Goal: Task Accomplishment & Management: Manage account settings

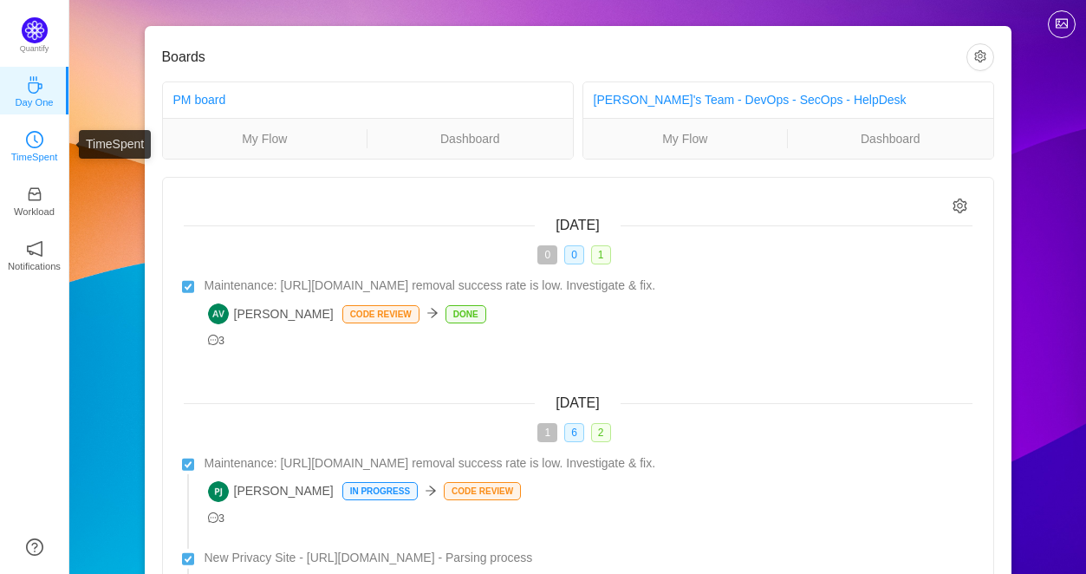
click at [42, 147] on icon "icon: clock-circle" at bounding box center [34, 139] width 17 height 17
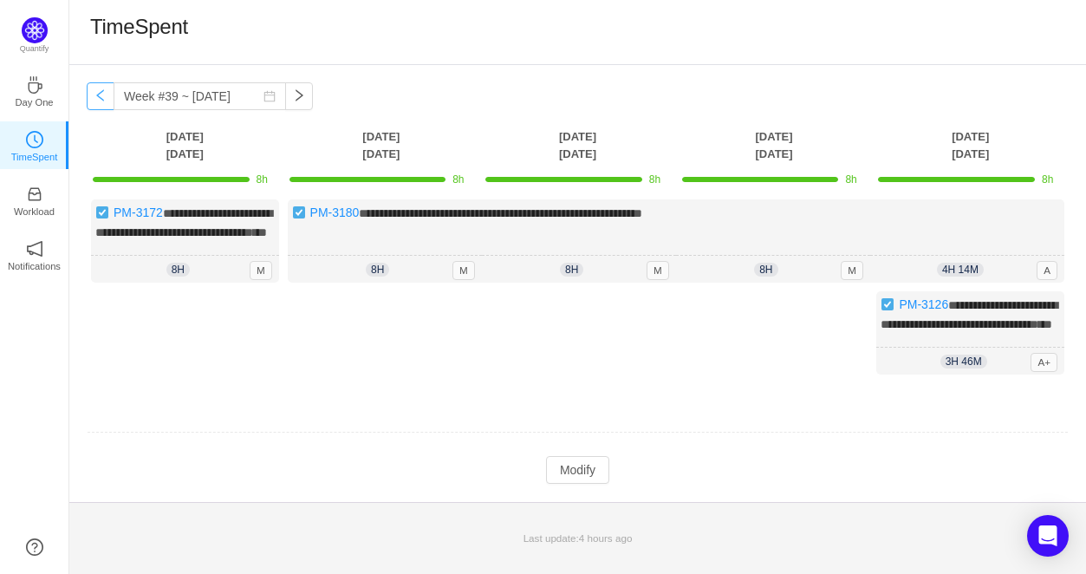
click at [101, 99] on button "button" at bounding box center [101, 96] width 28 height 28
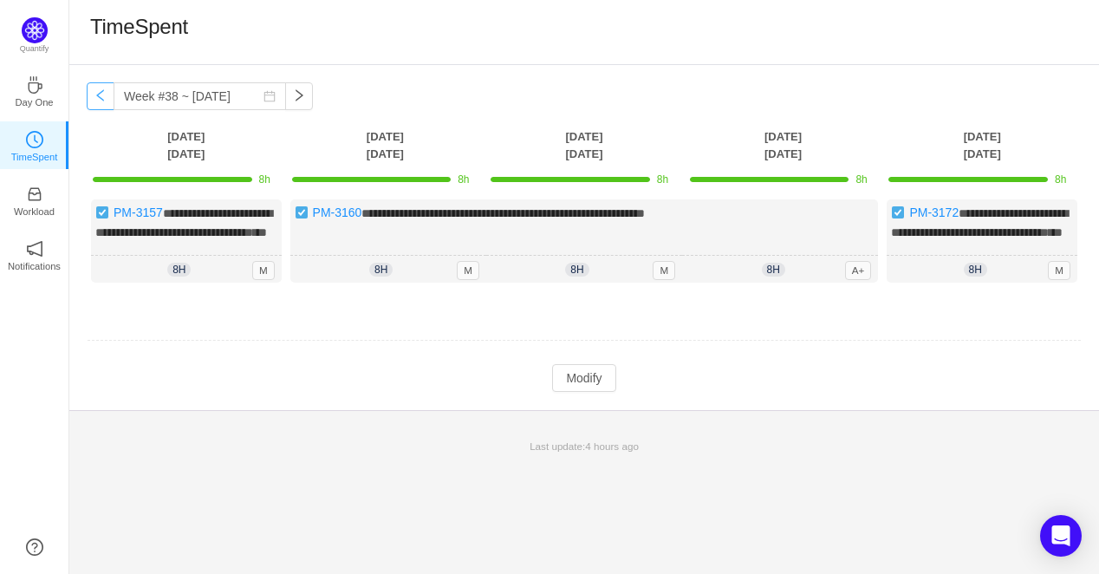
click at [101, 99] on button "button" at bounding box center [101, 96] width 28 height 28
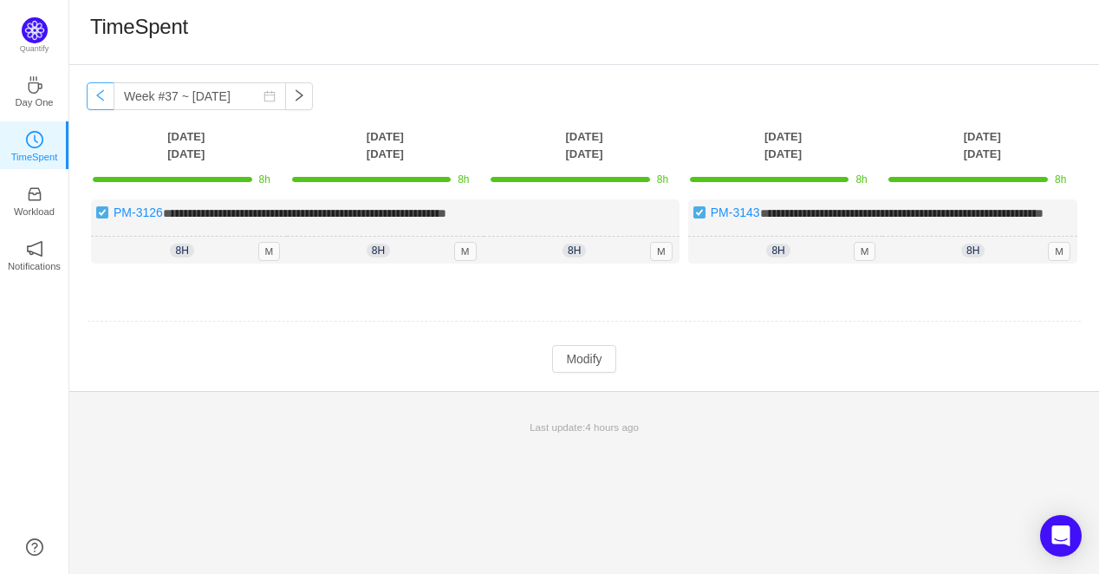
click at [101, 99] on button "button" at bounding box center [101, 96] width 28 height 28
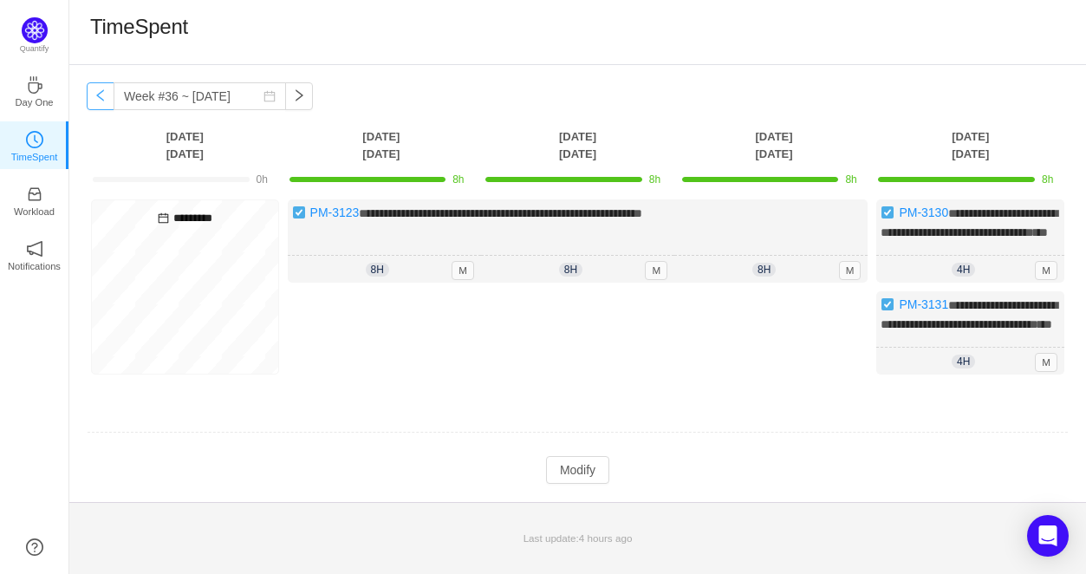
click at [101, 99] on button "button" at bounding box center [101, 96] width 28 height 28
type input "Week #35 ~ [DATE]"
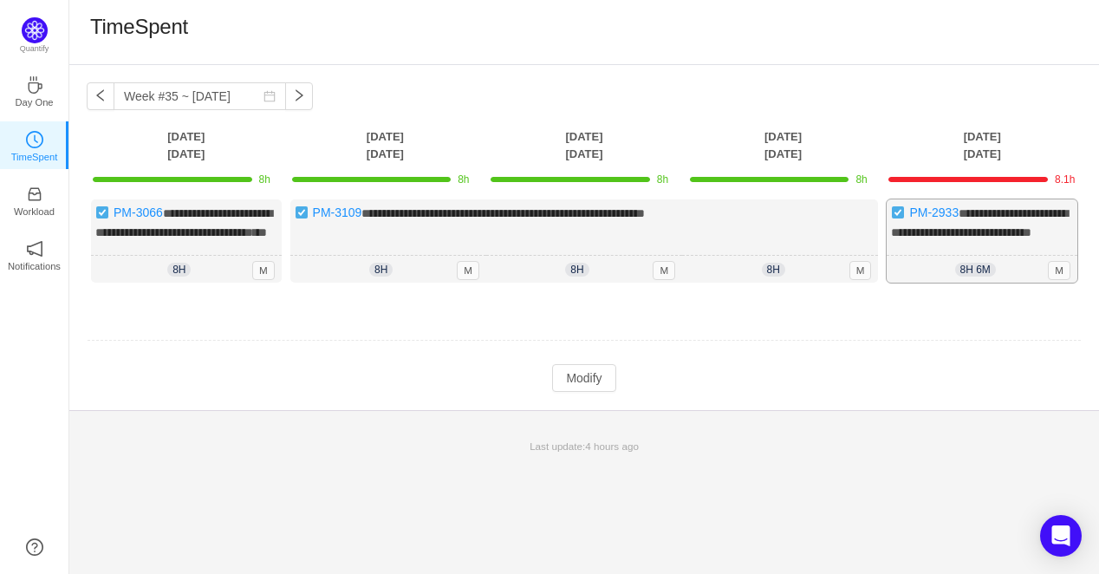
click at [987, 276] on span "8h 6m" at bounding box center [975, 270] width 41 height 14
click at [582, 392] on button "Modify" at bounding box center [583, 378] width 63 height 28
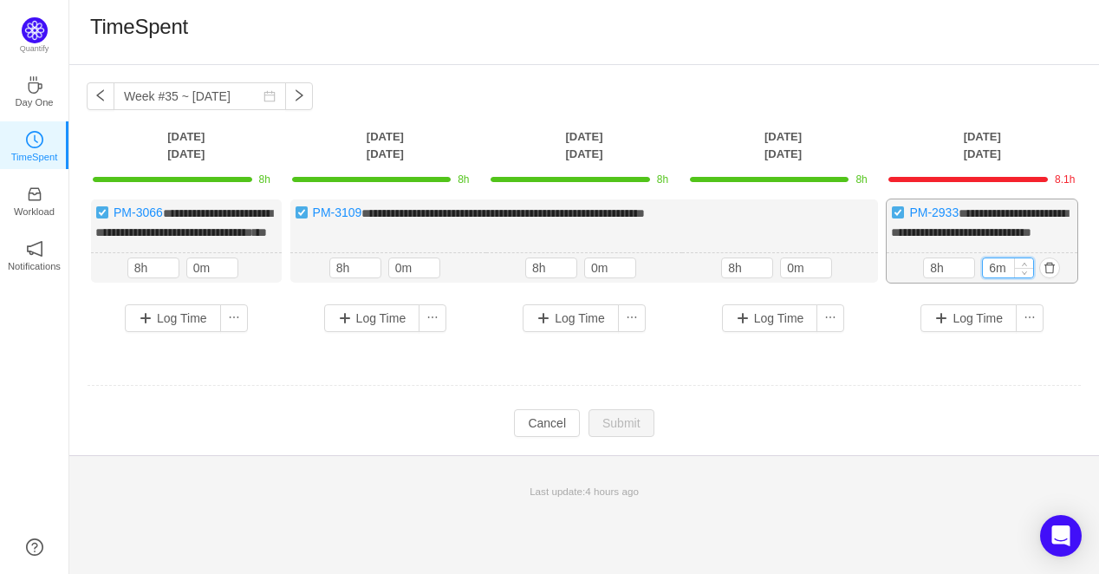
click at [991, 277] on input "6m" at bounding box center [1008, 267] width 50 height 19
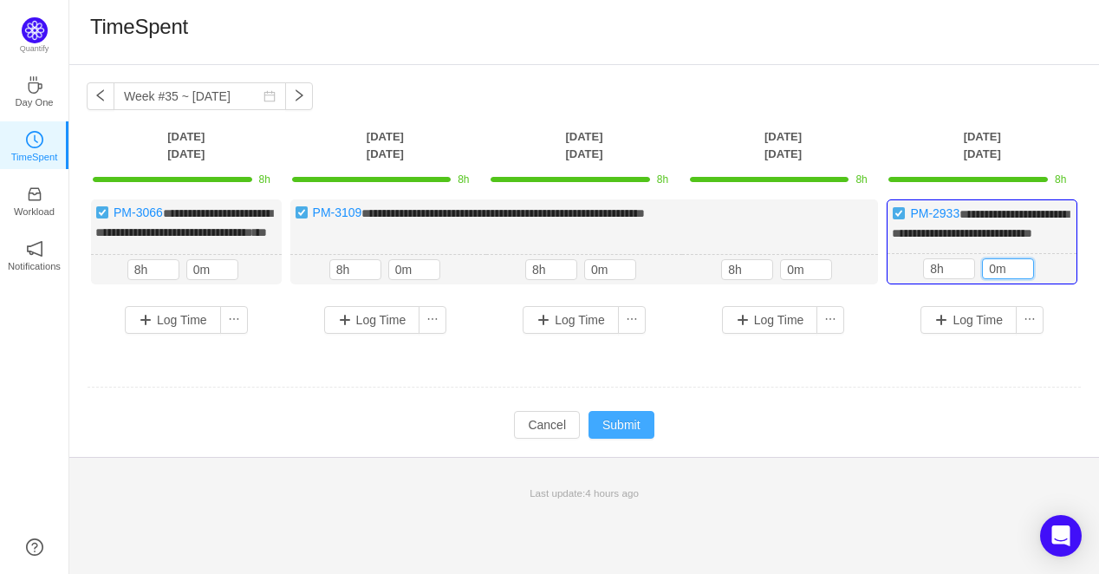
type input "0m"
click at [618, 439] on button "Submit" at bounding box center [622, 425] width 66 height 28
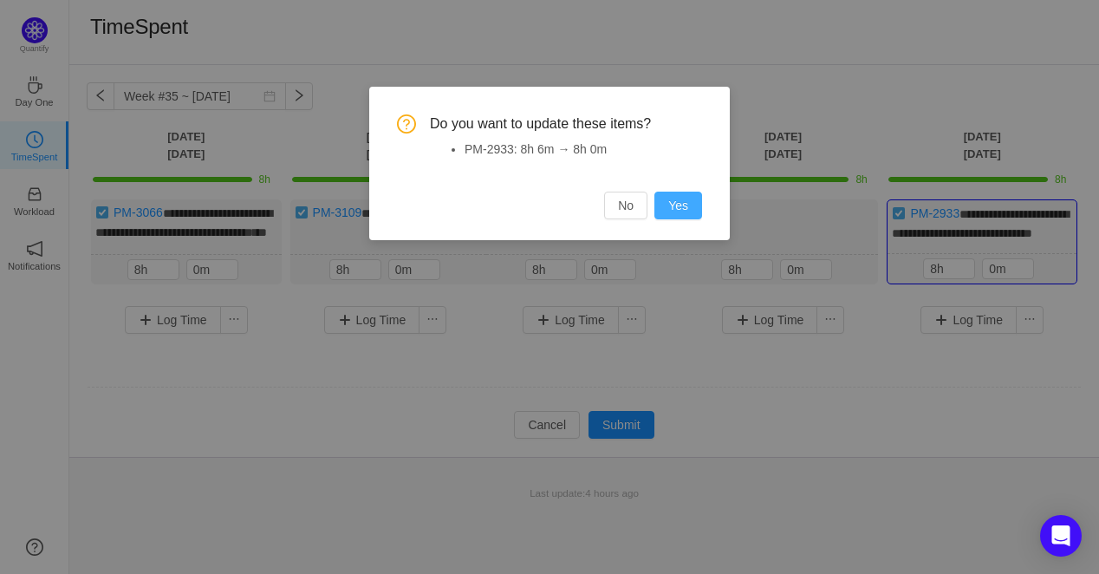
click at [669, 200] on button "Yes" at bounding box center [678, 206] width 48 height 28
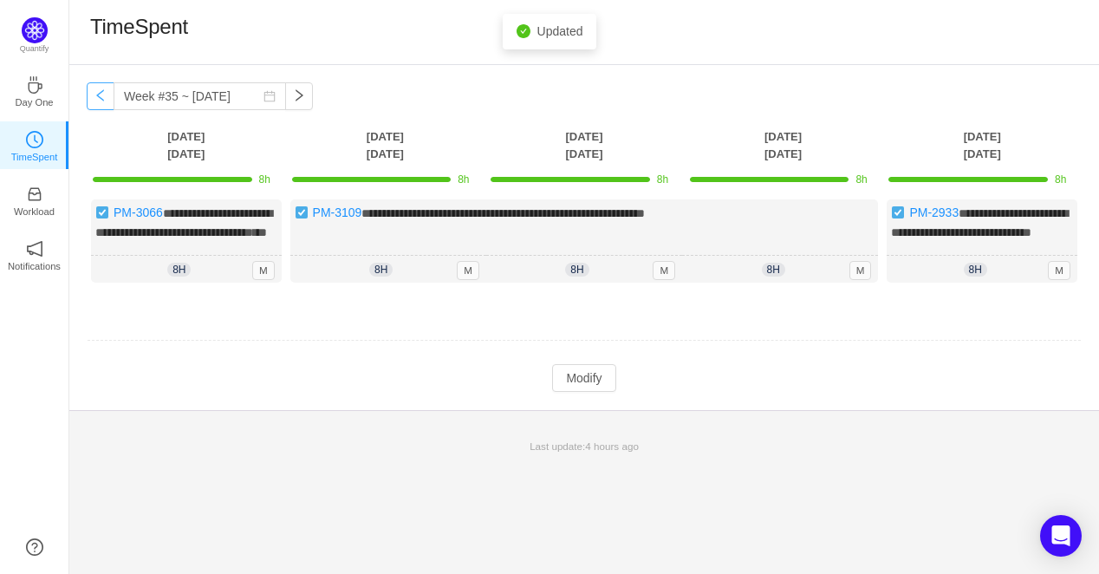
click at [103, 102] on button "button" at bounding box center [101, 96] width 28 height 28
type input "Week #34 ~ [DATE]"
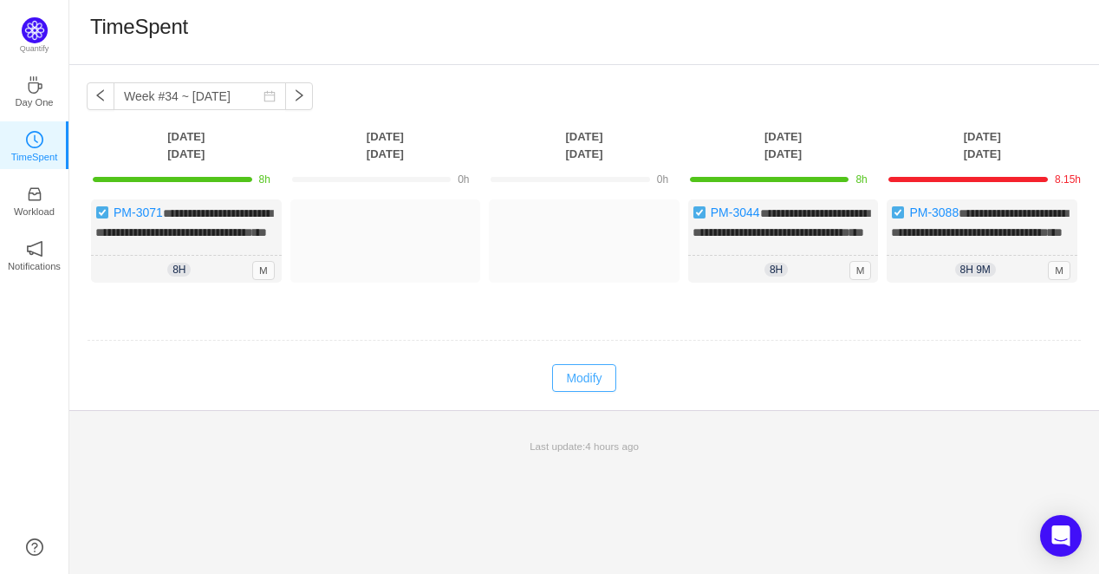
click at [589, 392] on button "Modify" at bounding box center [583, 378] width 63 height 28
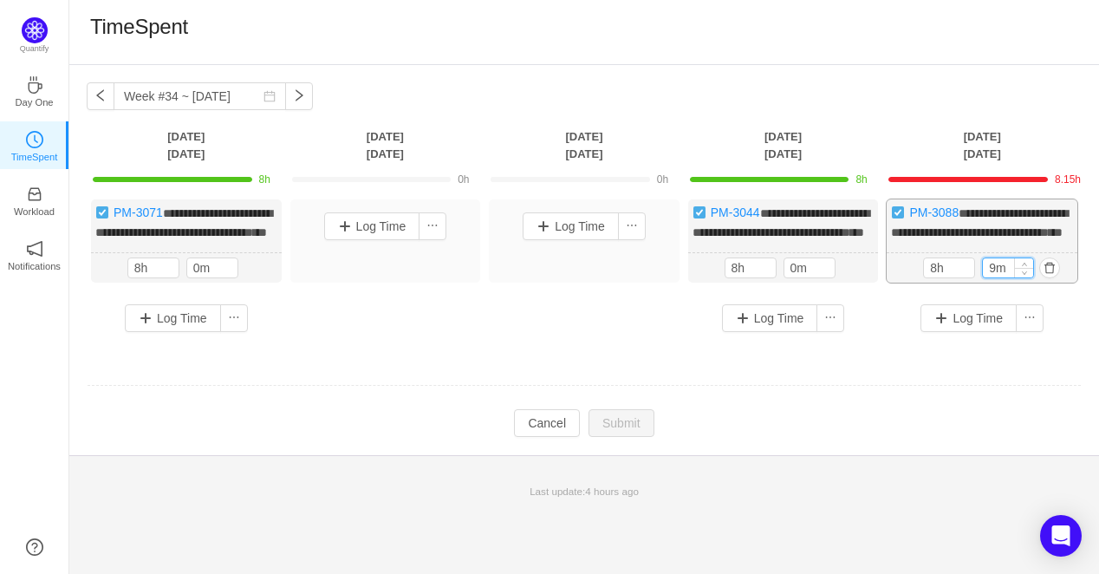
click at [991, 277] on input "9m" at bounding box center [1008, 267] width 50 height 19
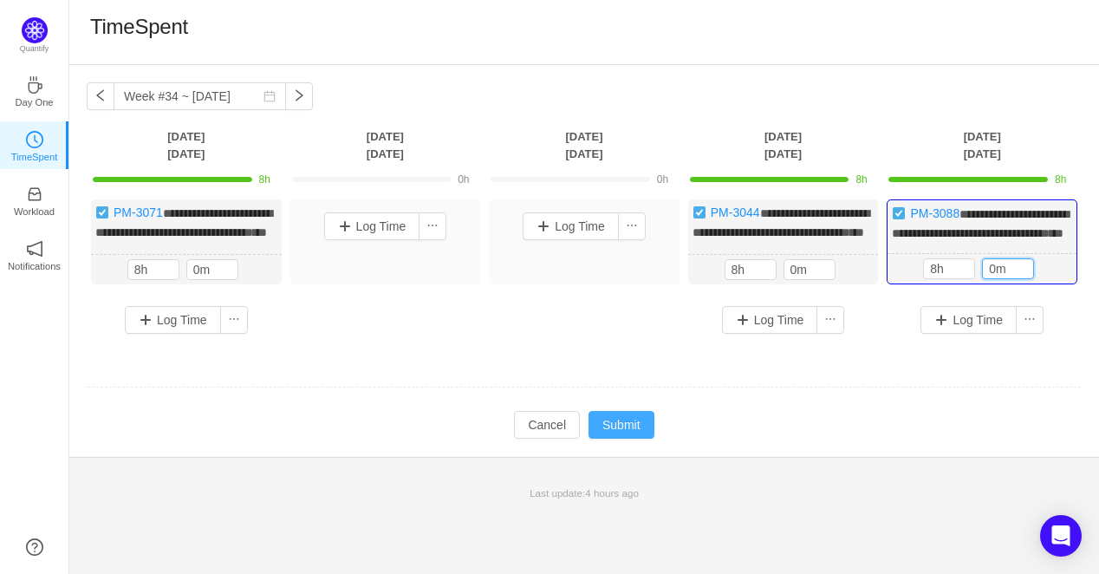
type input "0m"
click at [596, 439] on button "Submit" at bounding box center [622, 425] width 66 height 28
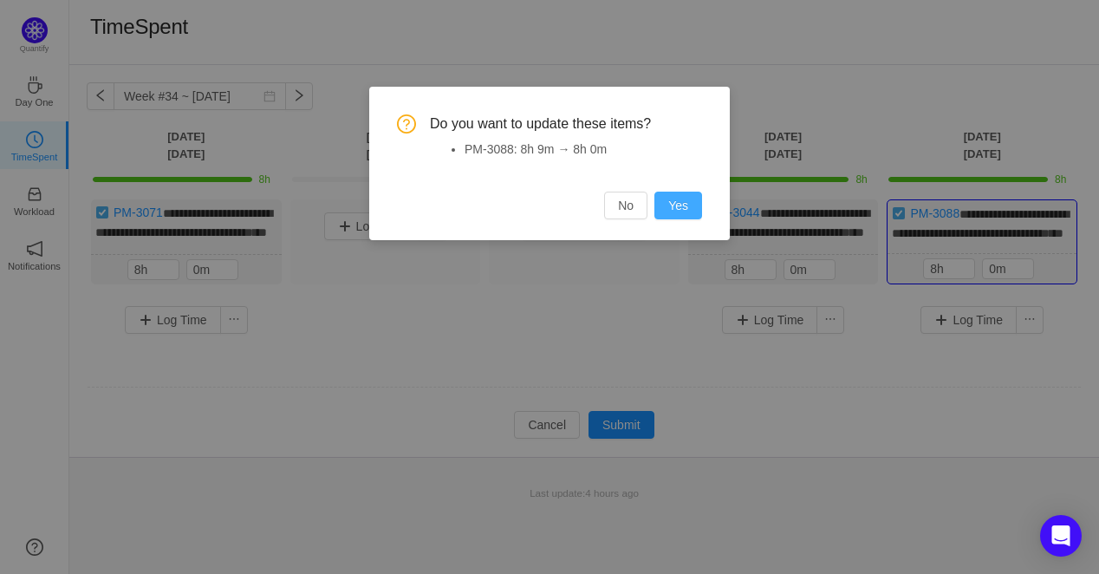
click at [684, 199] on button "Yes" at bounding box center [678, 206] width 48 height 28
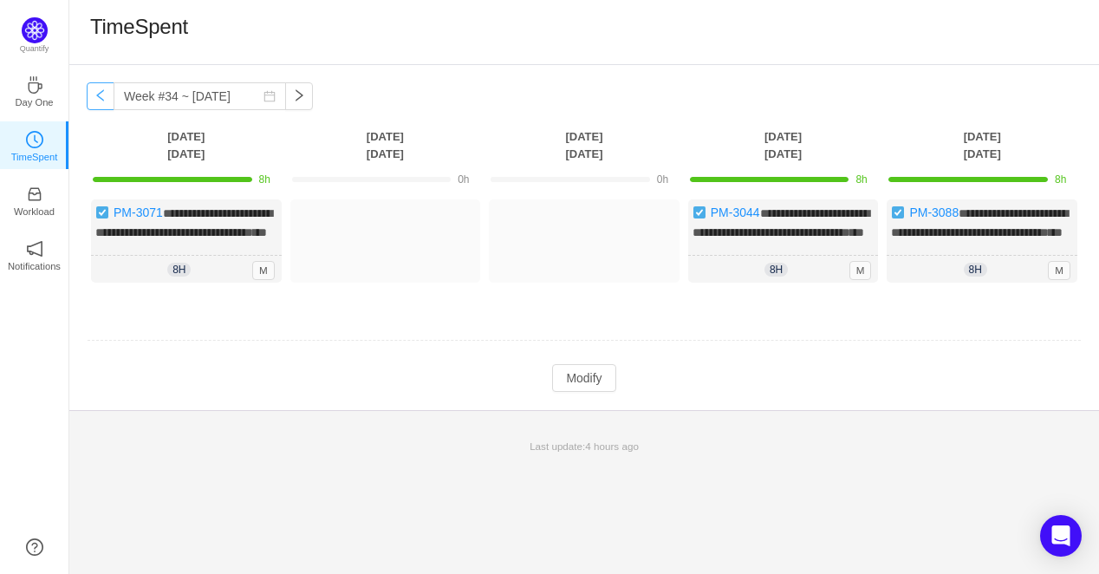
click at [94, 96] on button "button" at bounding box center [101, 96] width 28 height 28
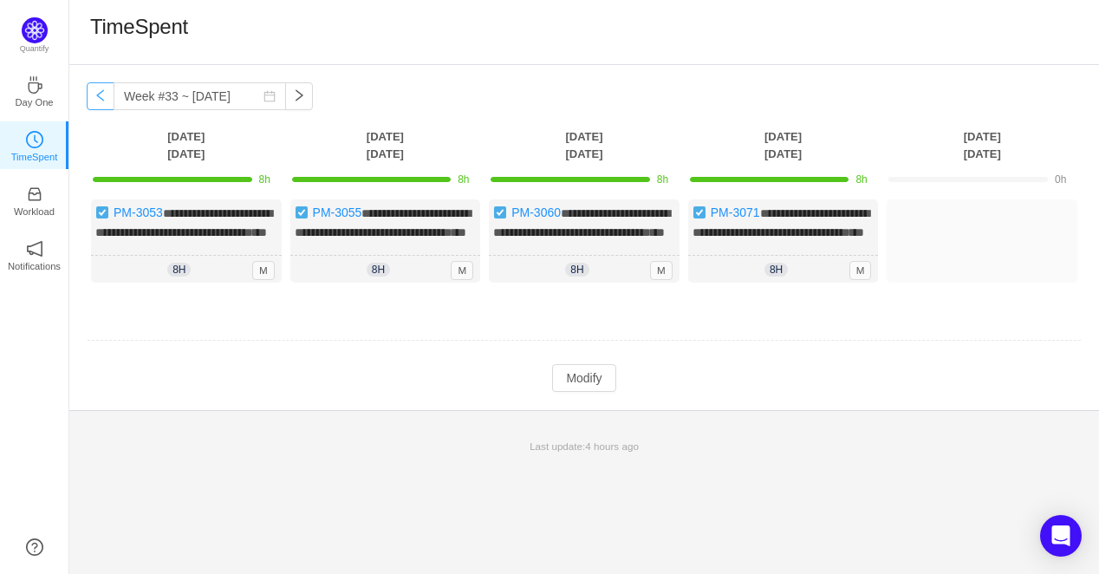
click at [97, 96] on button "button" at bounding box center [101, 96] width 28 height 28
type input "Week #32 ~ [DATE]"
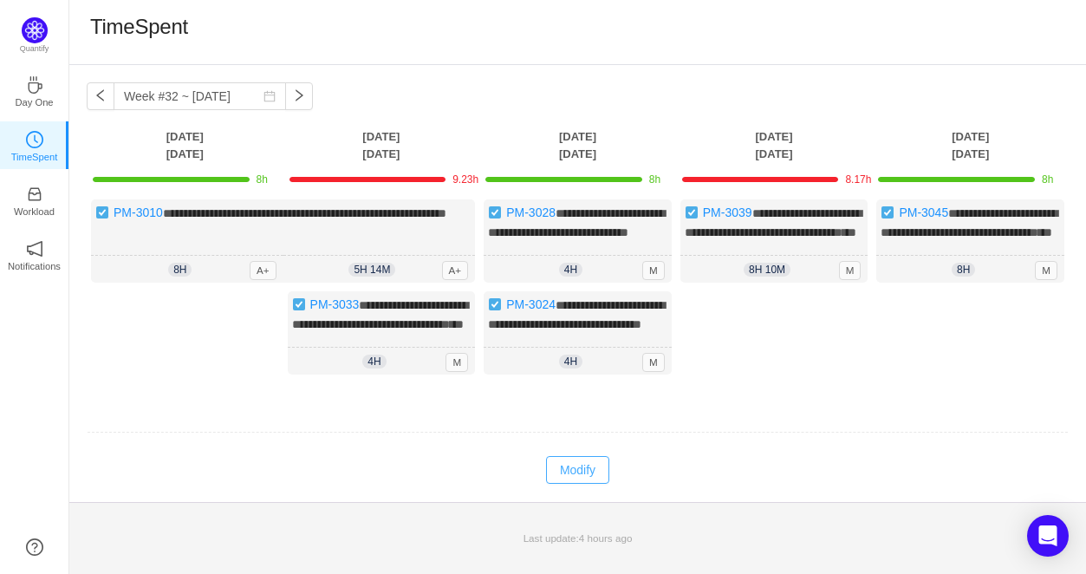
click at [556, 484] on button "Modify" at bounding box center [577, 470] width 63 height 28
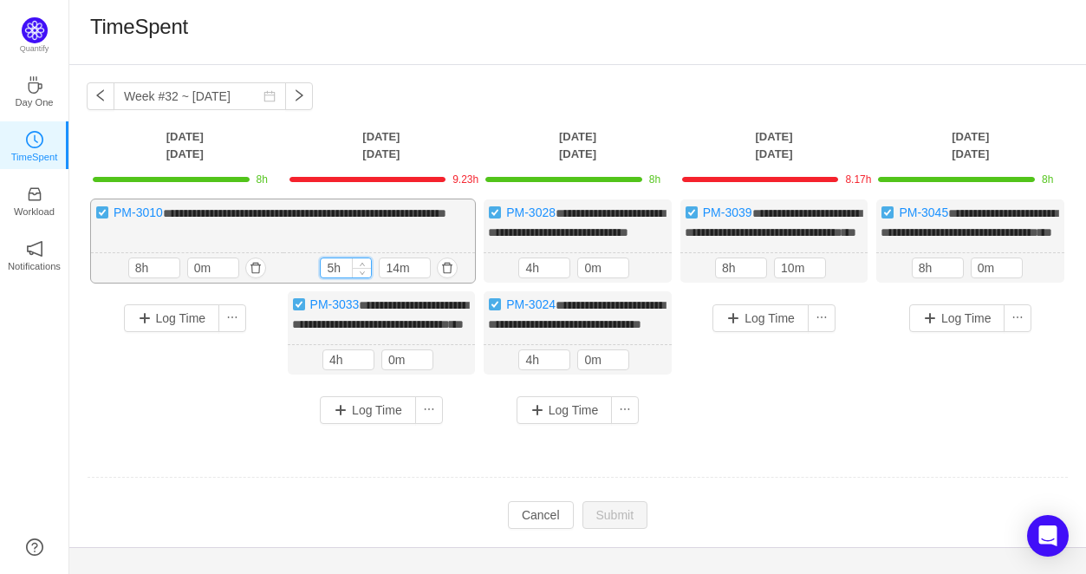
drag, startPoint x: 333, startPoint y: 281, endPoint x: 322, endPoint y: 279, distance: 10.5
click at [322, 277] on input "5h" at bounding box center [346, 267] width 50 height 19
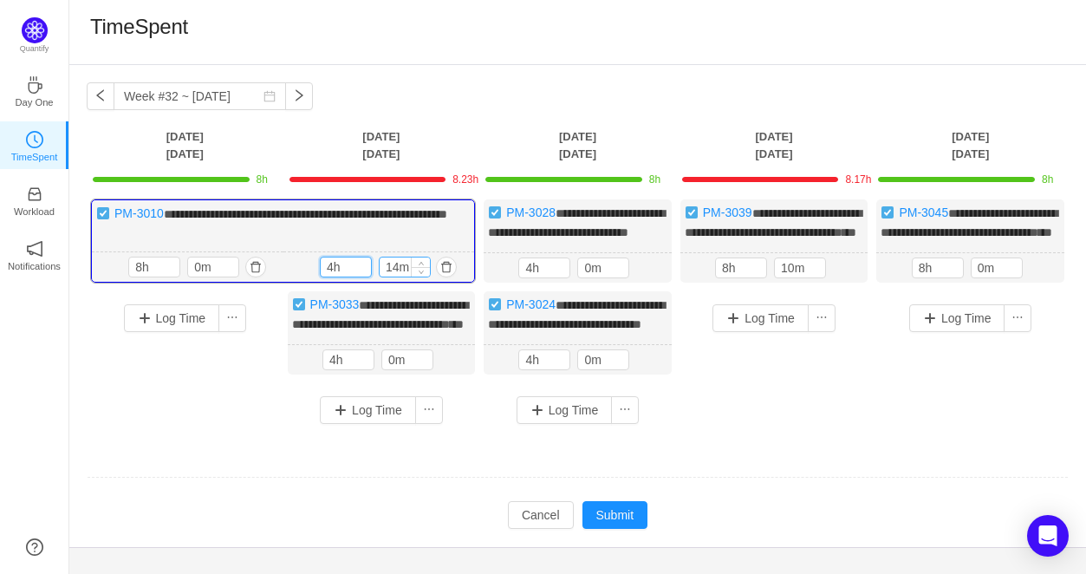
type input "4h"
click at [384, 276] on input "14m" at bounding box center [405, 266] width 50 height 19
type input "0m"
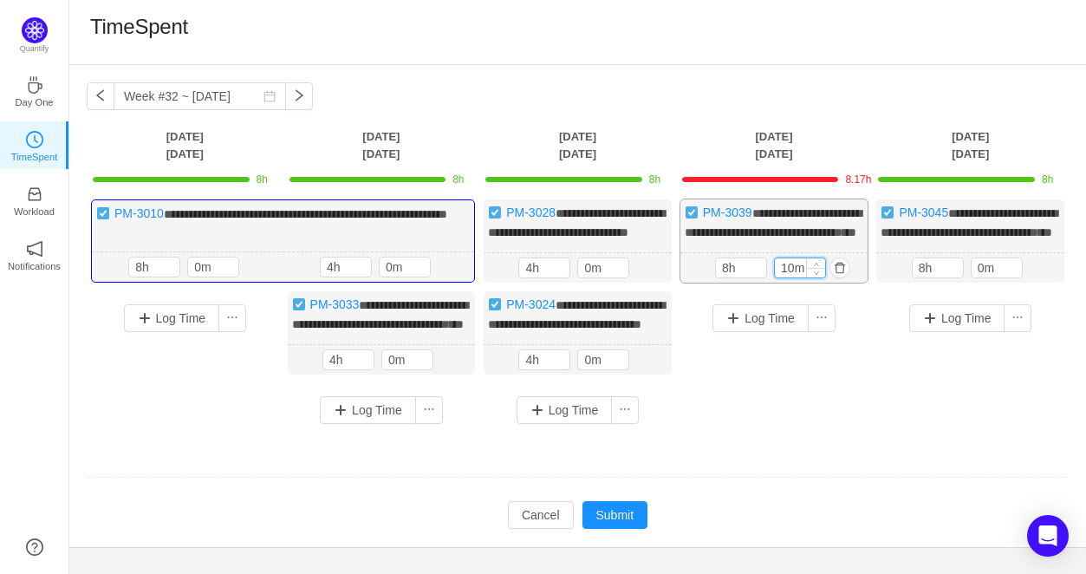
drag, startPoint x: 793, startPoint y: 292, endPoint x: 774, endPoint y: 286, distance: 20.0
click at [775, 277] on input "10m" at bounding box center [800, 267] width 50 height 19
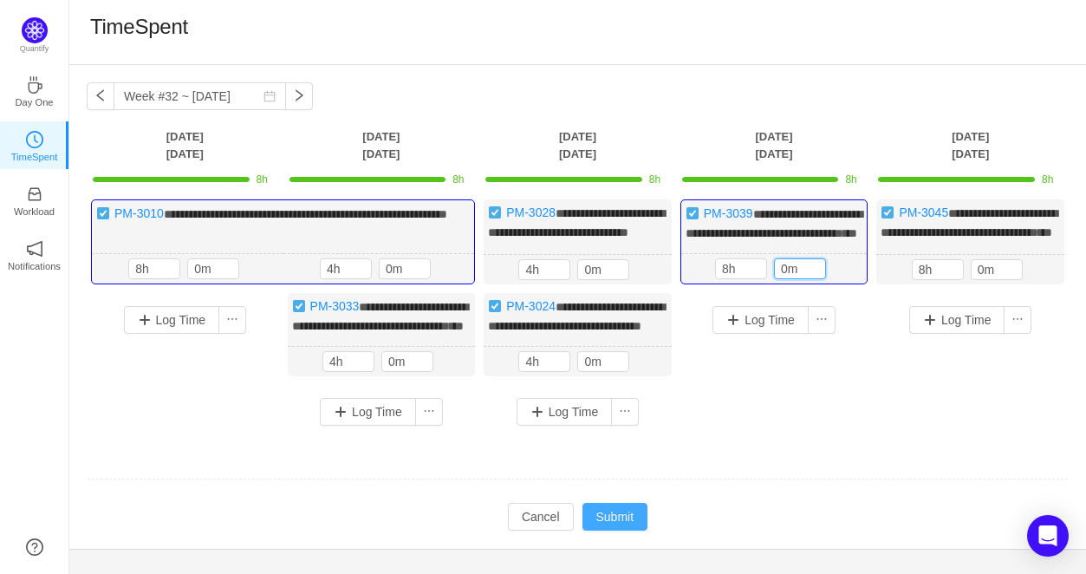
type input "0m"
click at [595, 530] on button "Submit" at bounding box center [615, 517] width 66 height 28
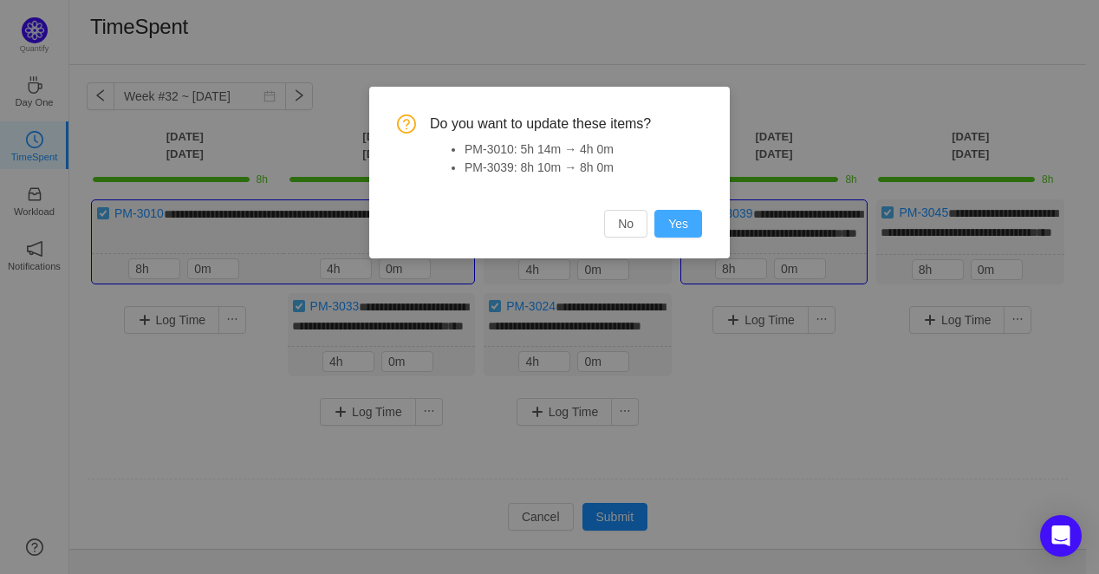
click at [687, 221] on button "Yes" at bounding box center [678, 224] width 48 height 28
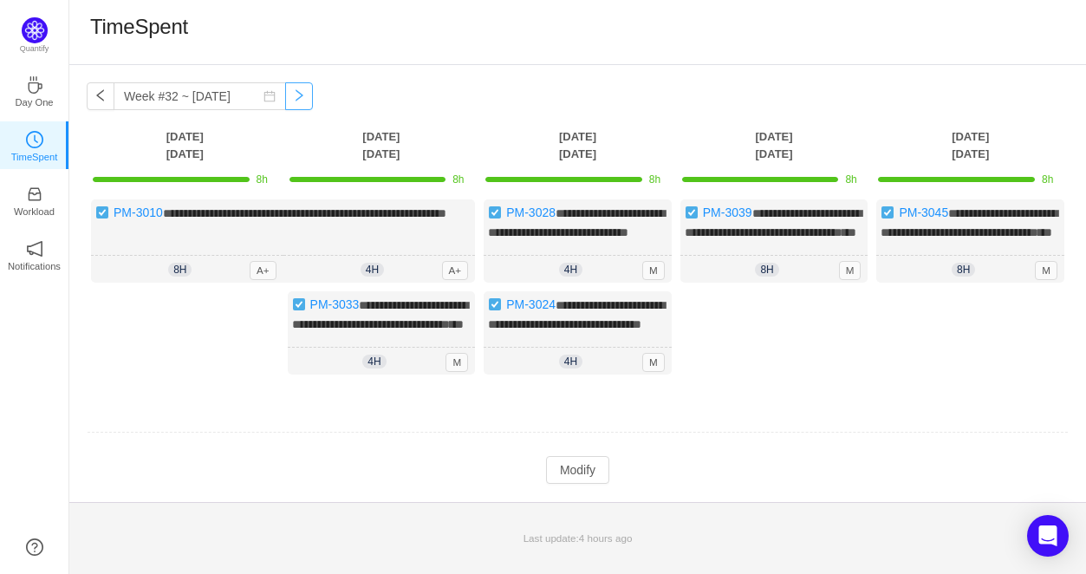
click at [285, 88] on button "button" at bounding box center [299, 96] width 28 height 28
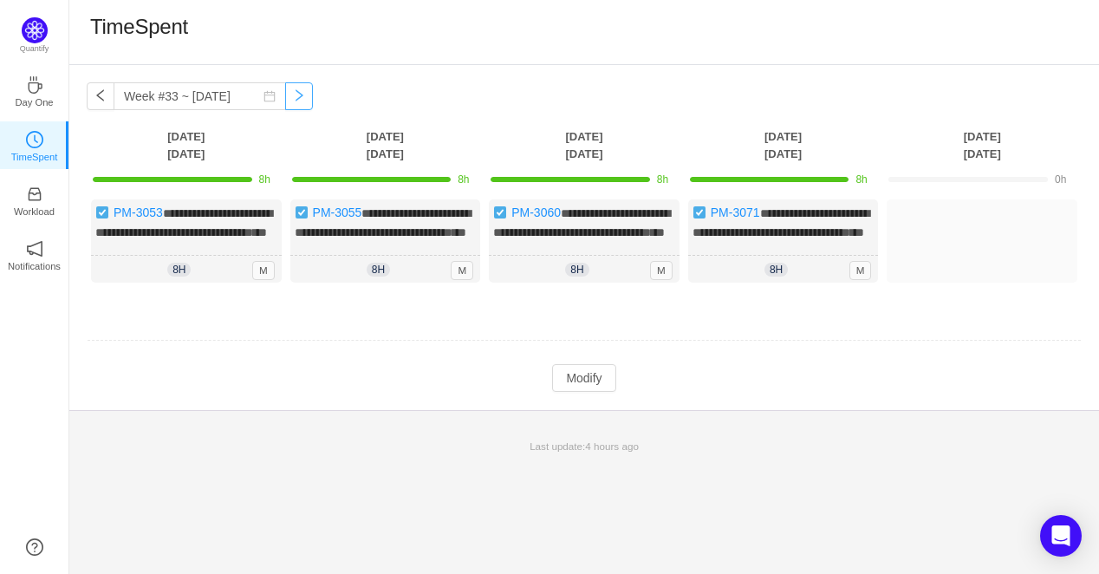
click at [288, 103] on button "button" at bounding box center [299, 96] width 28 height 28
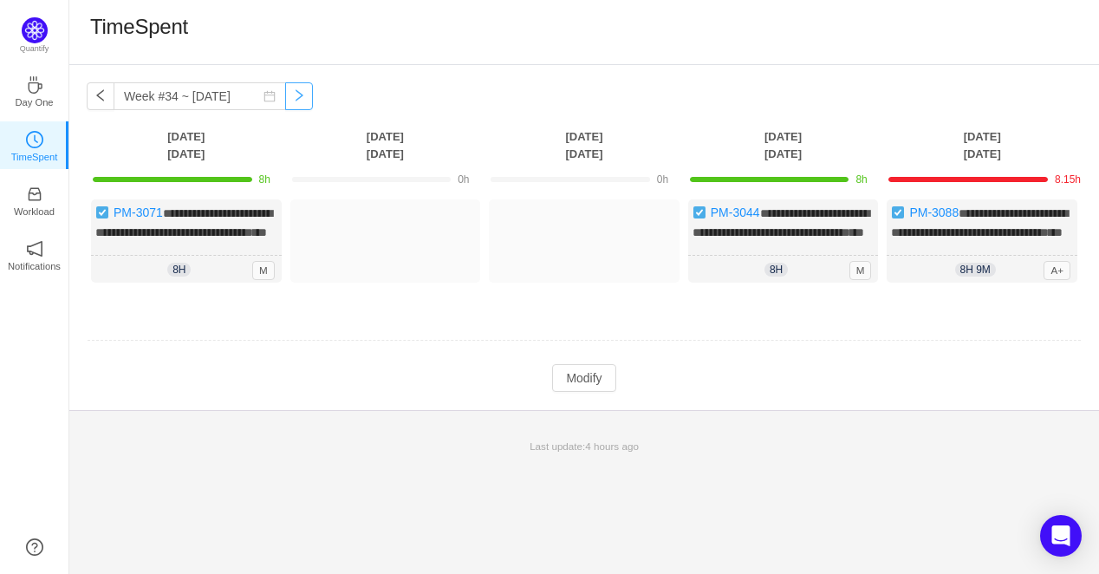
click at [288, 103] on button "button" at bounding box center [299, 96] width 28 height 28
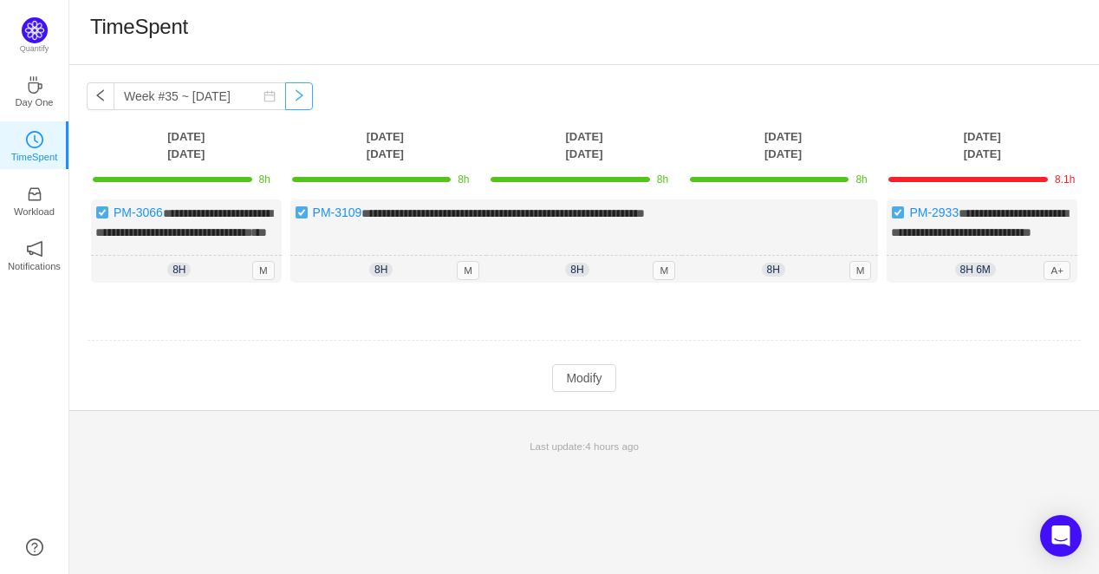
click at [285, 98] on button "button" at bounding box center [299, 96] width 28 height 28
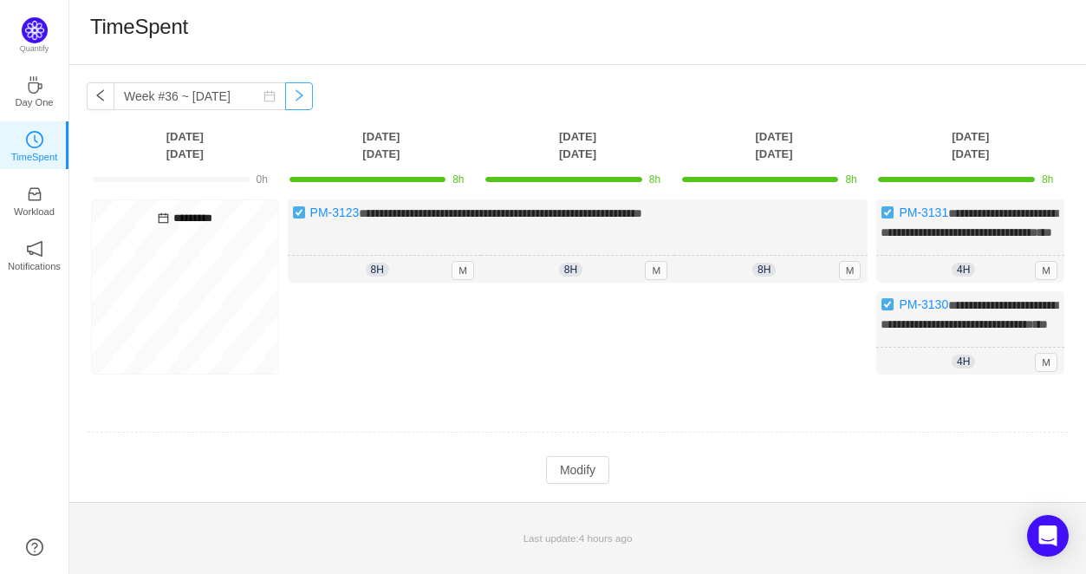
click at [295, 97] on button "button" at bounding box center [299, 96] width 28 height 28
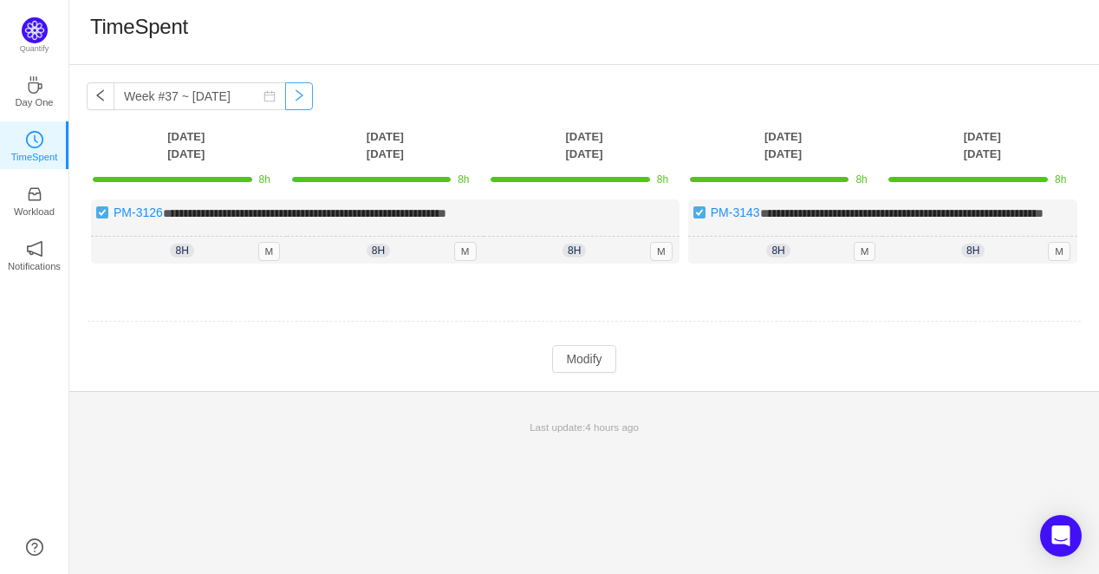
click at [290, 97] on button "button" at bounding box center [299, 96] width 28 height 28
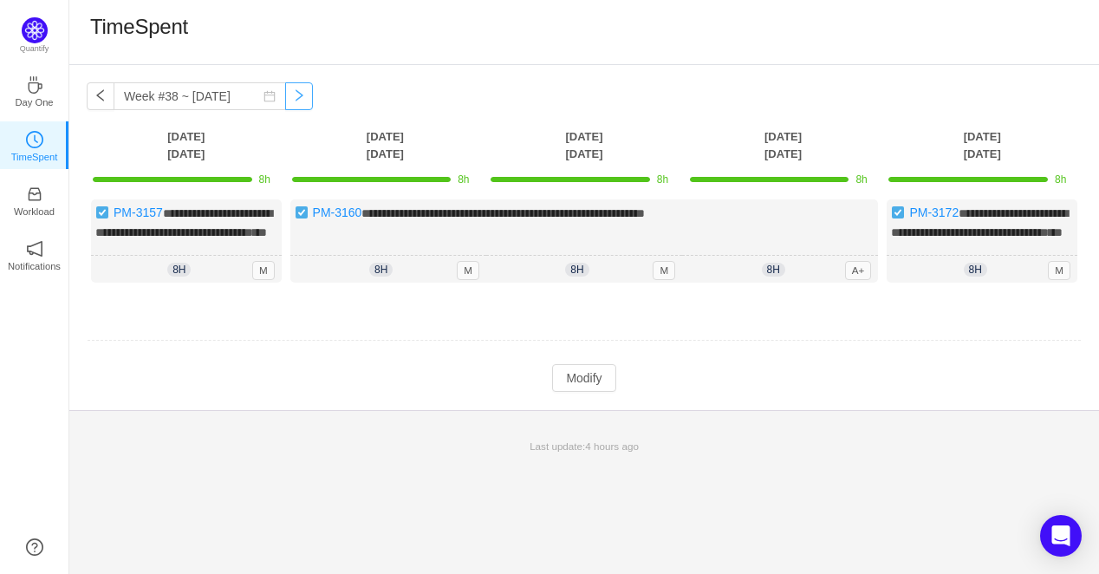
click at [289, 97] on button "button" at bounding box center [299, 96] width 28 height 28
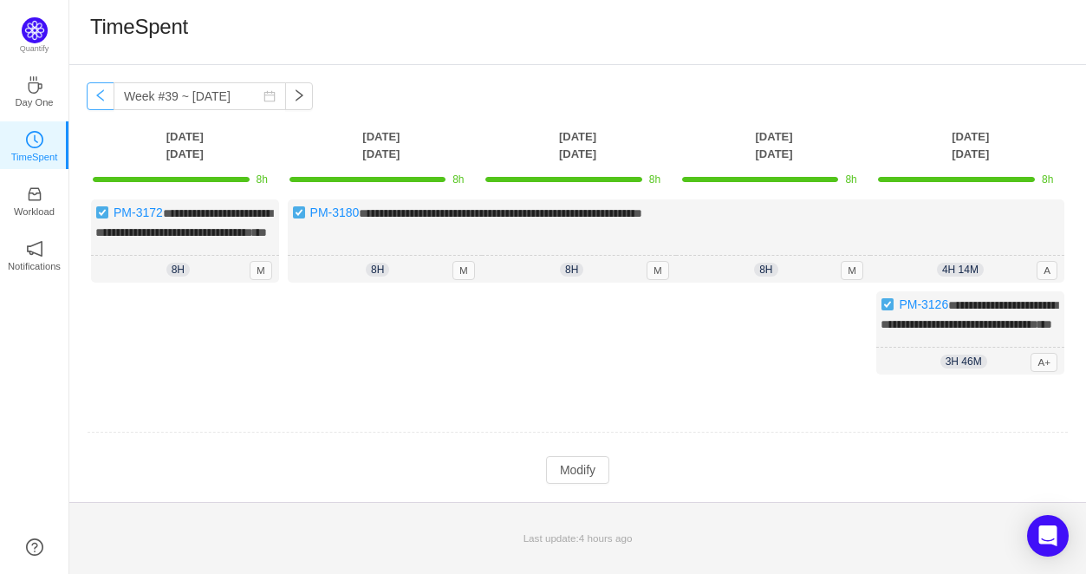
click at [101, 103] on button "button" at bounding box center [101, 96] width 28 height 28
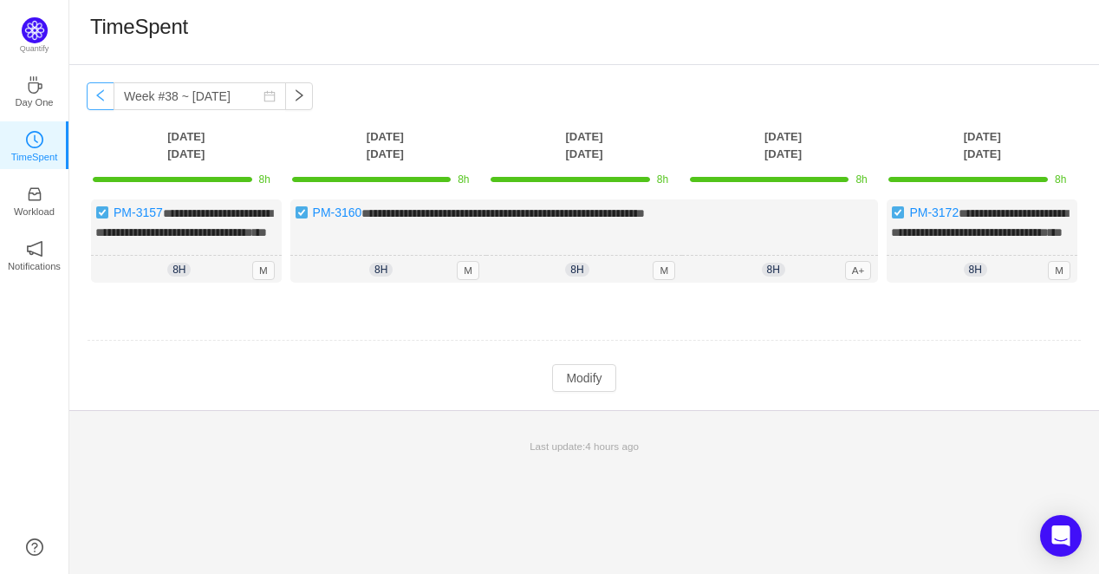
click at [101, 103] on button "button" at bounding box center [101, 96] width 28 height 28
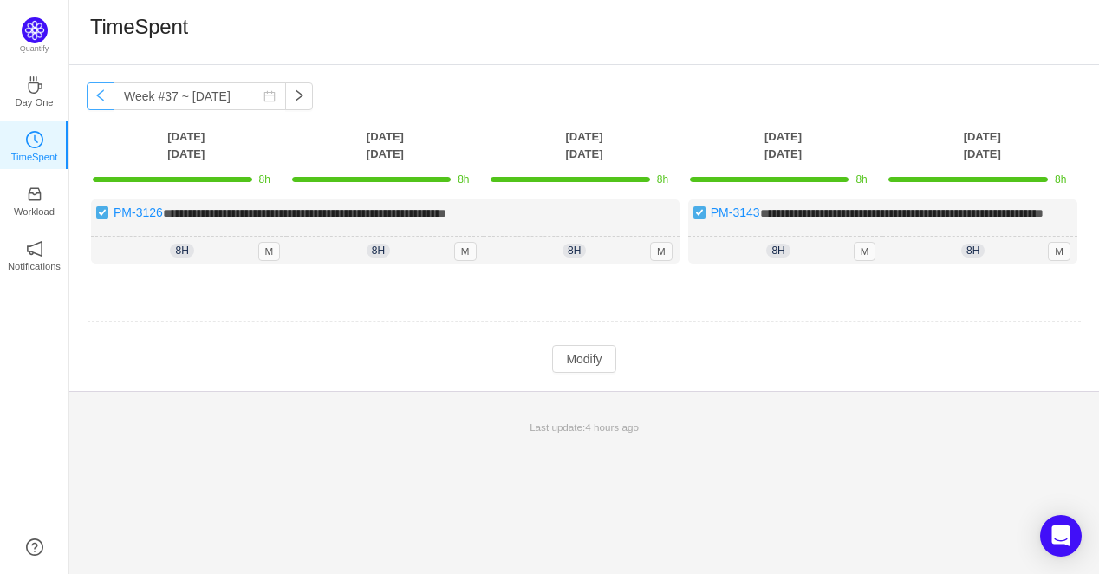
click at [101, 103] on button "button" at bounding box center [101, 96] width 28 height 28
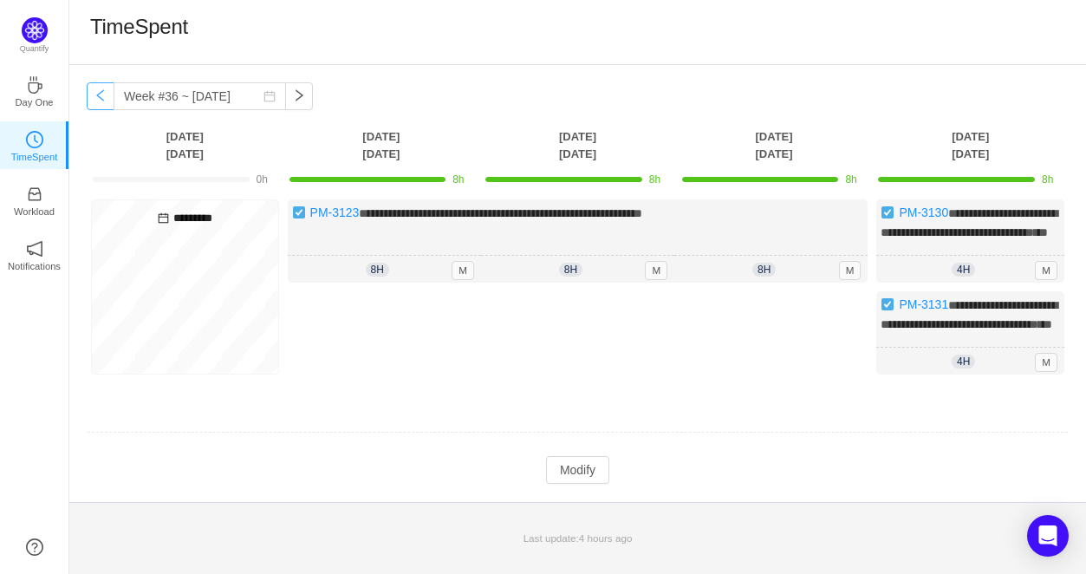
click at [101, 103] on button "button" at bounding box center [101, 96] width 28 height 28
type input "Week #35 ~ [DATE]"
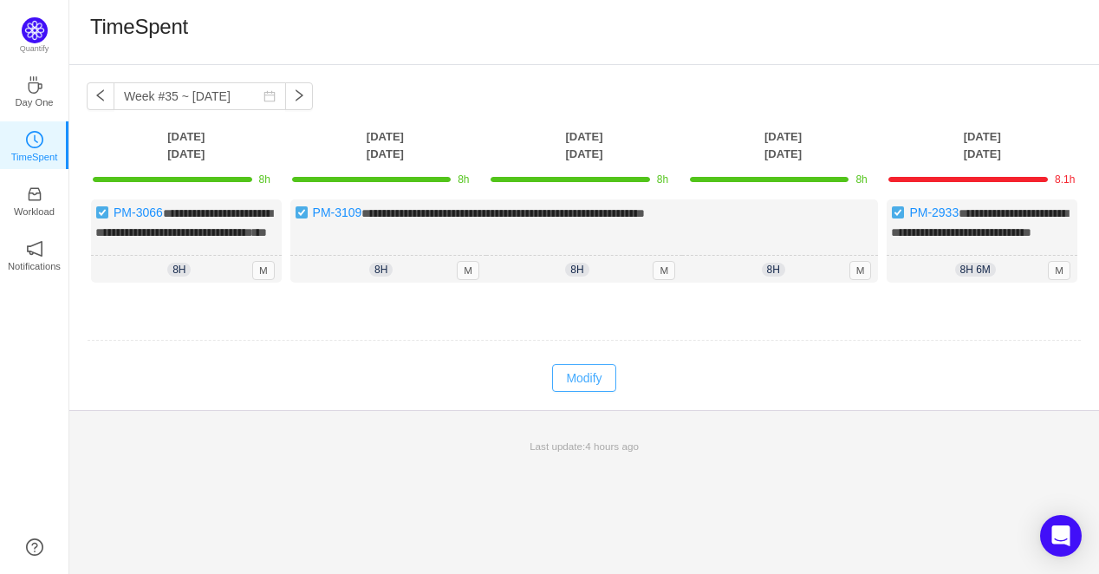
click at [595, 392] on button "Modify" at bounding box center [583, 378] width 63 height 28
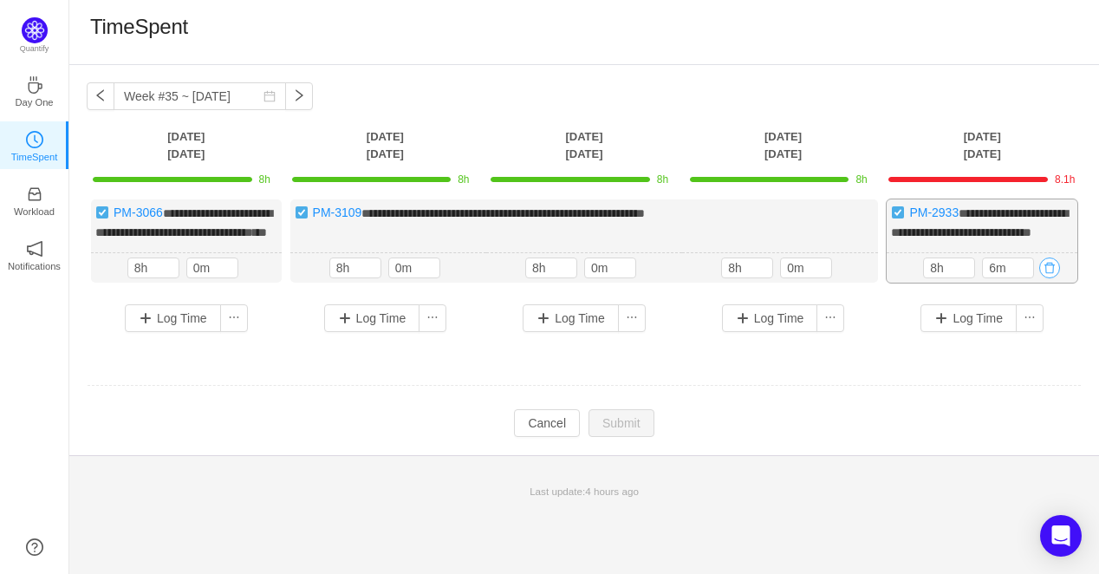
click at [1050, 278] on button "button" at bounding box center [1049, 267] width 21 height 21
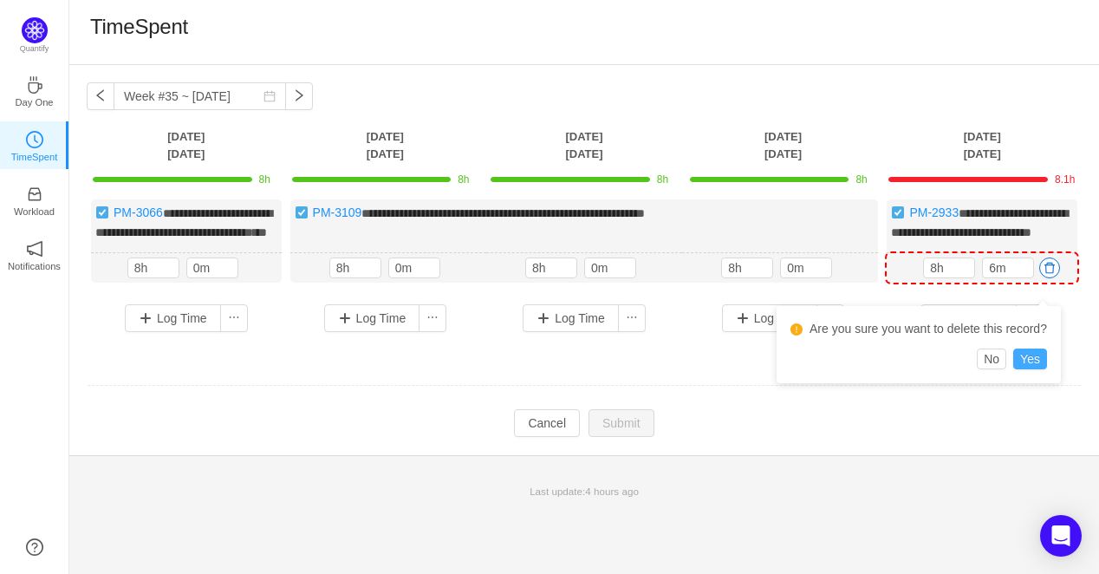
click at [1033, 361] on button "Yes" at bounding box center [1030, 358] width 34 height 21
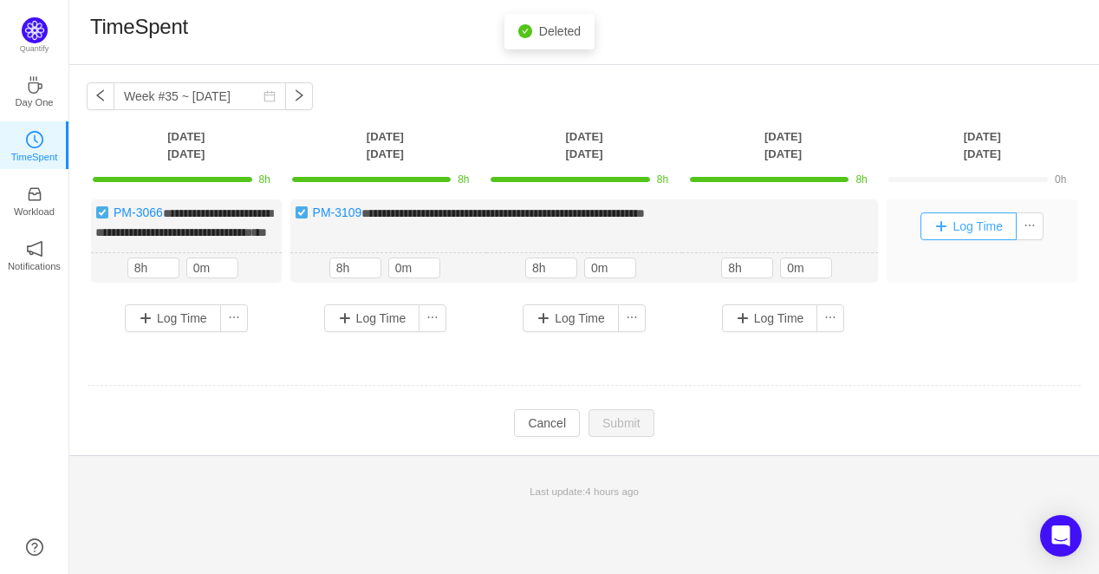
click at [967, 231] on button "Log Time" at bounding box center [968, 226] width 96 height 28
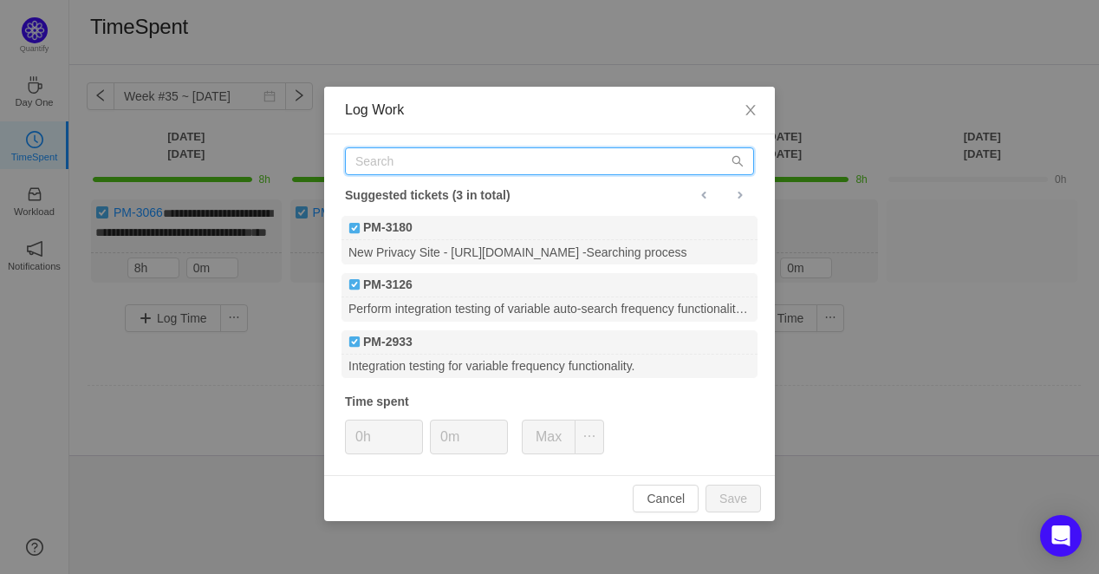
click at [478, 165] on input "text" at bounding box center [549, 161] width 409 height 28
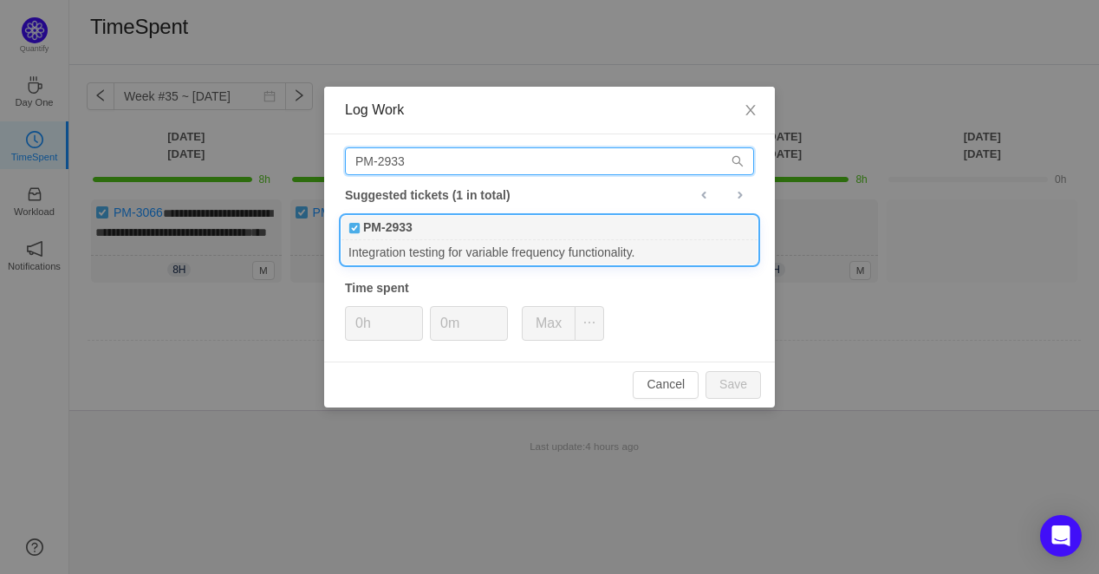
type input "PM-2933"
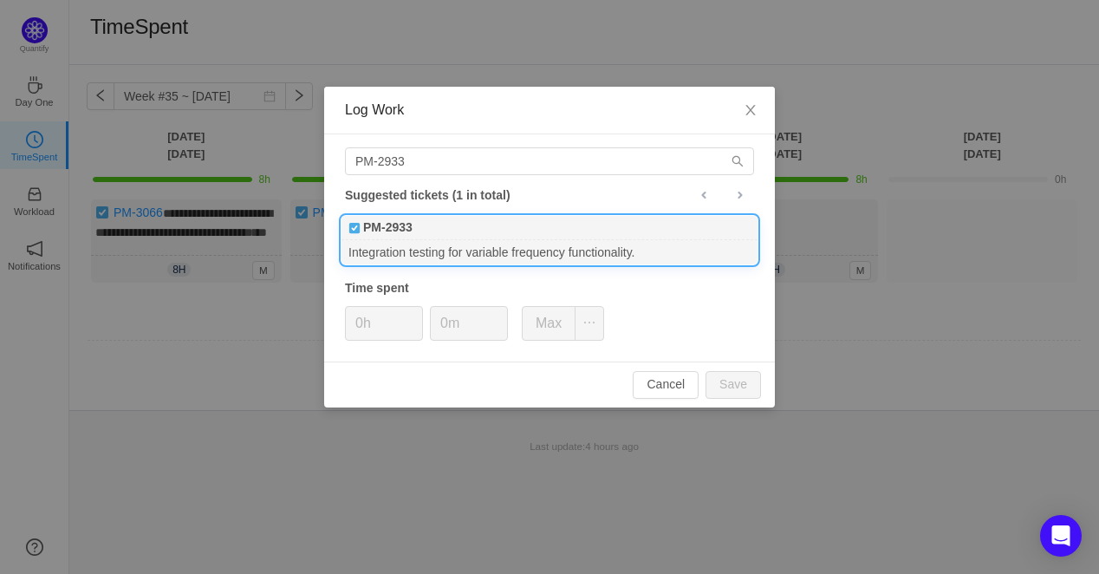
click at [507, 244] on div "Integration testing for variable frequency functionality." at bounding box center [549, 251] width 416 height 23
click at [534, 328] on button "Max" at bounding box center [549, 323] width 54 height 35
click at [710, 382] on button "Save" at bounding box center [733, 385] width 55 height 28
type input "0h"
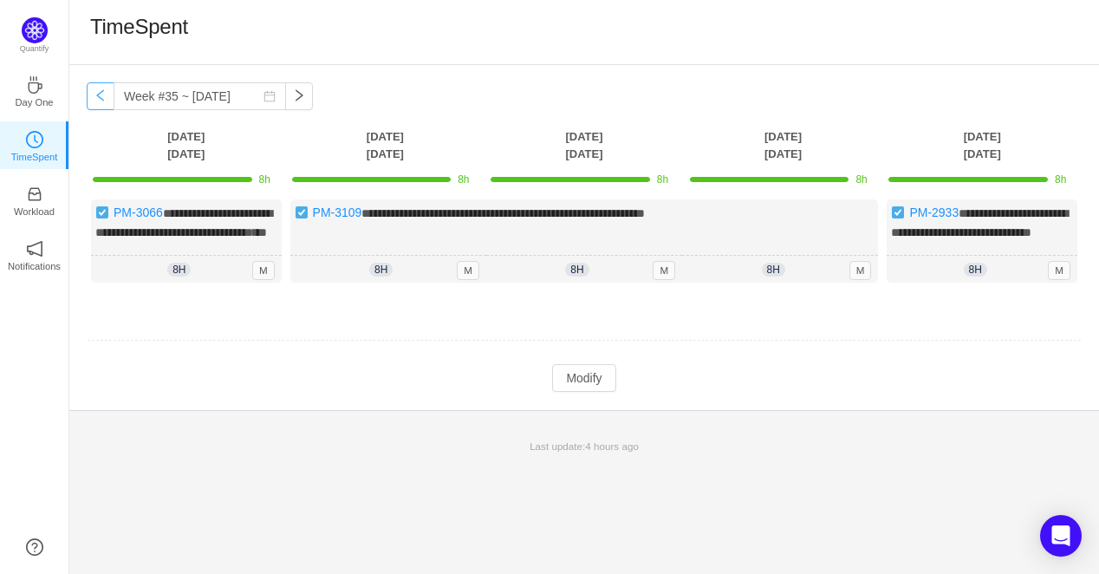
click at [98, 92] on button "button" at bounding box center [101, 96] width 28 height 28
type input "Week #34 ~ [DATE]"
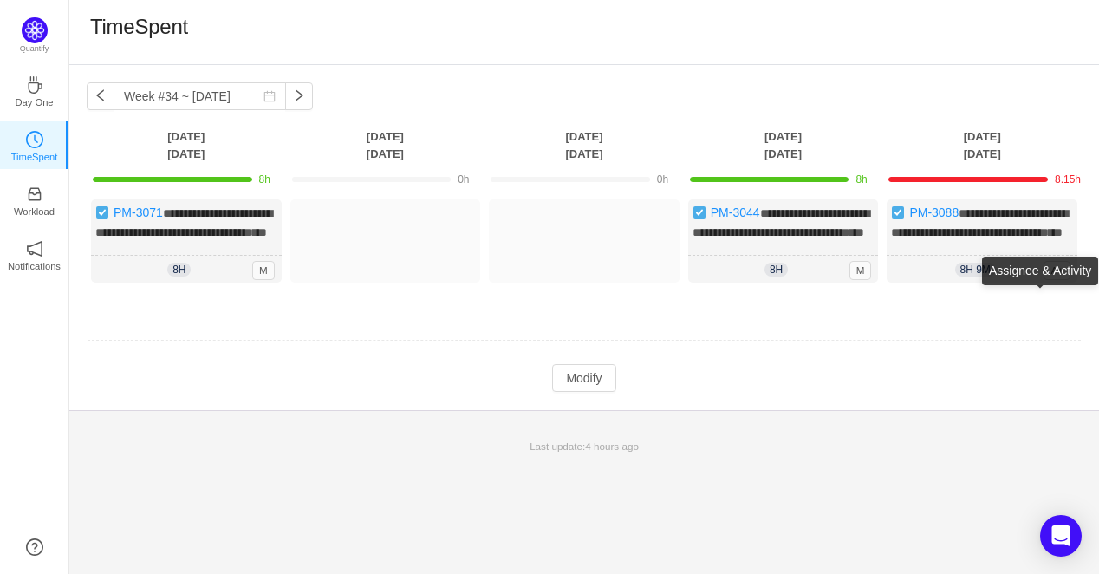
click at [997, 285] on div "Assignee & Activity" at bounding box center [1040, 271] width 116 height 29
click at [576, 392] on button "Modify" at bounding box center [583, 378] width 63 height 28
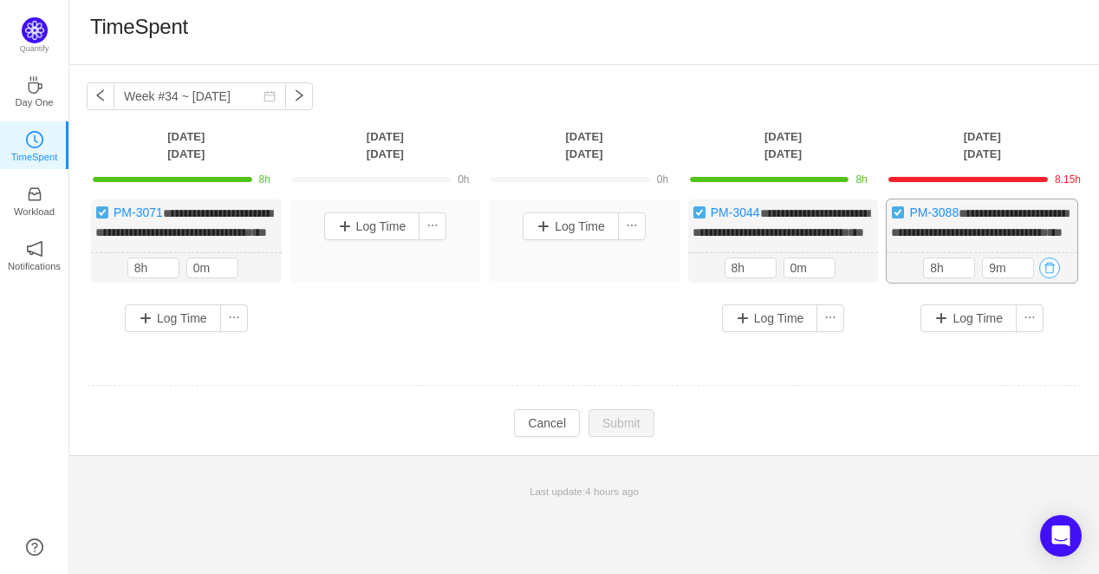
click at [1054, 278] on button "button" at bounding box center [1049, 267] width 21 height 21
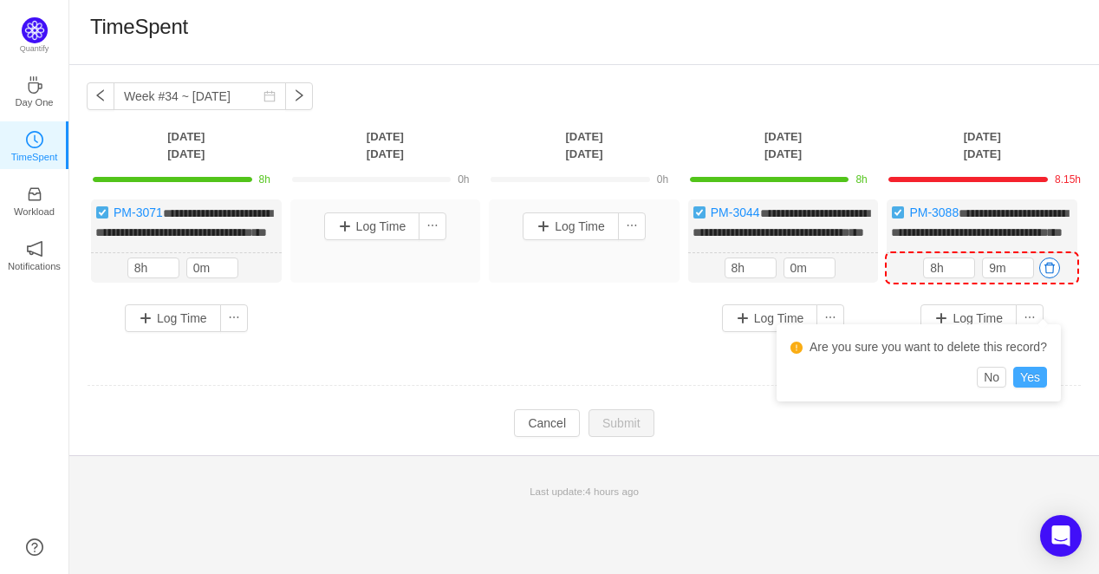
click at [1024, 387] on button "Yes" at bounding box center [1030, 377] width 34 height 21
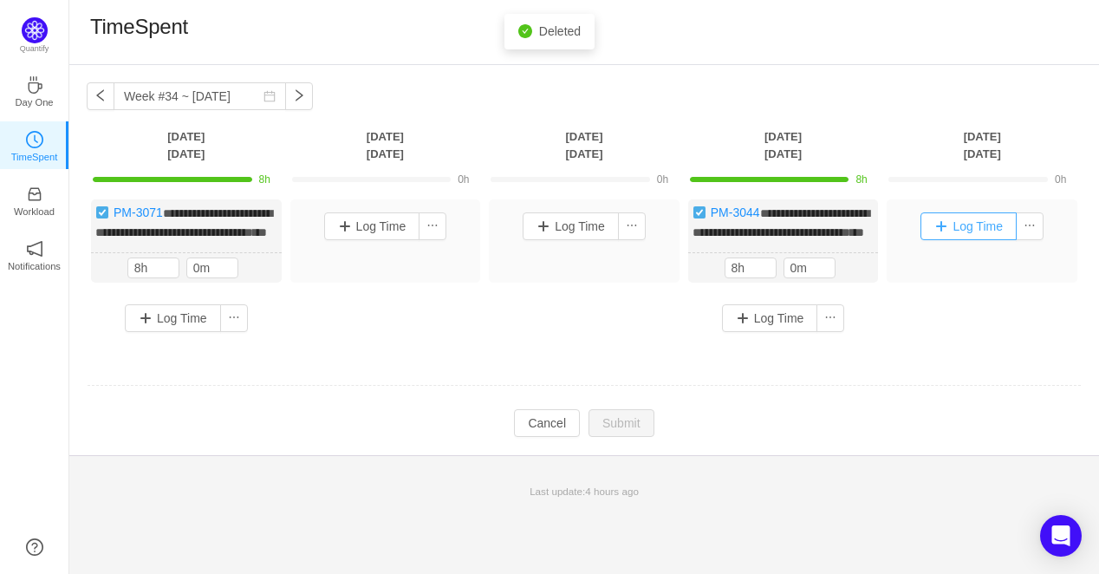
click at [976, 231] on button "Log Time" at bounding box center [968, 226] width 96 height 28
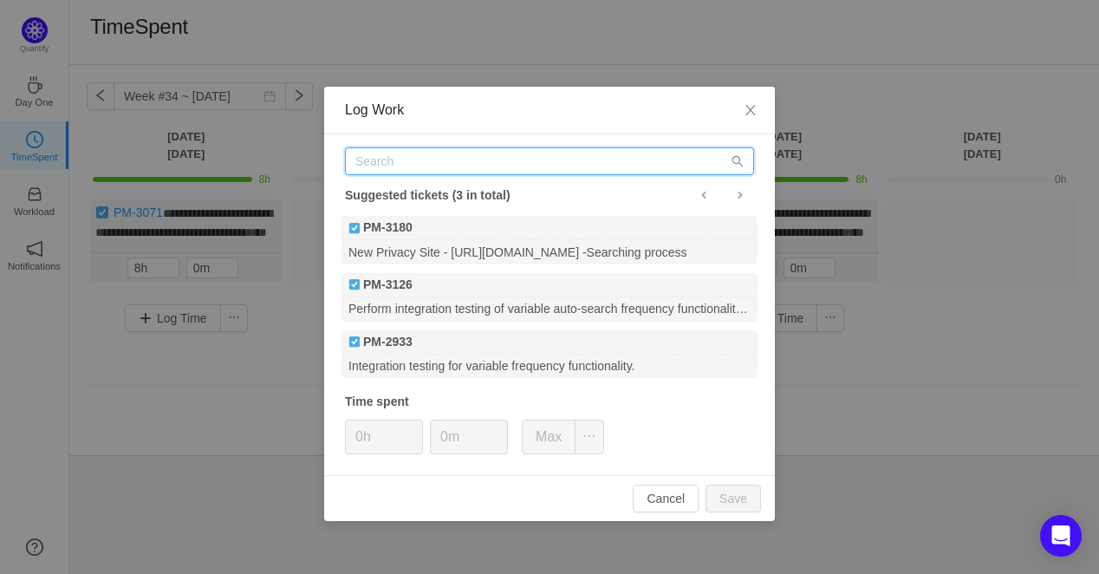
click at [426, 158] on input "text" at bounding box center [549, 161] width 409 height 28
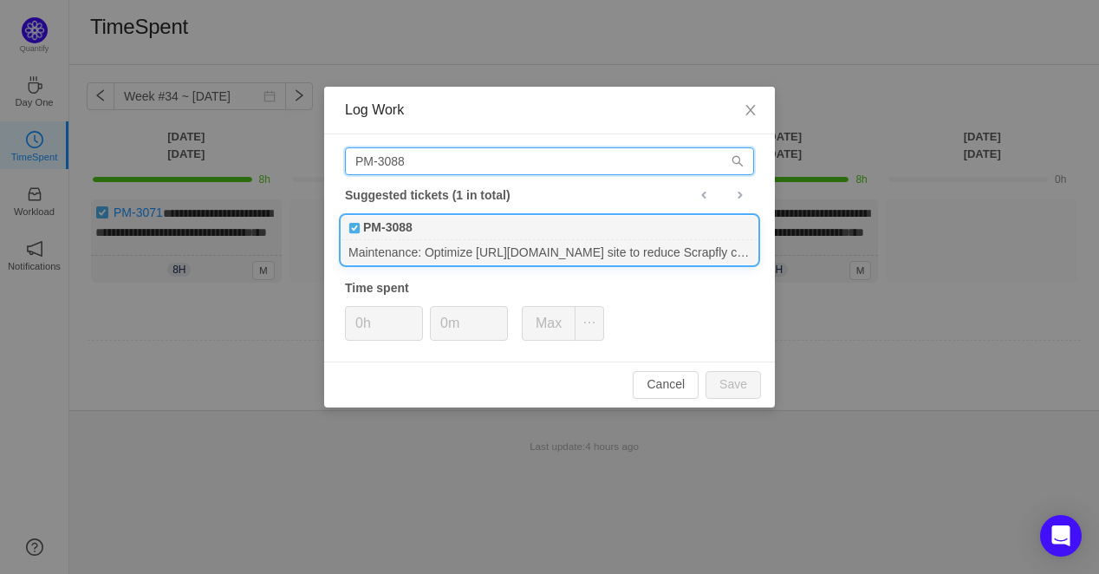
type input "PM-3088"
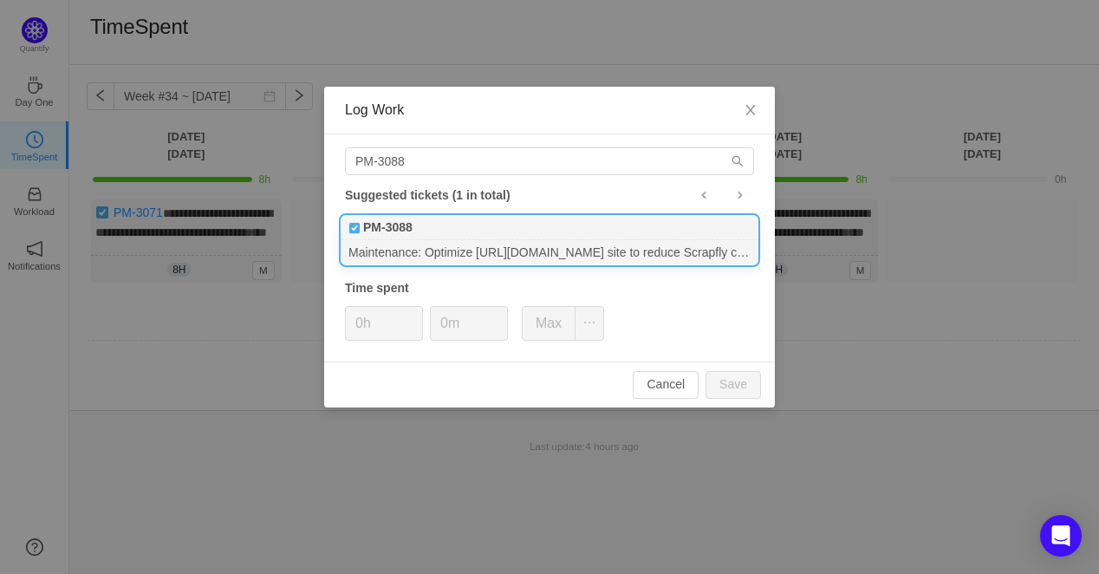
click at [440, 237] on div "PM-3088" at bounding box center [549, 228] width 416 height 24
click at [545, 322] on button "Max" at bounding box center [549, 323] width 54 height 35
click at [745, 382] on button "Save" at bounding box center [733, 385] width 55 height 28
type input "0h"
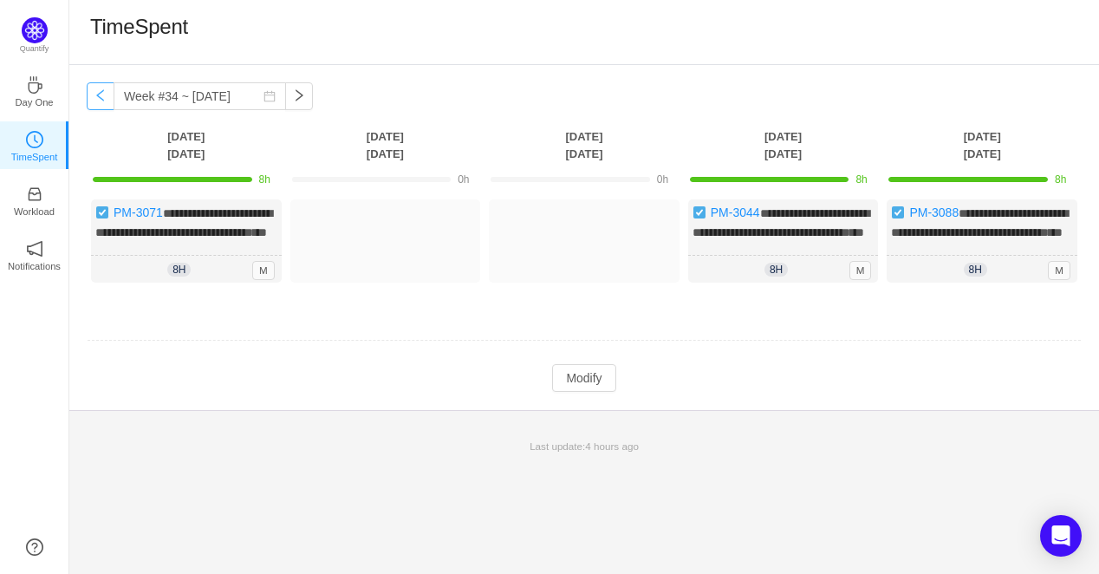
click at [95, 100] on button "button" at bounding box center [101, 96] width 28 height 28
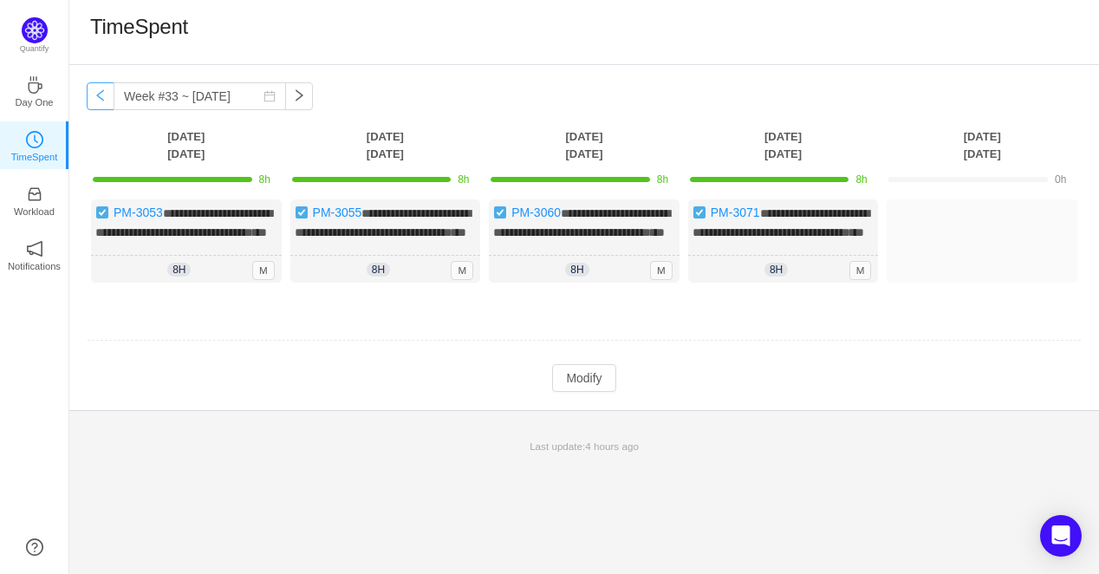
click at [104, 96] on button "button" at bounding box center [101, 96] width 28 height 28
type input "Week #32 ~ [DATE]"
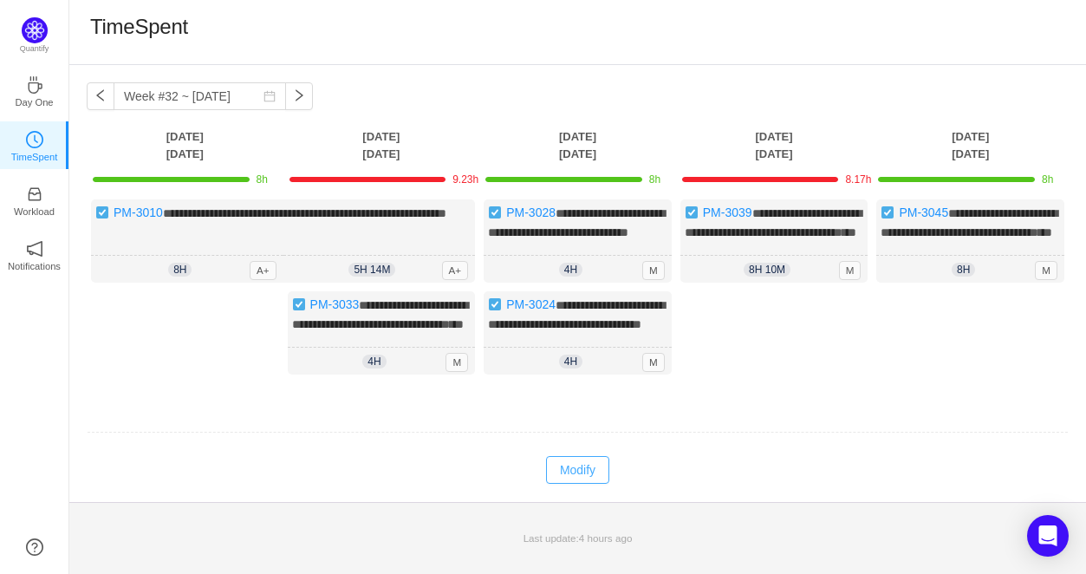
click at [591, 484] on button "Modify" at bounding box center [577, 470] width 63 height 28
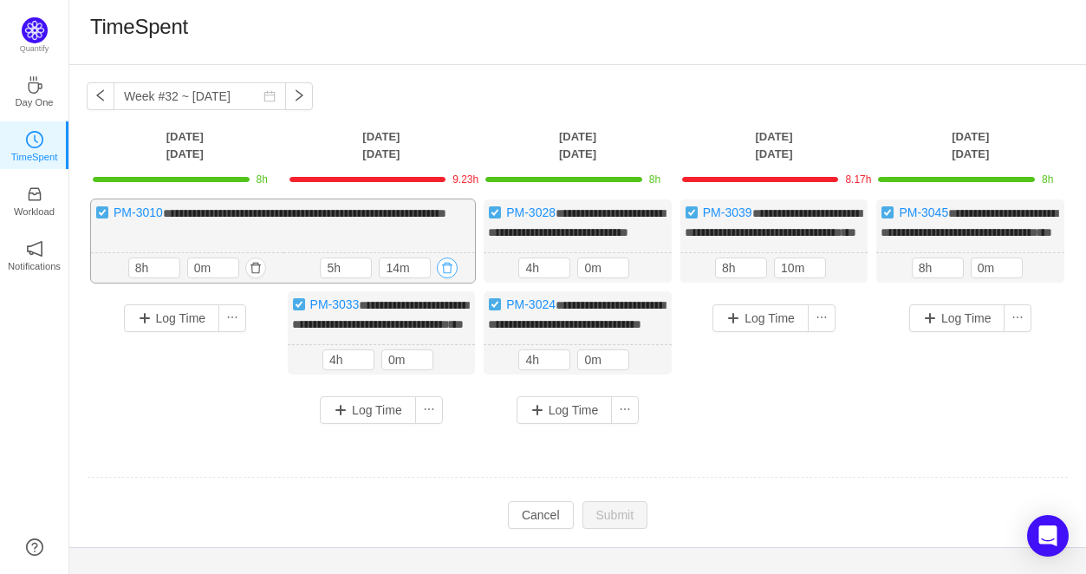
click at [451, 278] on button "button" at bounding box center [447, 267] width 21 height 21
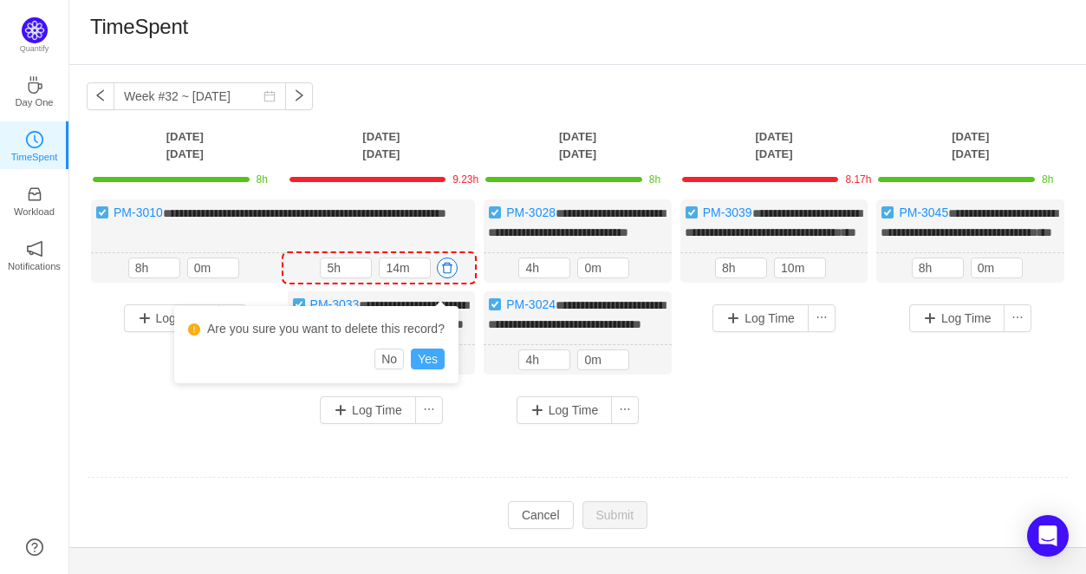
click at [432, 353] on button "Yes" at bounding box center [428, 358] width 34 height 21
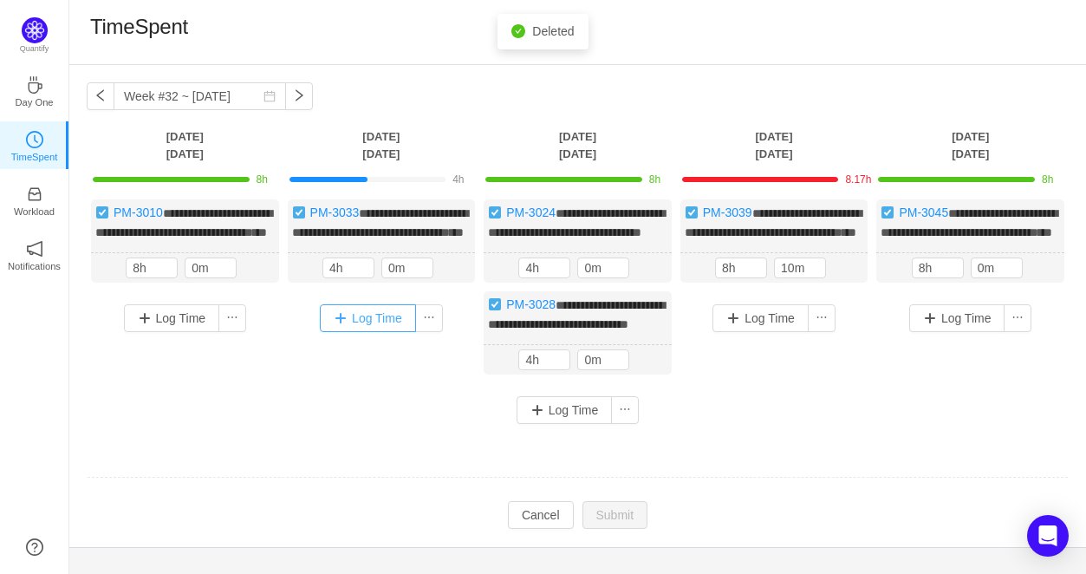
click at [357, 332] on button "Log Time" at bounding box center [368, 318] width 96 height 28
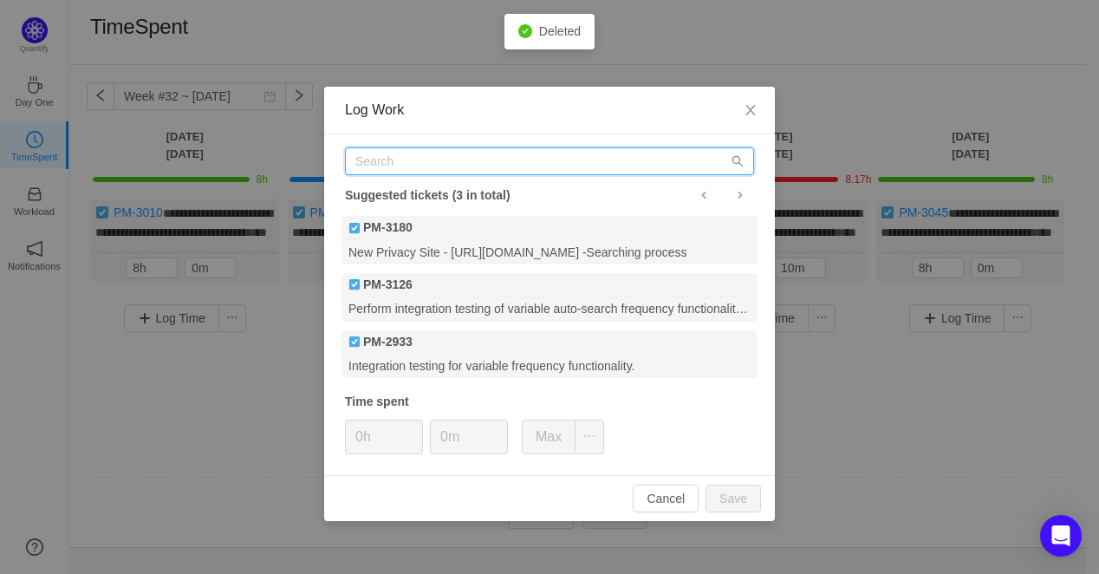
click at [457, 156] on input "text" at bounding box center [549, 161] width 409 height 28
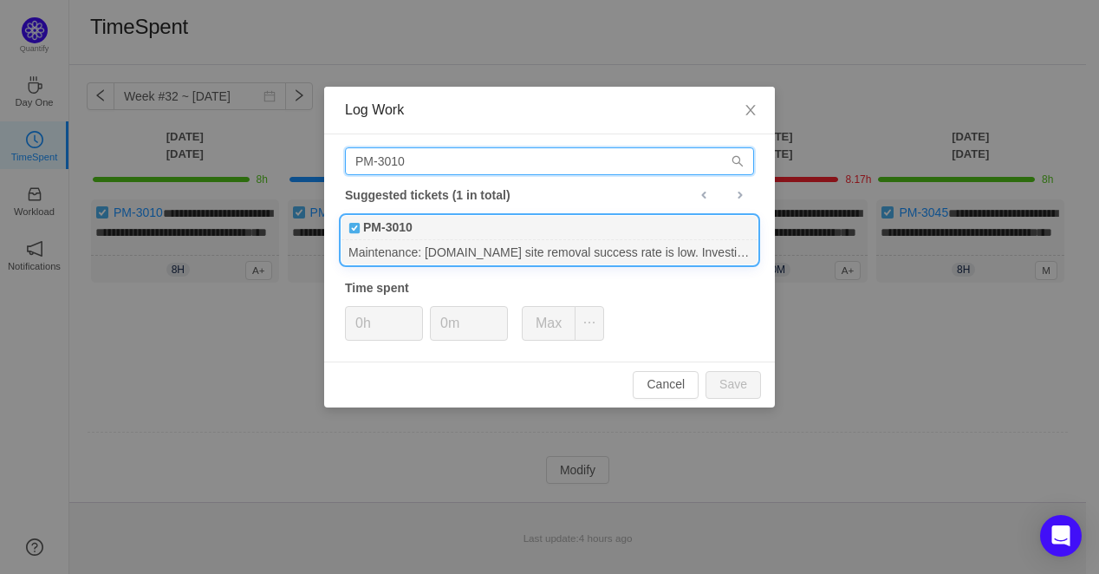
type input "PM-3010"
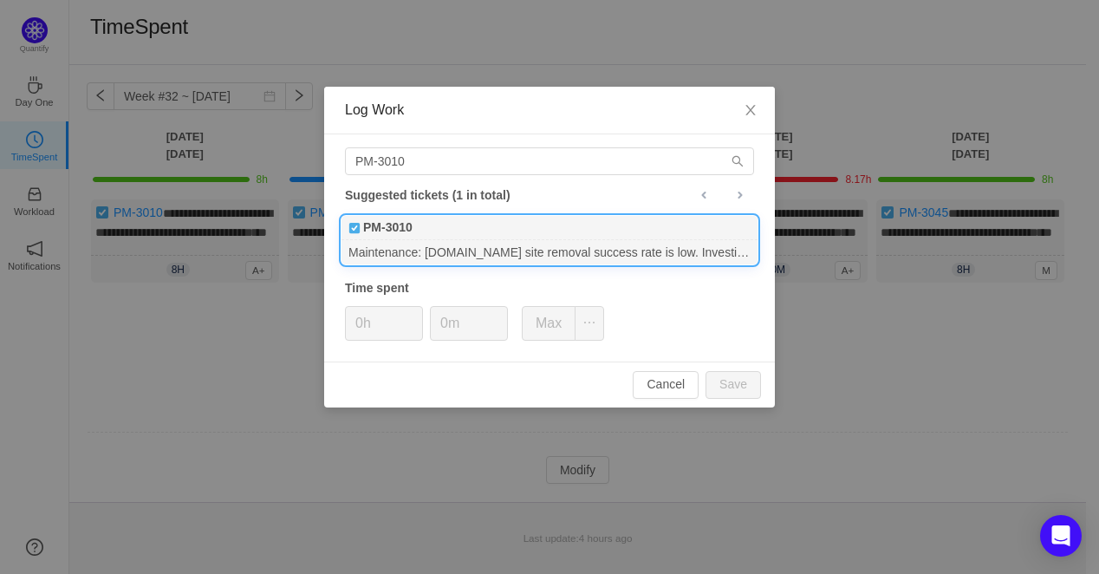
click at [445, 238] on div "PM-3010" at bounding box center [549, 228] width 416 height 24
click at [361, 330] on input "0h" at bounding box center [384, 323] width 76 height 33
click at [354, 325] on input "0h" at bounding box center [384, 323] width 76 height 33
click at [357, 325] on input "0h" at bounding box center [384, 323] width 76 height 33
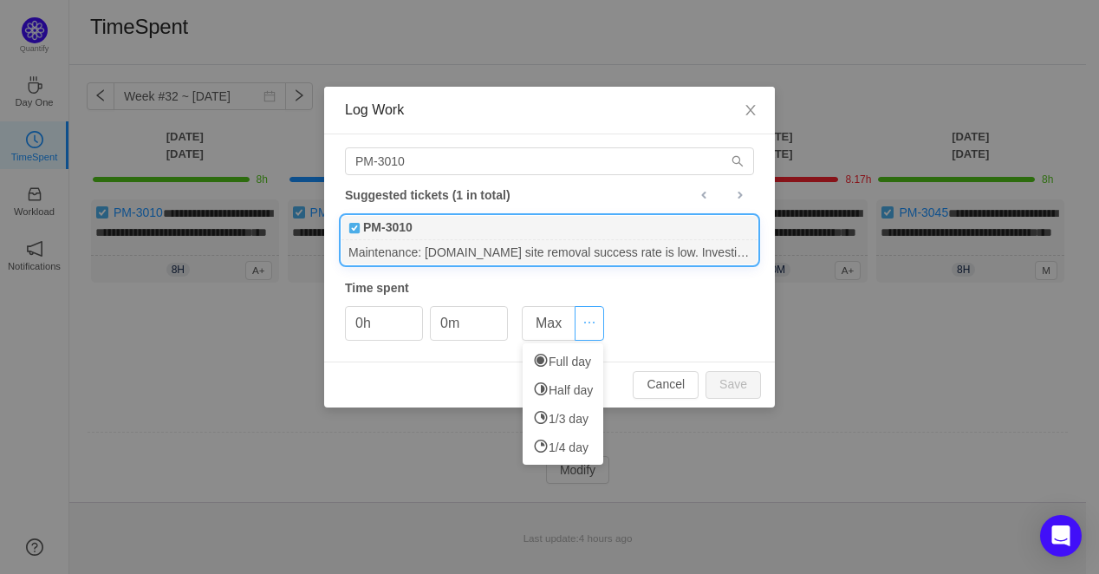
click at [591, 334] on button "button" at bounding box center [589, 323] width 29 height 35
click at [576, 384] on li "Half day" at bounding box center [563, 389] width 81 height 29
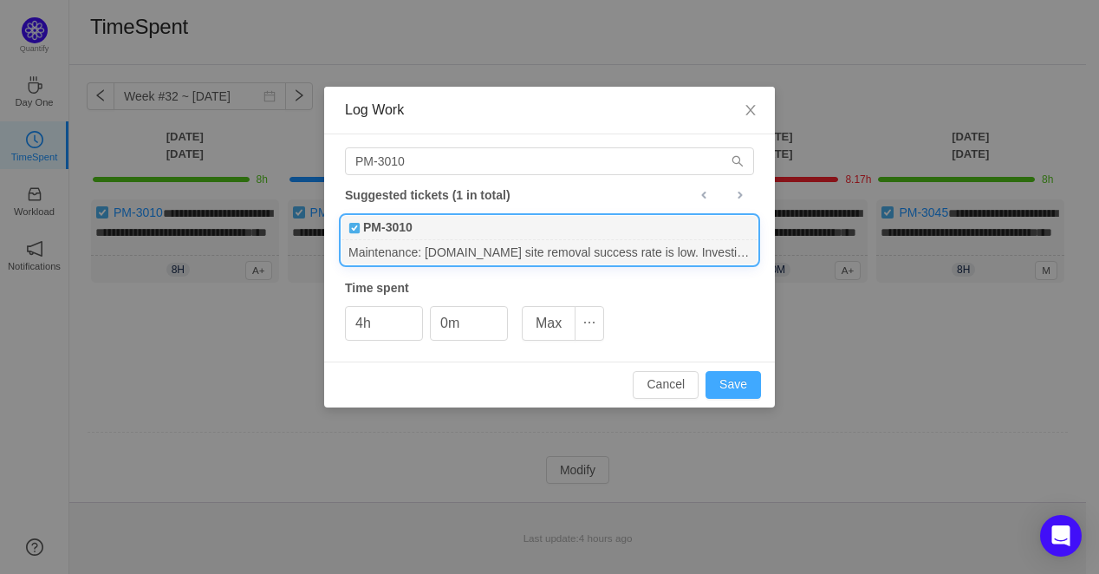
click at [725, 382] on button "Save" at bounding box center [733, 385] width 55 height 28
type input "0h"
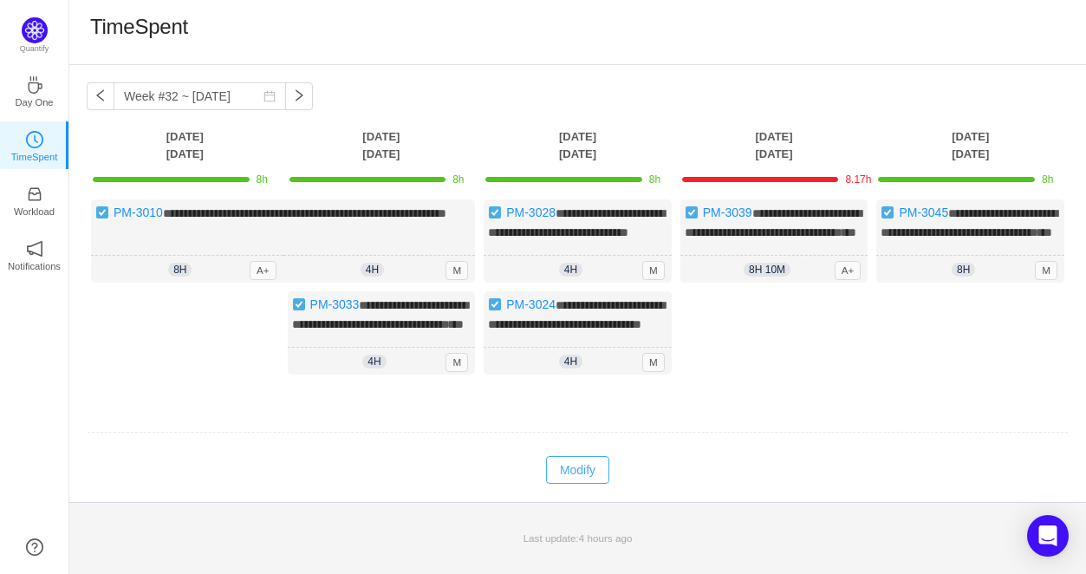
click at [582, 484] on button "Modify" at bounding box center [577, 470] width 63 height 28
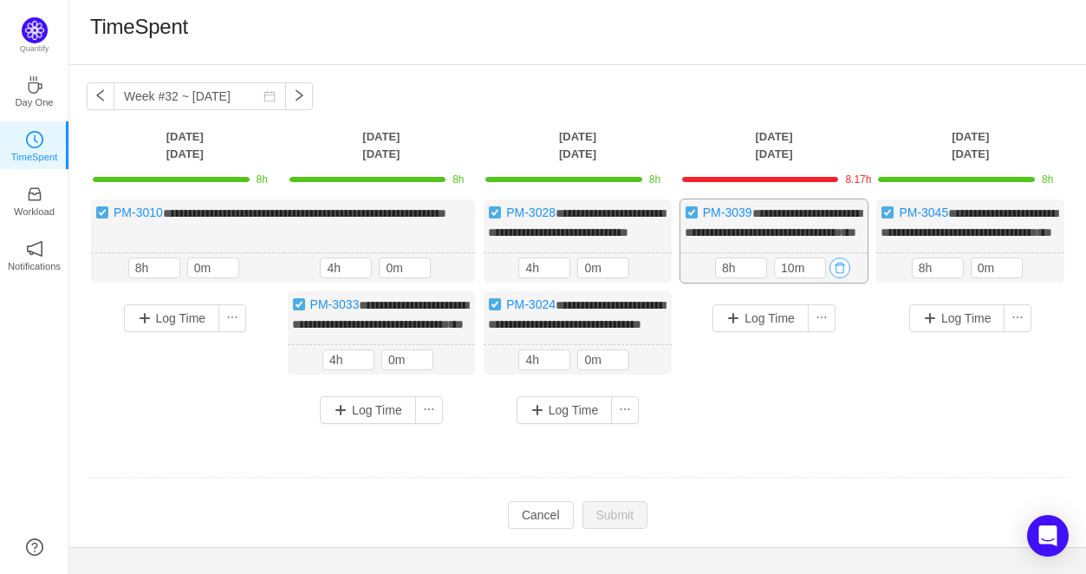
click at [838, 278] on button "button" at bounding box center [839, 267] width 21 height 21
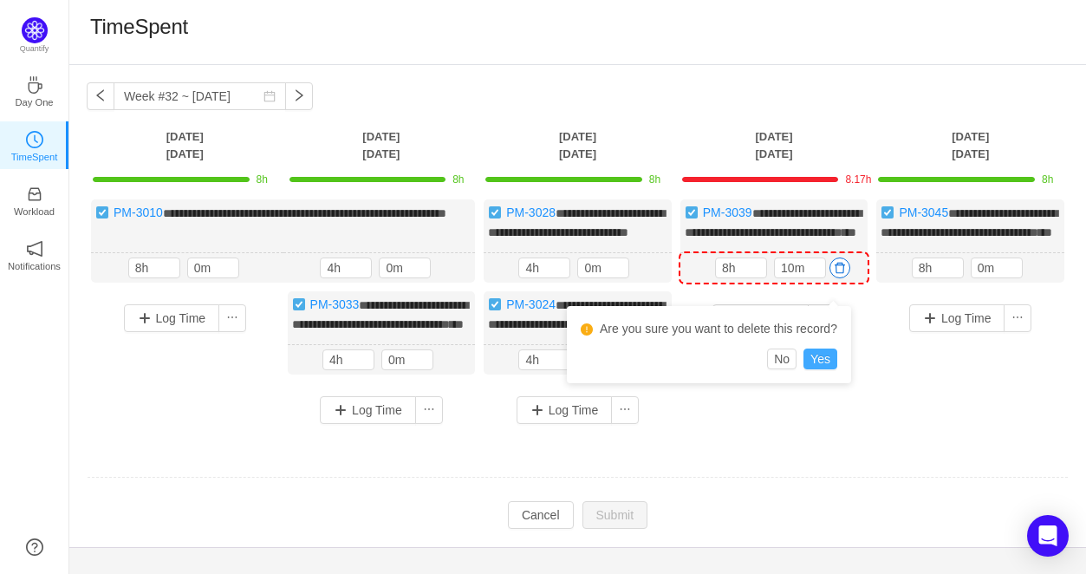
click at [823, 361] on button "Yes" at bounding box center [820, 358] width 34 height 21
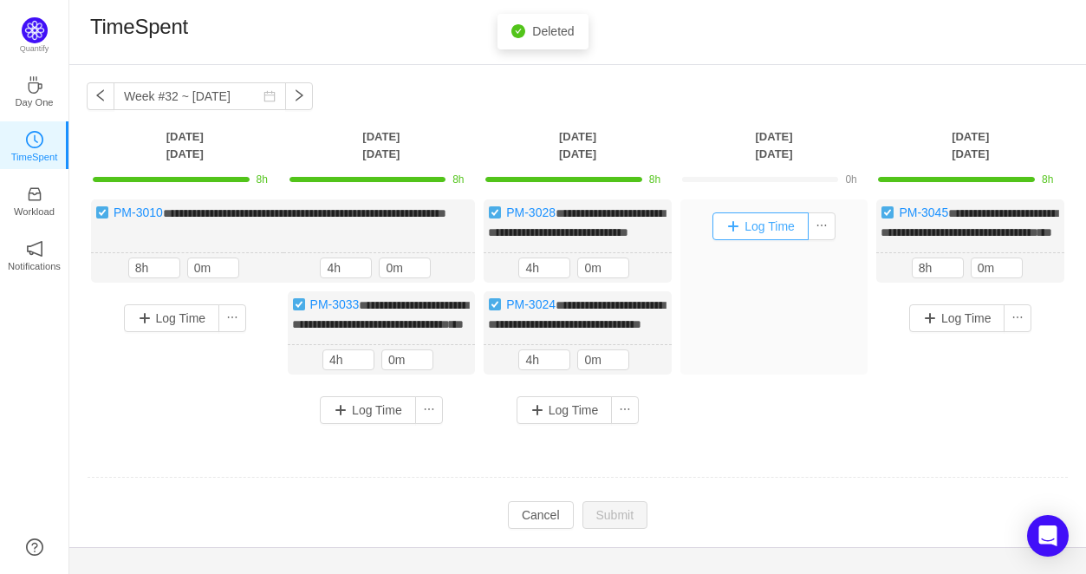
click at [757, 237] on button "Log Time" at bounding box center [760, 226] width 96 height 28
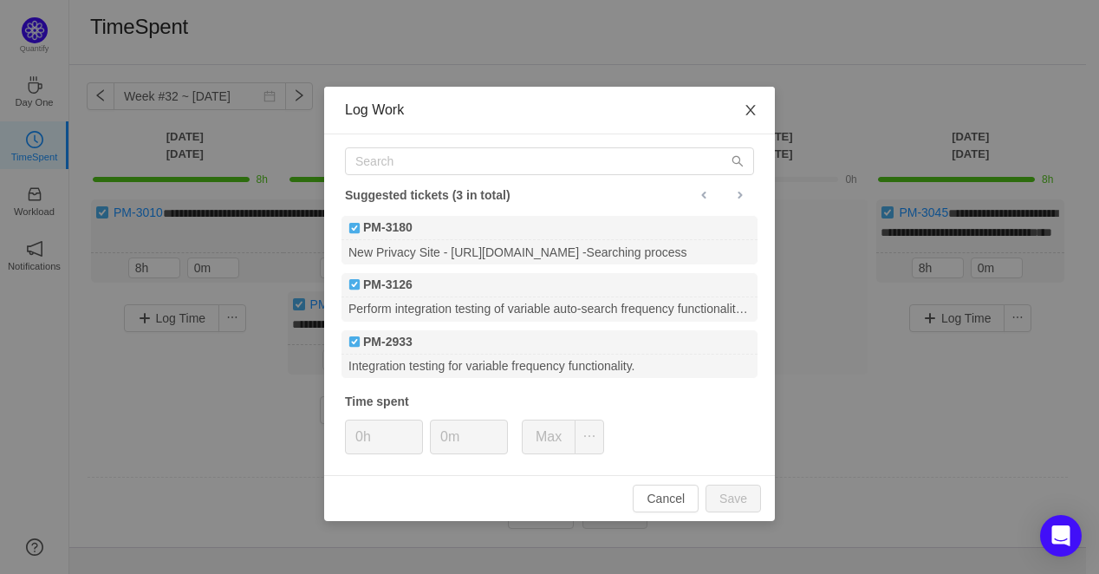
click at [752, 108] on icon "icon: close" at bounding box center [750, 110] width 10 height 10
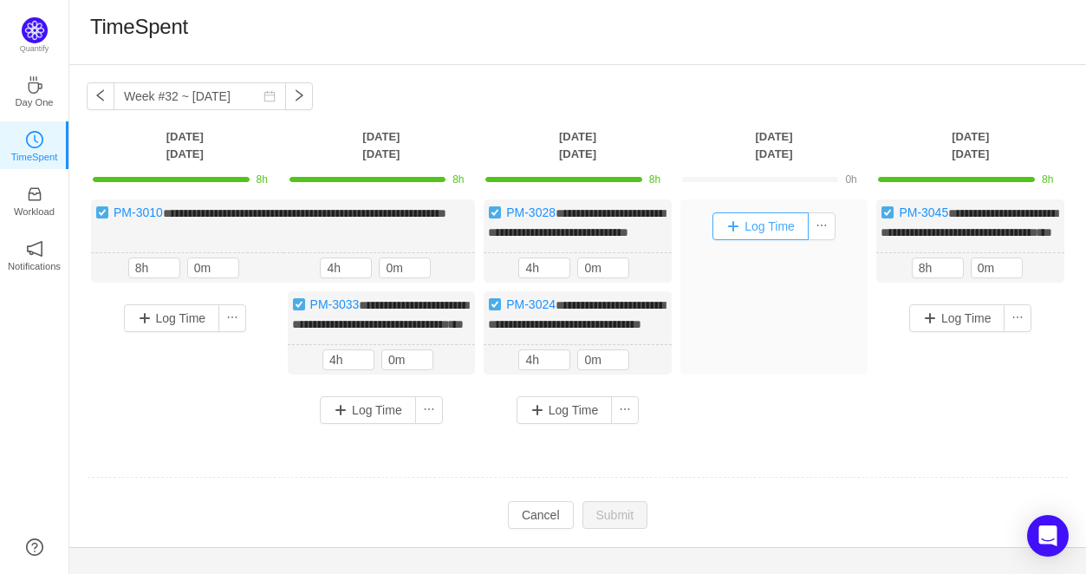
click at [765, 225] on button "Log Time" at bounding box center [760, 226] width 96 height 28
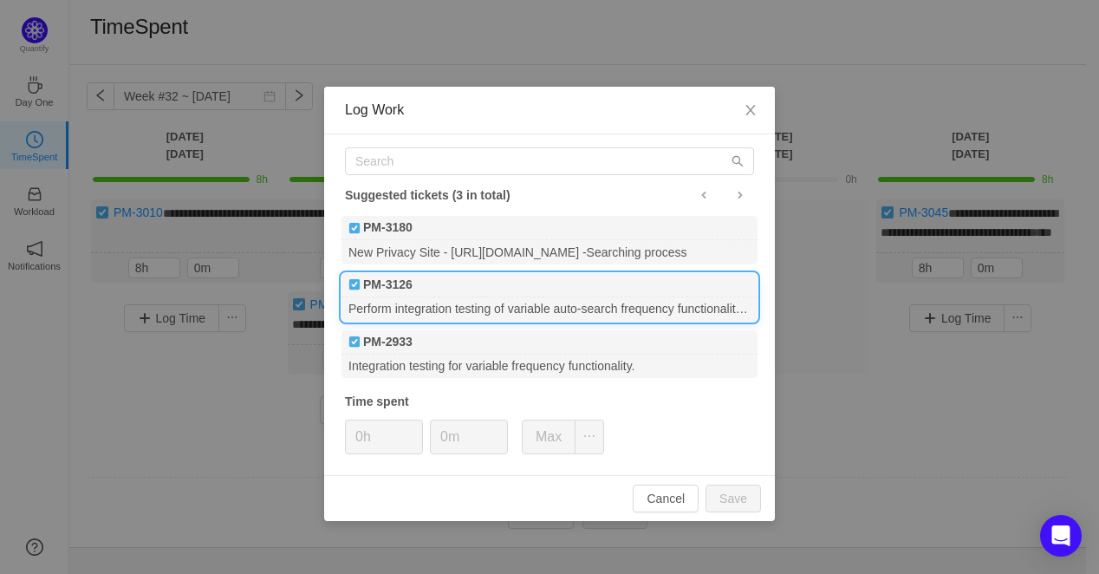
click at [470, 290] on div "PM-3126" at bounding box center [549, 285] width 416 height 24
click at [565, 427] on button "Max" at bounding box center [549, 436] width 54 height 35
click at [745, 500] on button "Save" at bounding box center [733, 498] width 55 height 28
type input "0h"
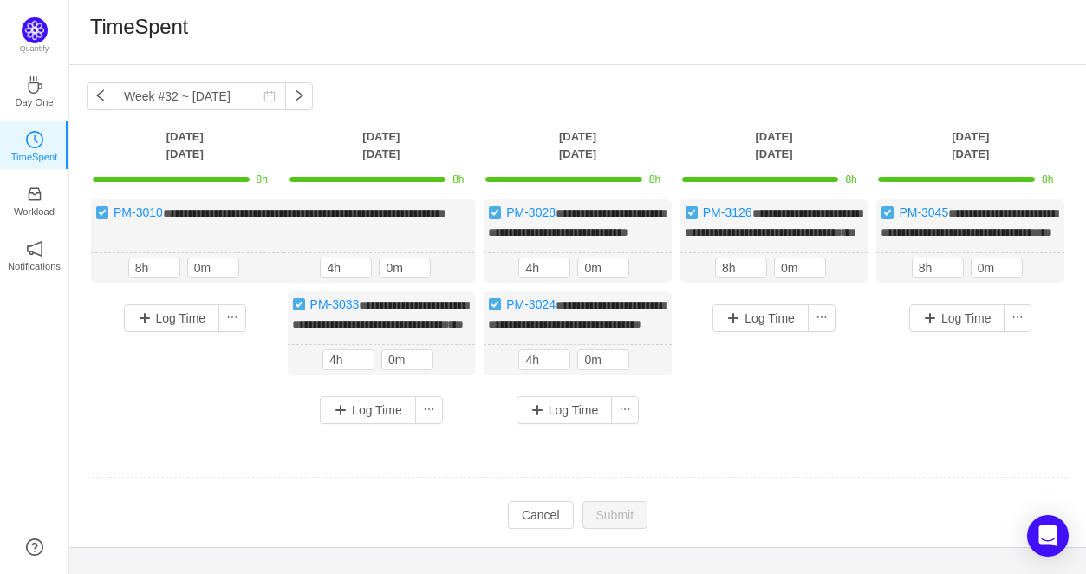
click at [725, 437] on div "**********" at bounding box center [578, 317] width 982 height 237
click at [450, 424] on div "Log Time" at bounding box center [381, 410] width 179 height 28
click at [537, 529] on button "Cancel" at bounding box center [541, 515] width 66 height 28
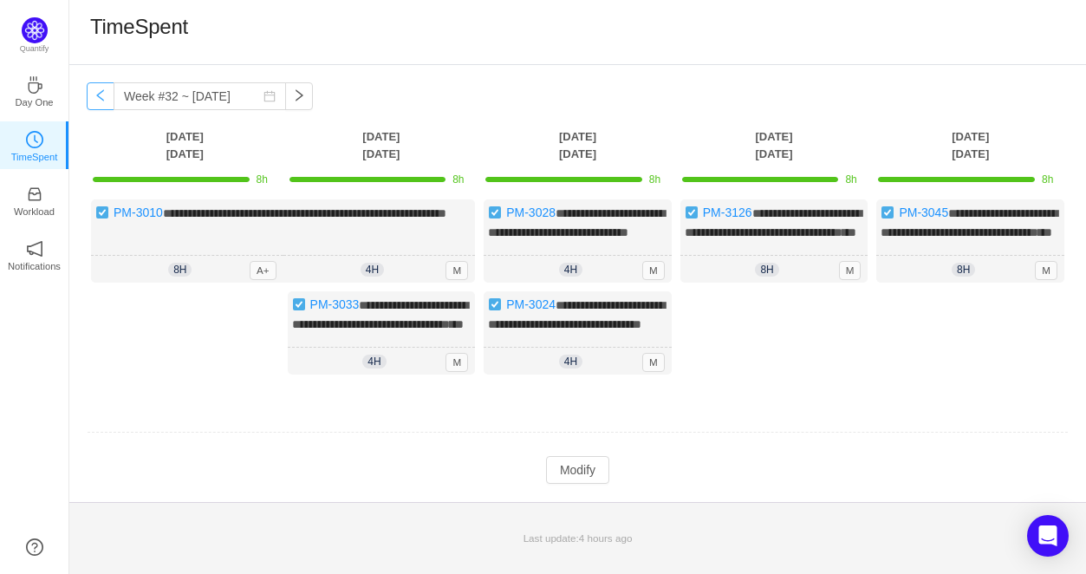
click at [99, 98] on button "button" at bounding box center [101, 96] width 28 height 28
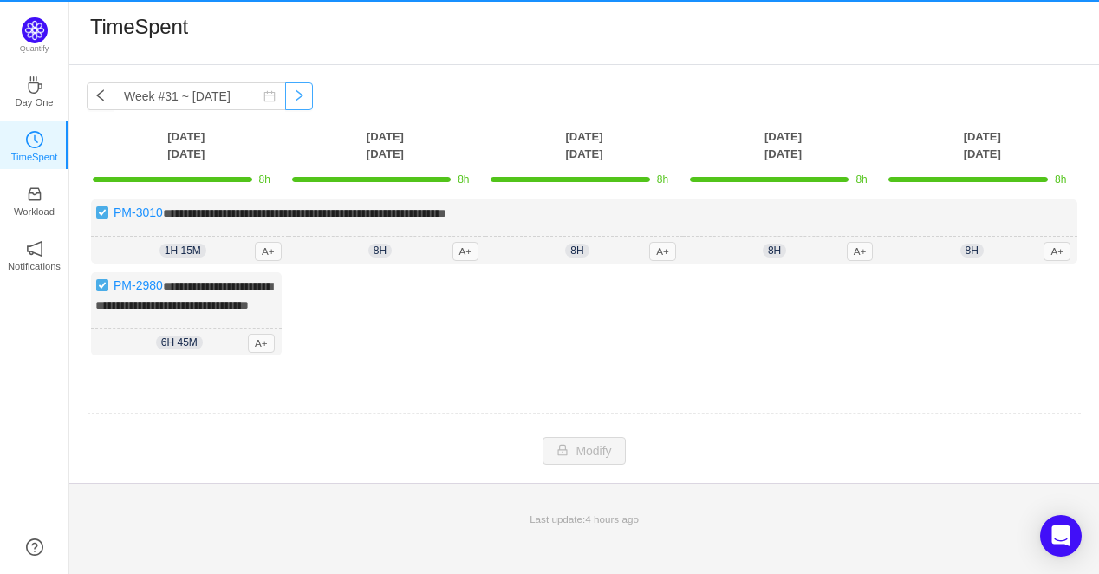
click at [285, 98] on button "button" at bounding box center [299, 96] width 28 height 28
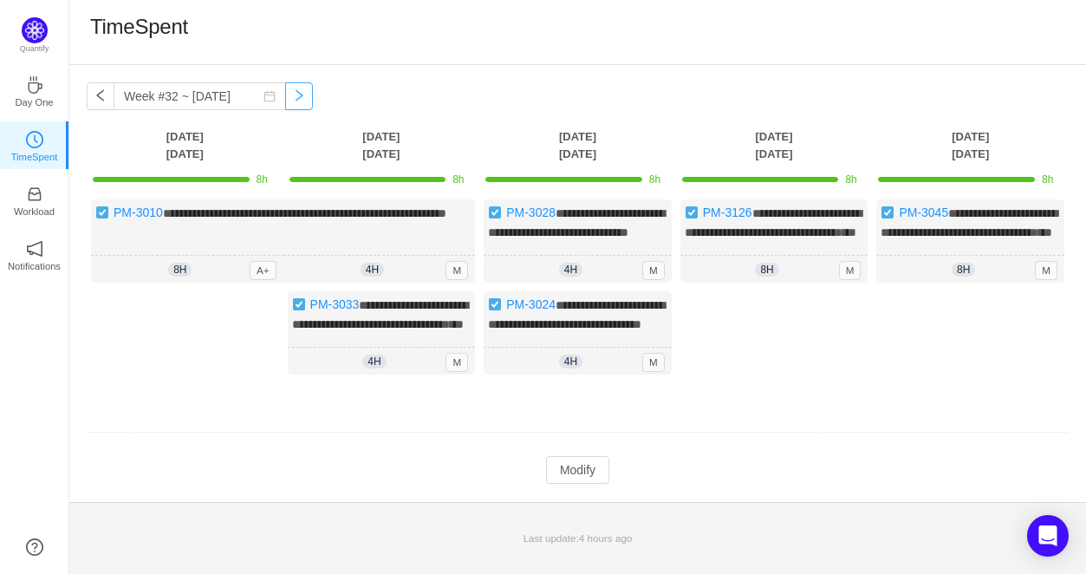
click at [285, 98] on button "button" at bounding box center [299, 96] width 28 height 28
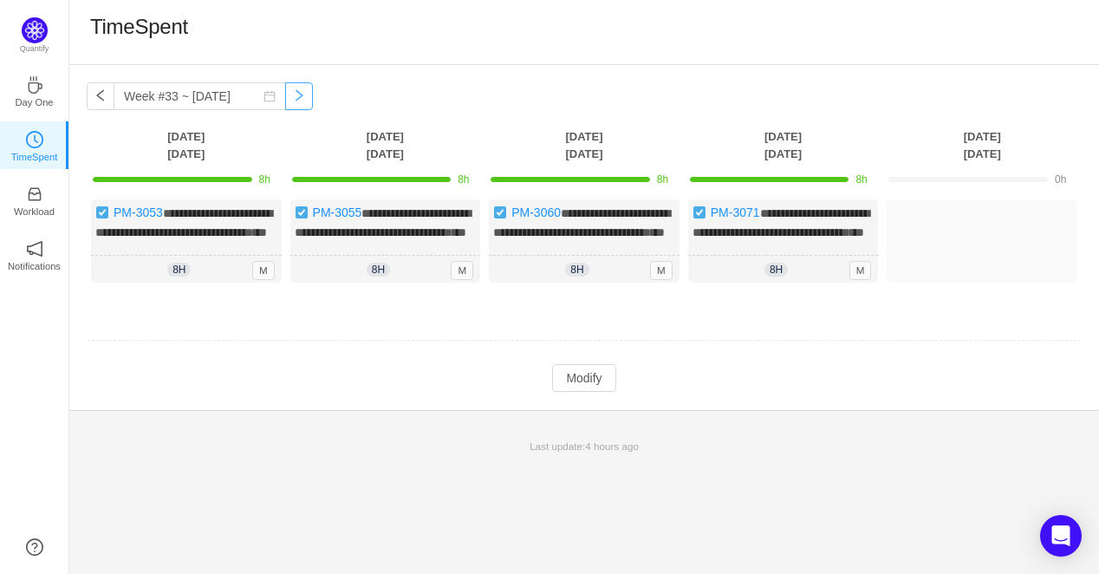
click at [287, 97] on button "button" at bounding box center [299, 96] width 28 height 28
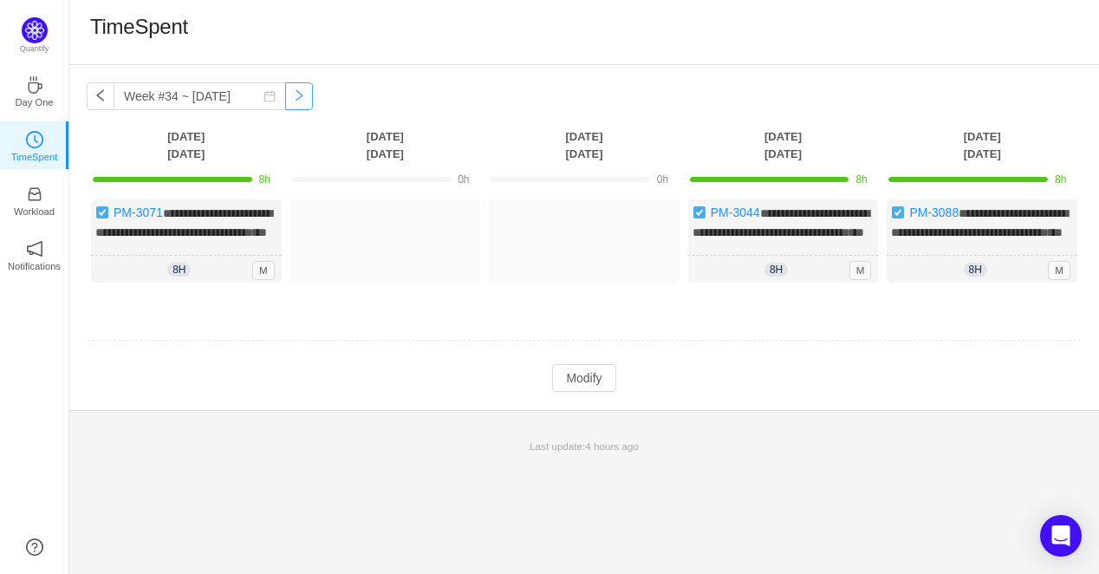
click at [287, 97] on button "button" at bounding box center [299, 96] width 28 height 28
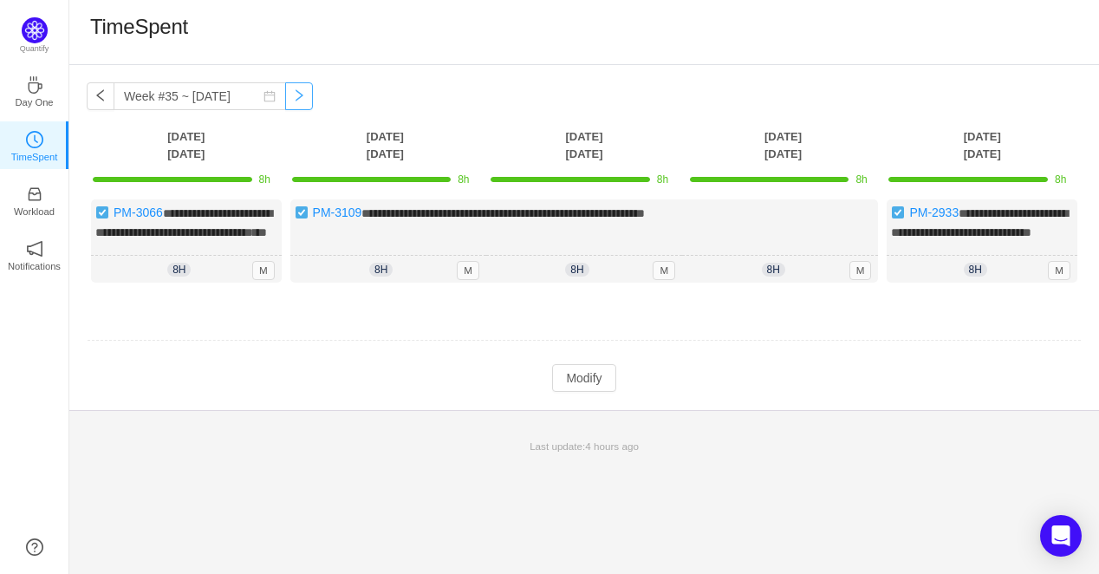
click at [287, 97] on button "button" at bounding box center [299, 96] width 28 height 28
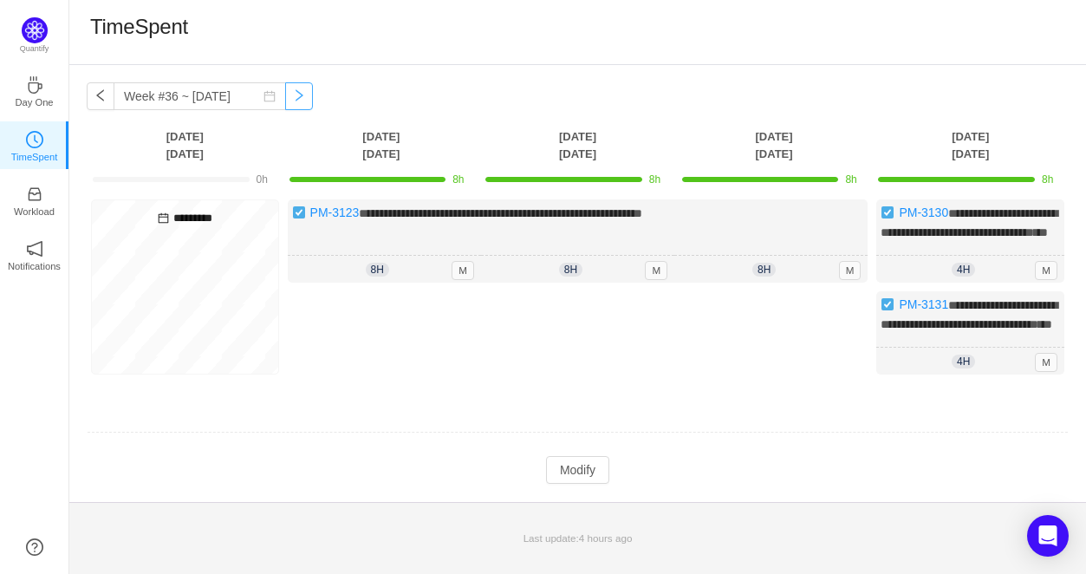
click at [287, 97] on button "button" at bounding box center [299, 96] width 28 height 28
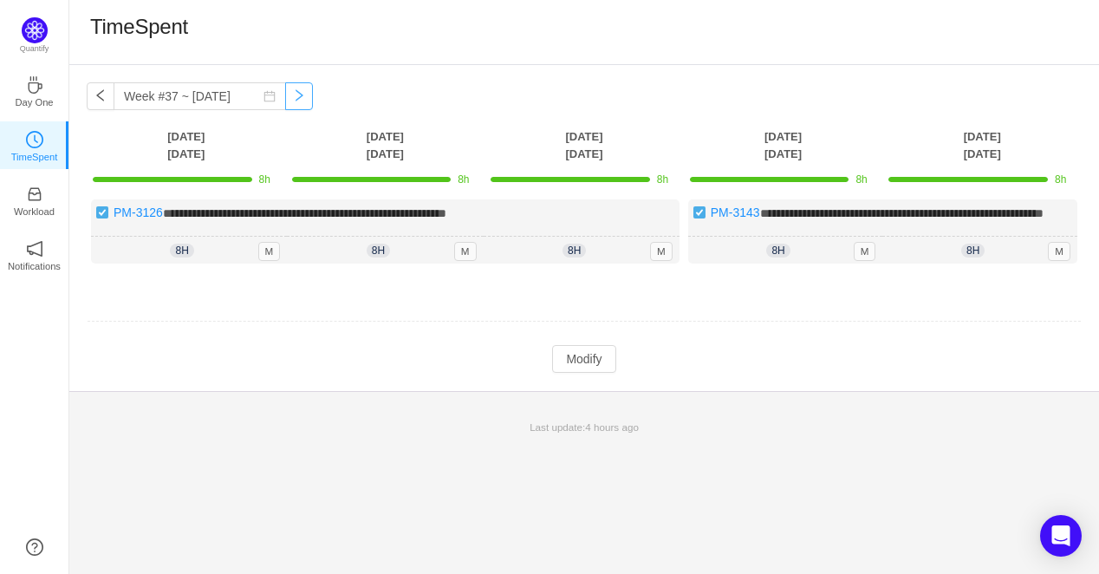
click at [287, 97] on button "button" at bounding box center [299, 96] width 28 height 28
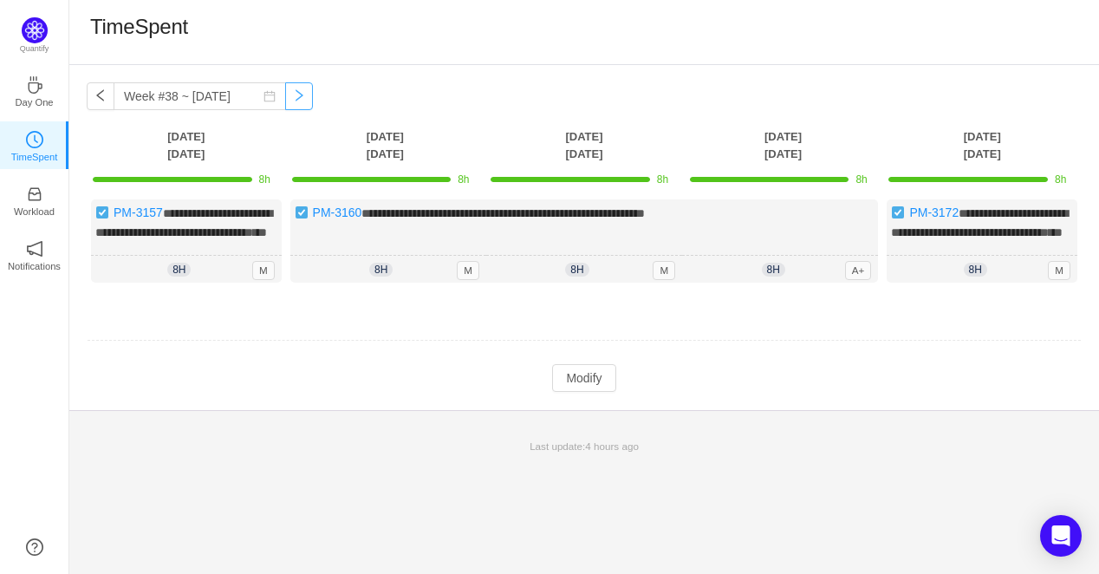
click at [287, 97] on button "button" at bounding box center [299, 96] width 28 height 28
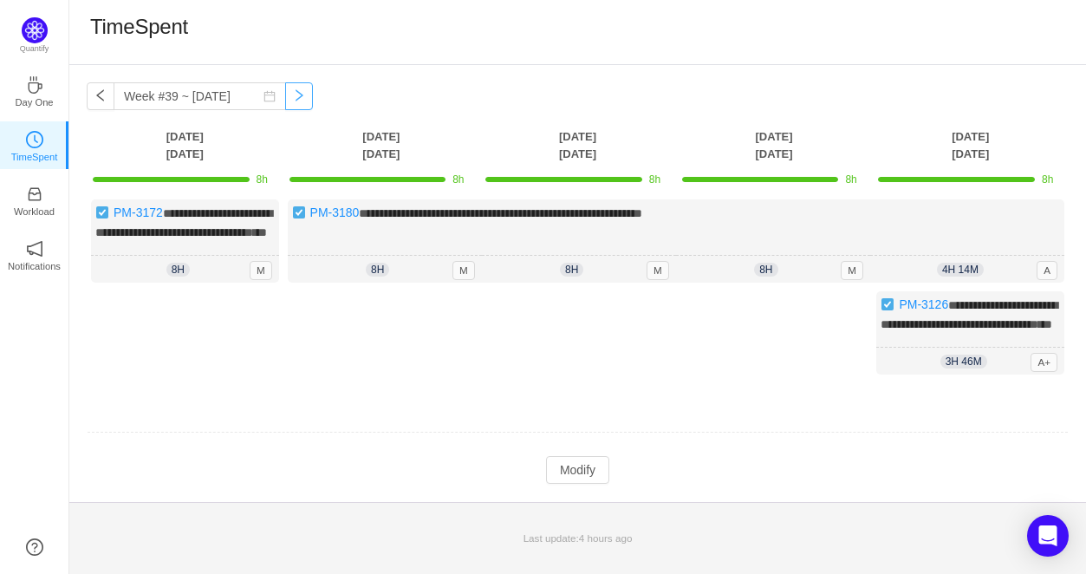
click at [287, 97] on button "button" at bounding box center [299, 96] width 28 height 28
type input "Week #39 ~ [DATE]"
click at [90, 95] on button "button" at bounding box center [101, 96] width 28 height 28
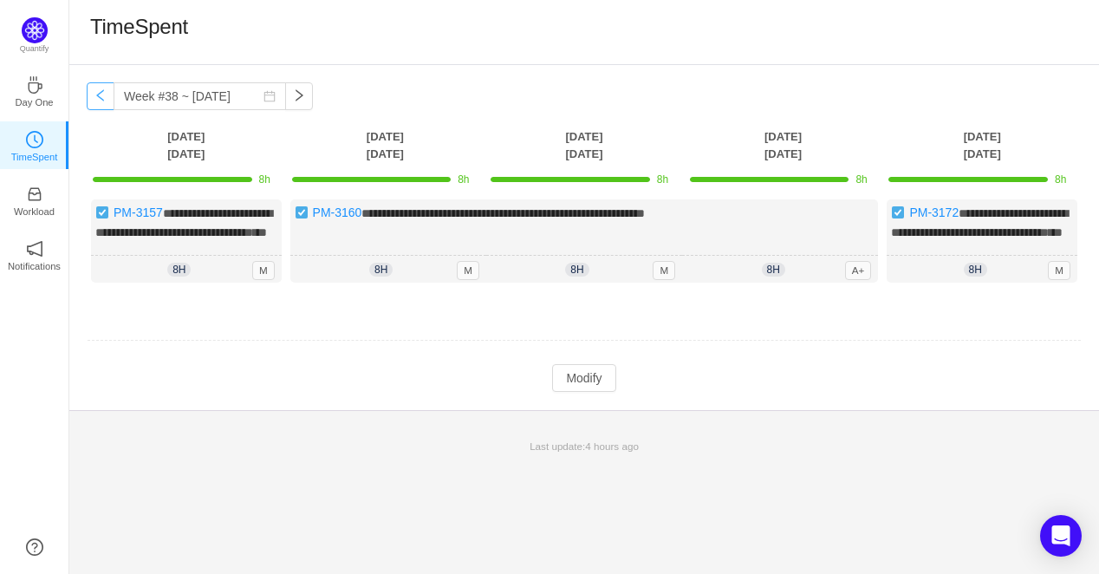
click at [94, 104] on button "button" at bounding box center [101, 96] width 28 height 28
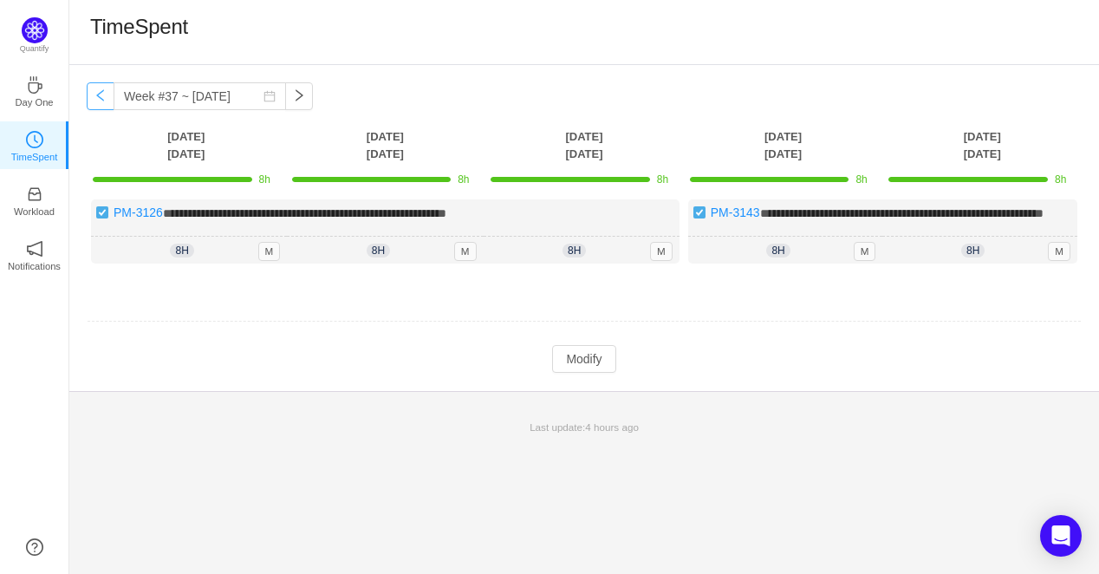
click at [94, 104] on button "button" at bounding box center [101, 96] width 28 height 28
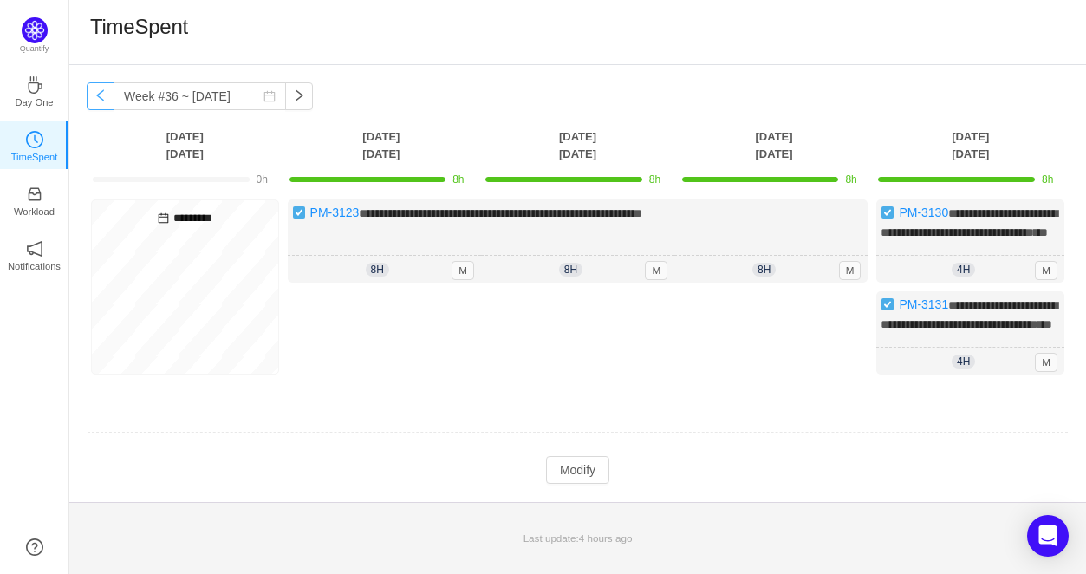
click at [102, 91] on button "button" at bounding box center [101, 96] width 28 height 28
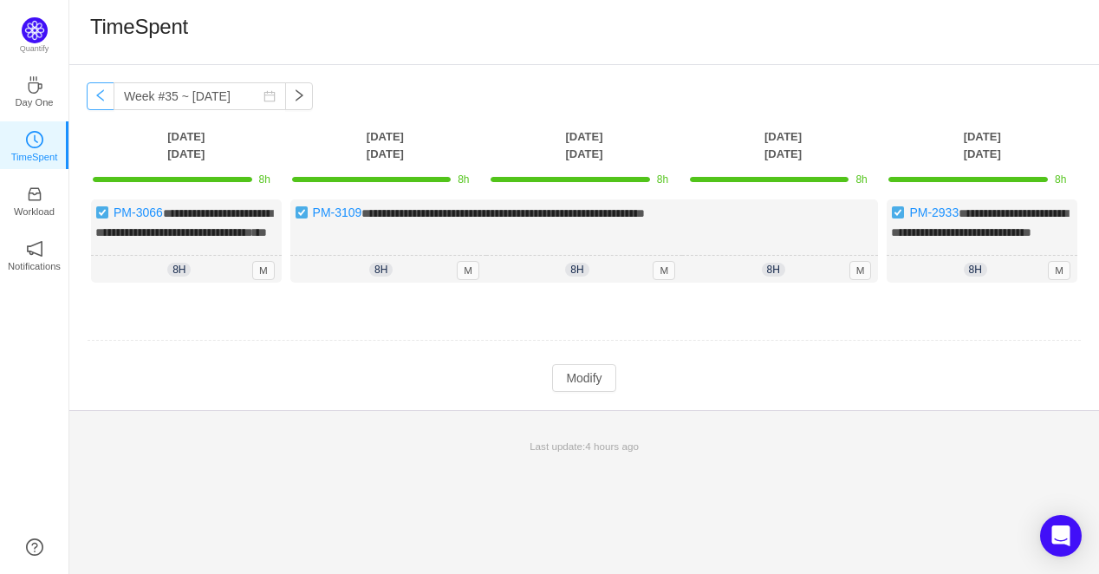
click at [102, 91] on button "button" at bounding box center [101, 96] width 28 height 28
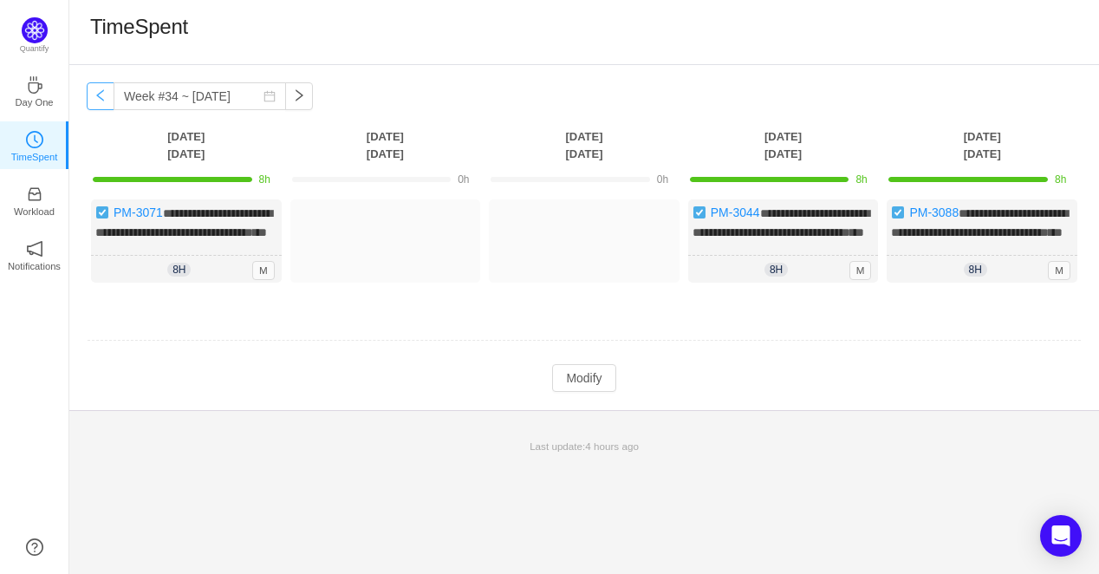
click at [102, 91] on button "button" at bounding box center [101, 96] width 28 height 28
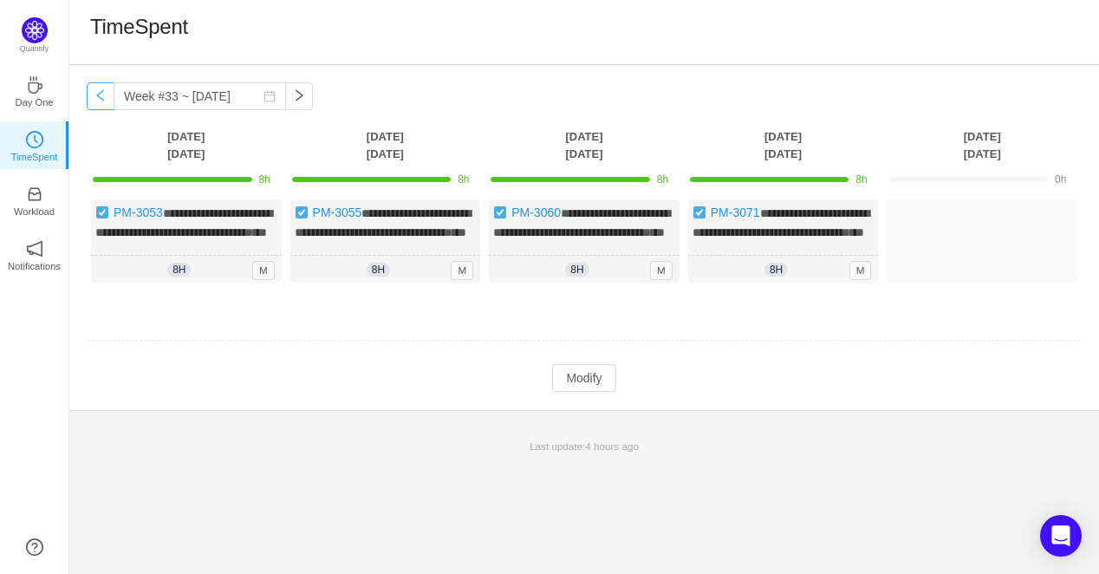
click at [94, 99] on button "button" at bounding box center [101, 96] width 28 height 28
type input "Week #32 ~ [DATE]"
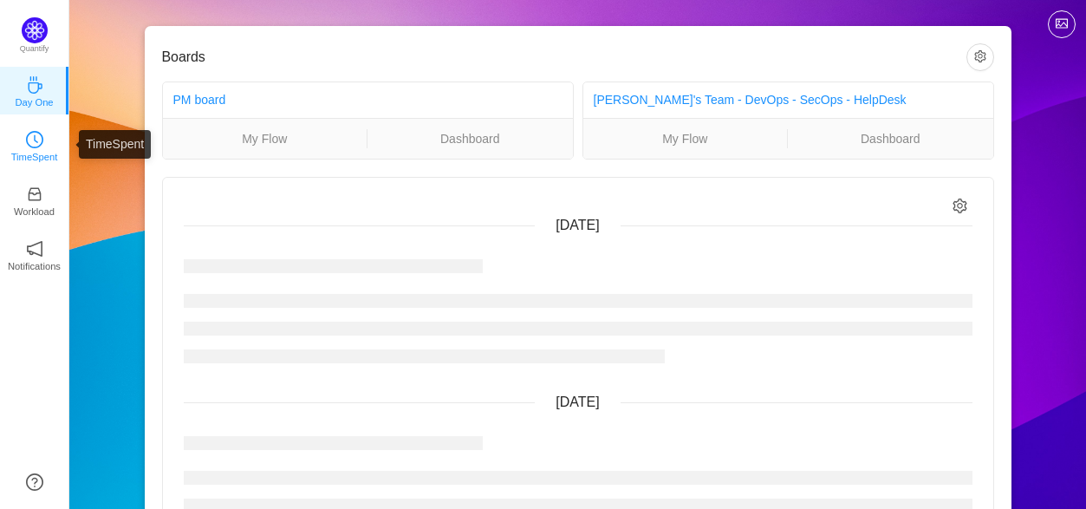
click at [26, 140] on link "TimeSpent" at bounding box center [34, 144] width 17 height 17
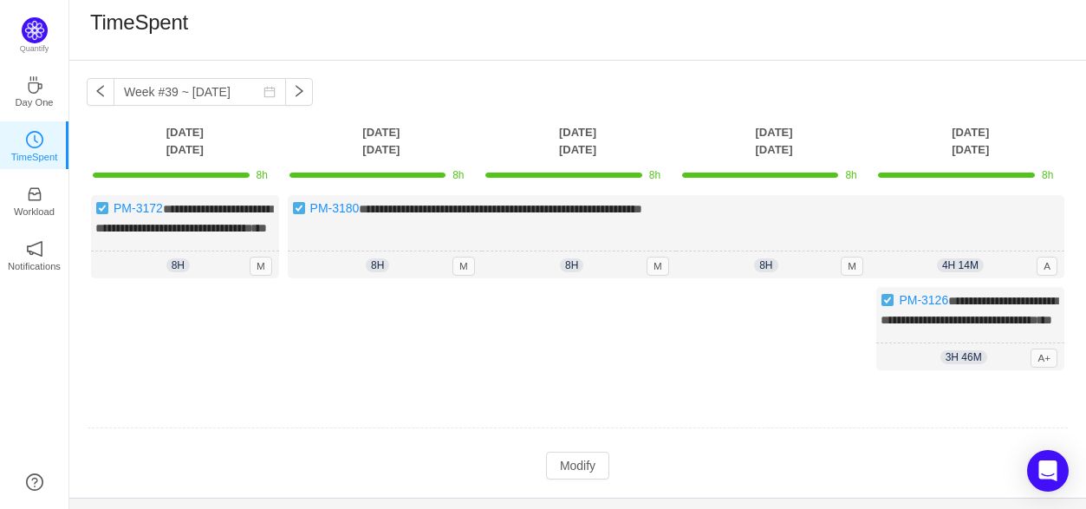
scroll to position [80, 0]
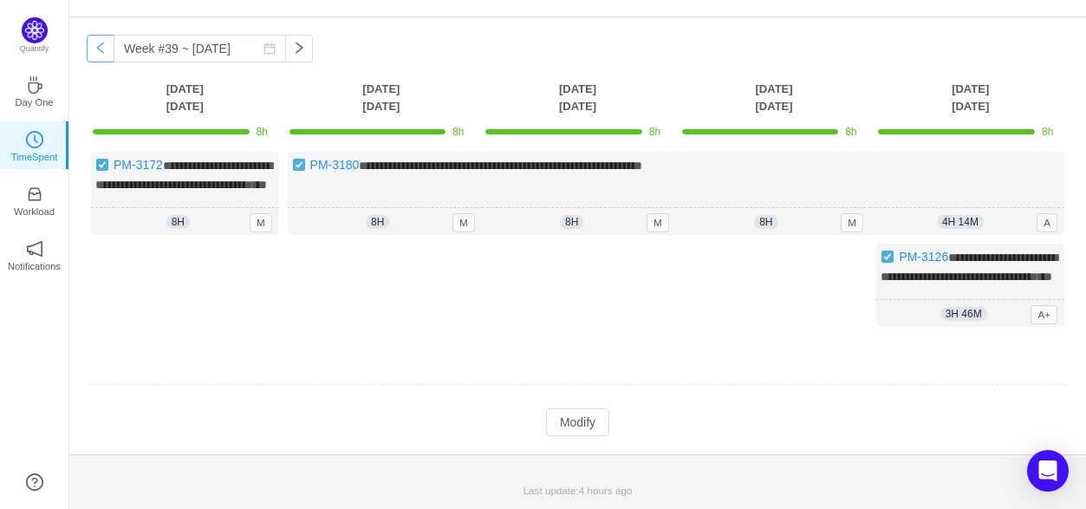
click at [109, 35] on button "button" at bounding box center [101, 49] width 28 height 28
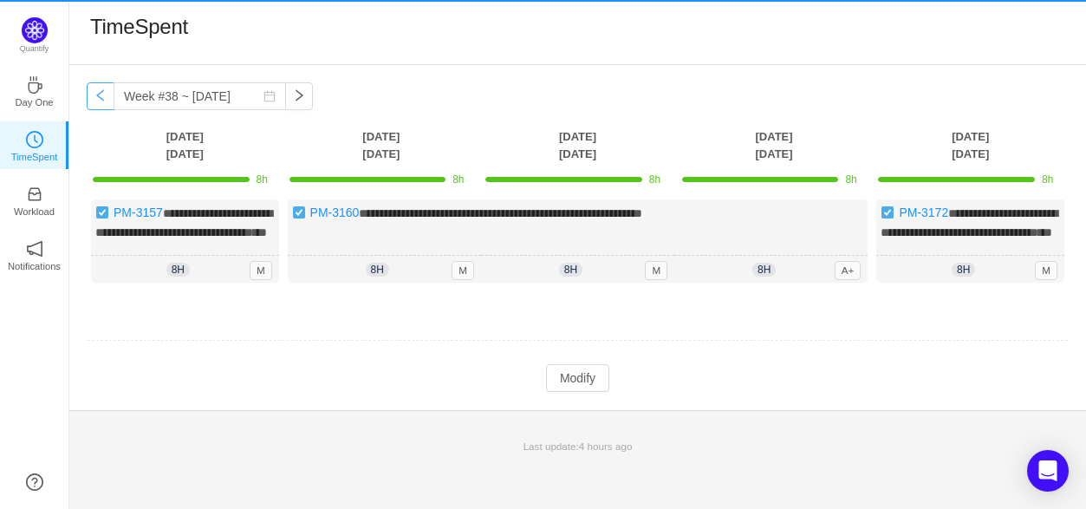
scroll to position [0, 0]
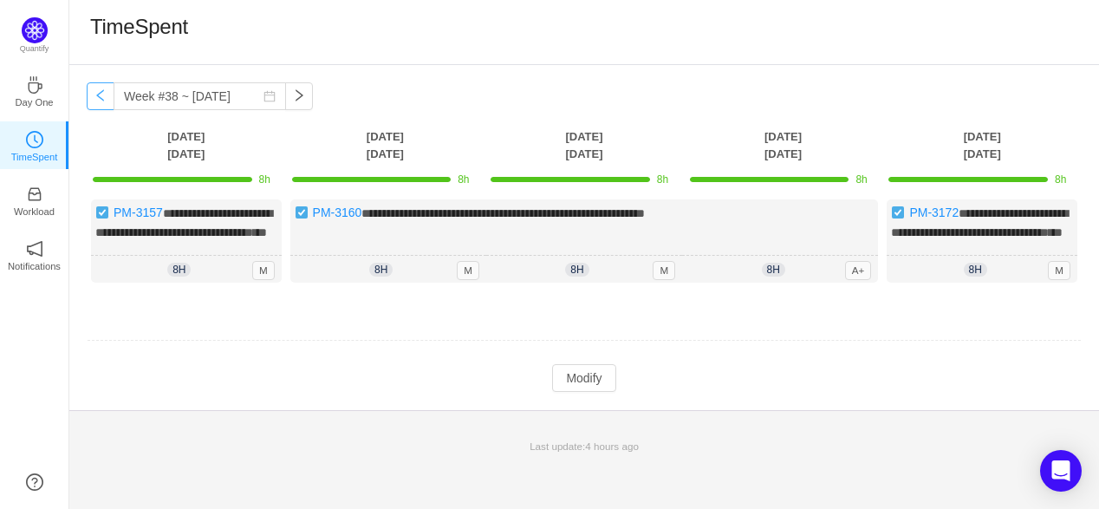
click at [107, 102] on button "button" at bounding box center [101, 96] width 28 height 28
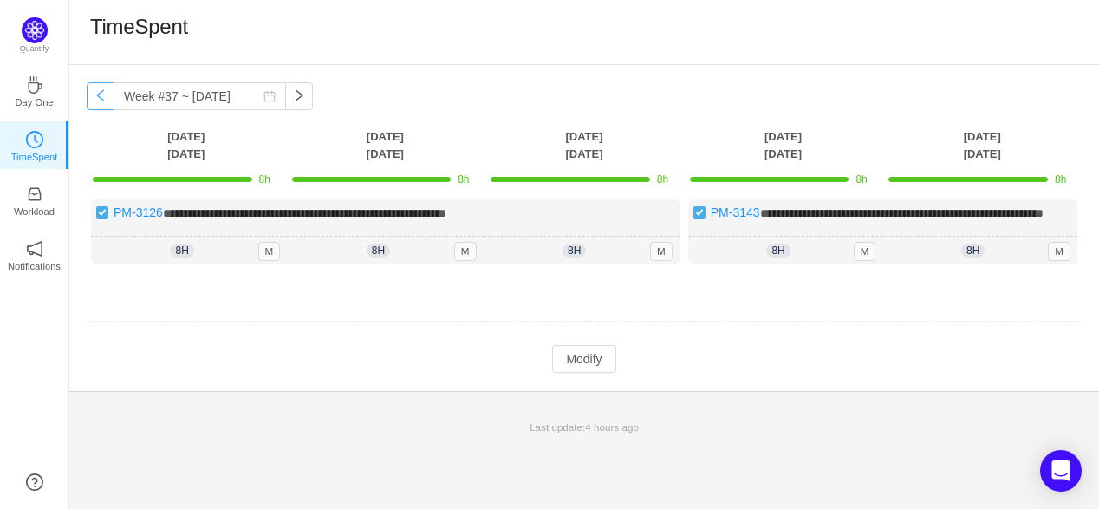
click at [106, 101] on button "button" at bounding box center [101, 96] width 28 height 28
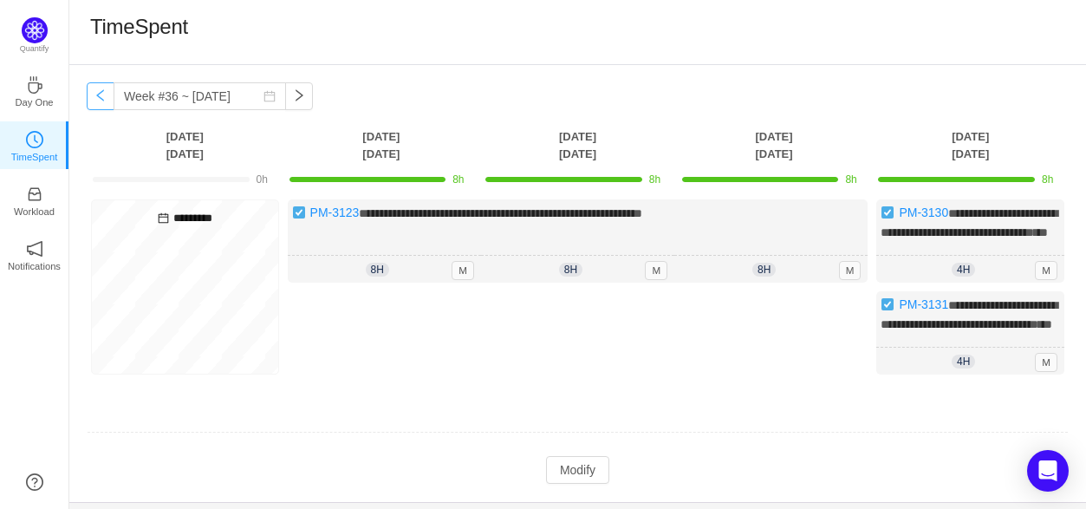
click at [106, 101] on button "button" at bounding box center [101, 96] width 28 height 28
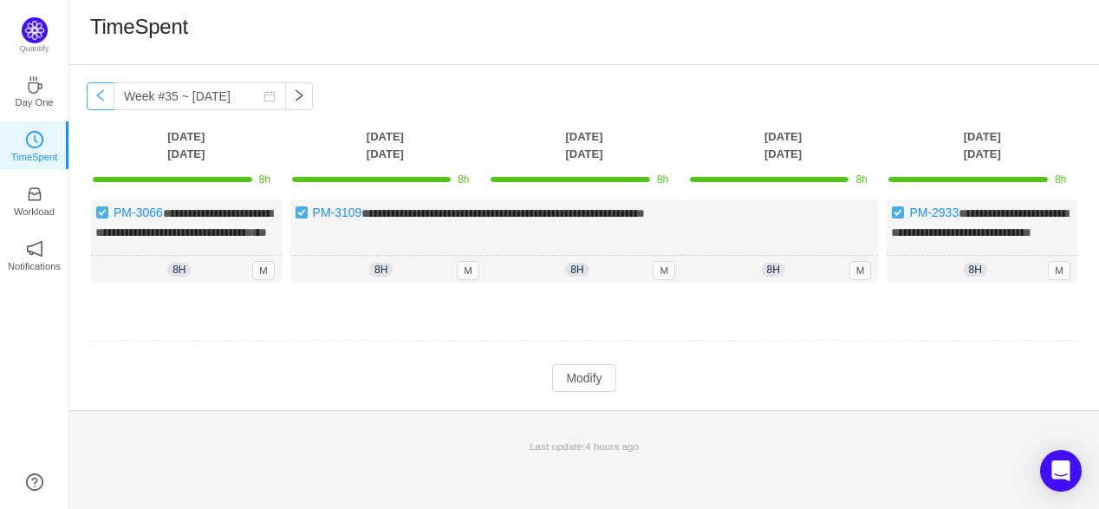
click at [106, 101] on button "button" at bounding box center [101, 96] width 28 height 28
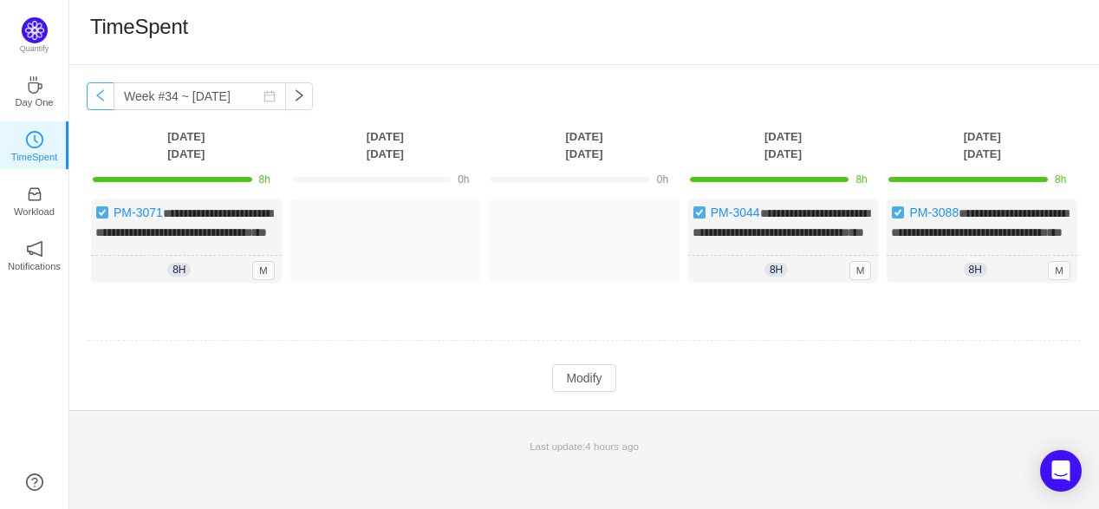
click at [106, 101] on button "button" at bounding box center [101, 96] width 28 height 28
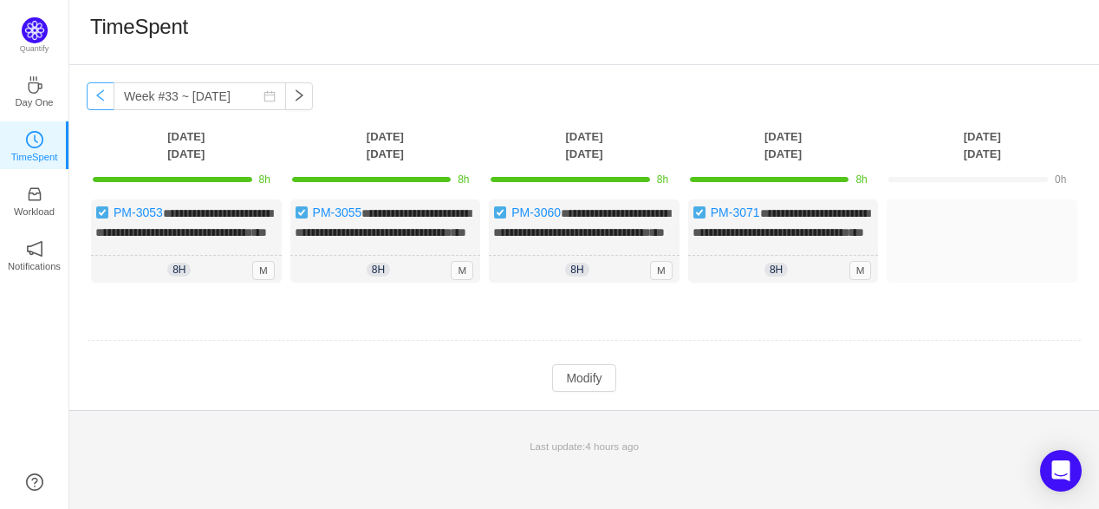
click at [106, 101] on button "button" at bounding box center [101, 96] width 28 height 28
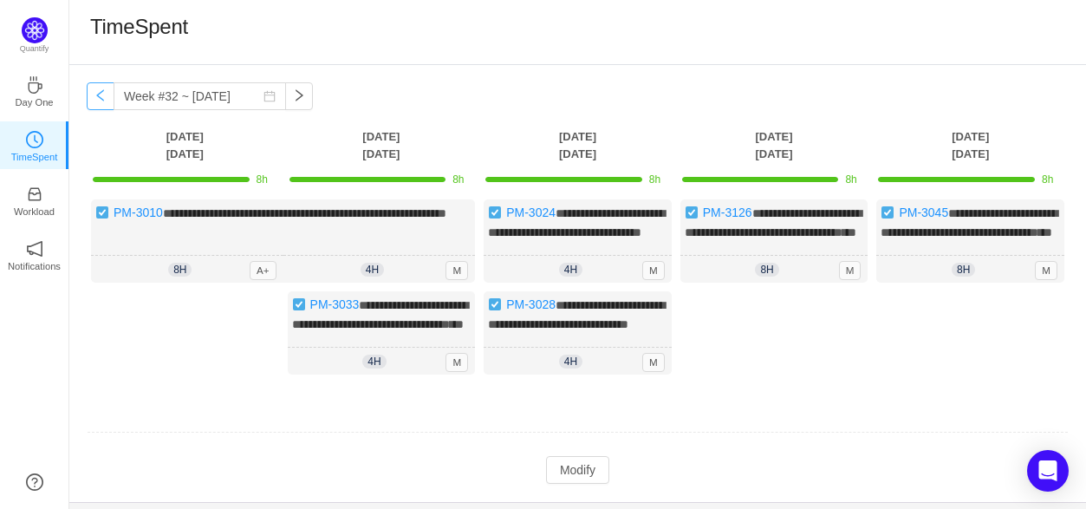
click at [106, 101] on button "button" at bounding box center [101, 96] width 28 height 28
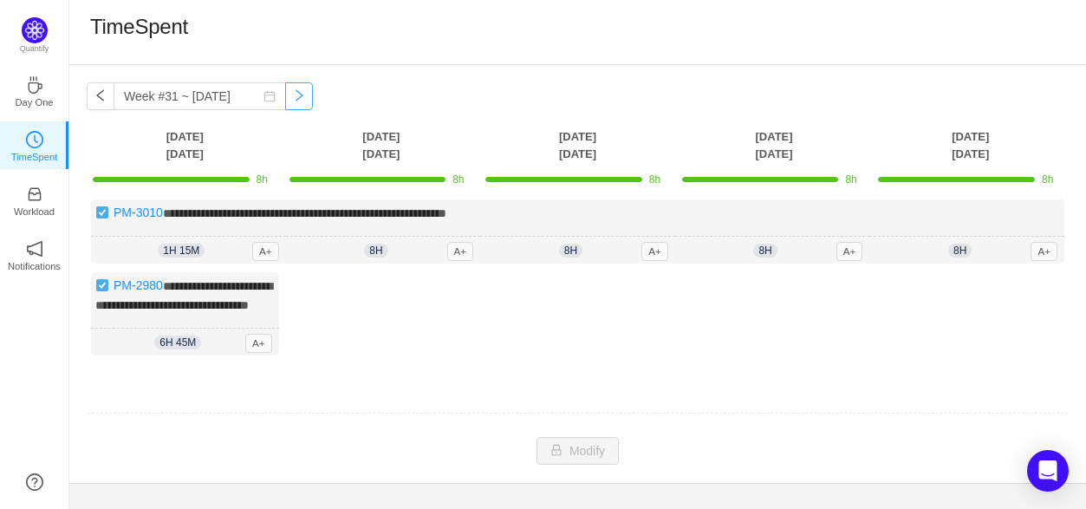
click at [285, 102] on button "button" at bounding box center [299, 96] width 28 height 28
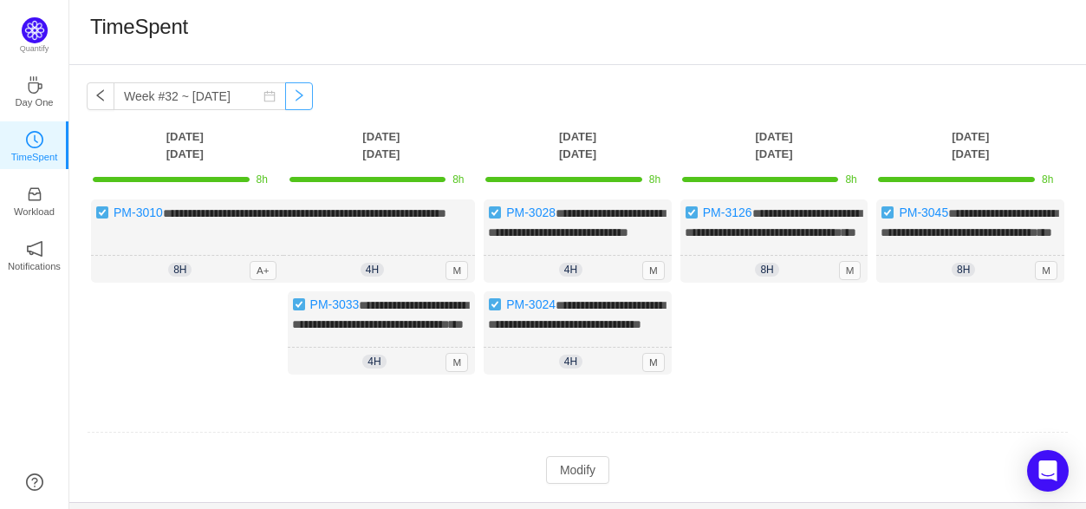
click at [285, 102] on button "button" at bounding box center [299, 96] width 28 height 28
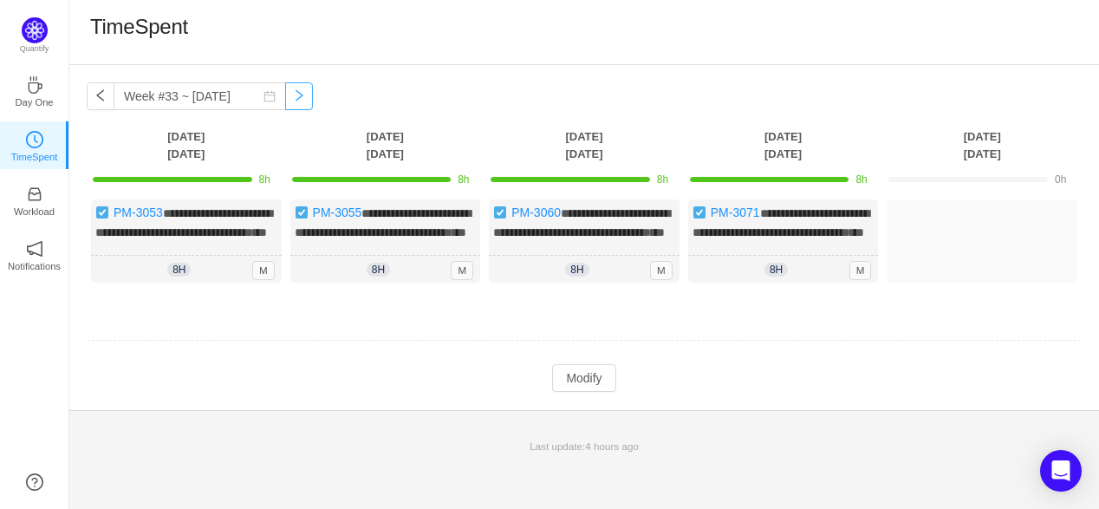
click at [285, 102] on button "button" at bounding box center [299, 96] width 28 height 28
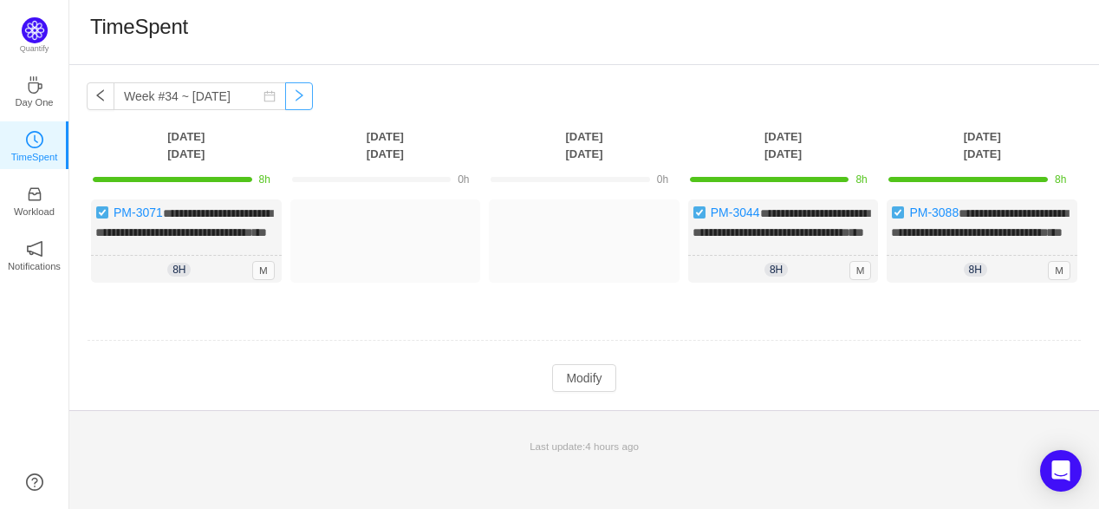
click at [285, 102] on button "button" at bounding box center [299, 96] width 28 height 28
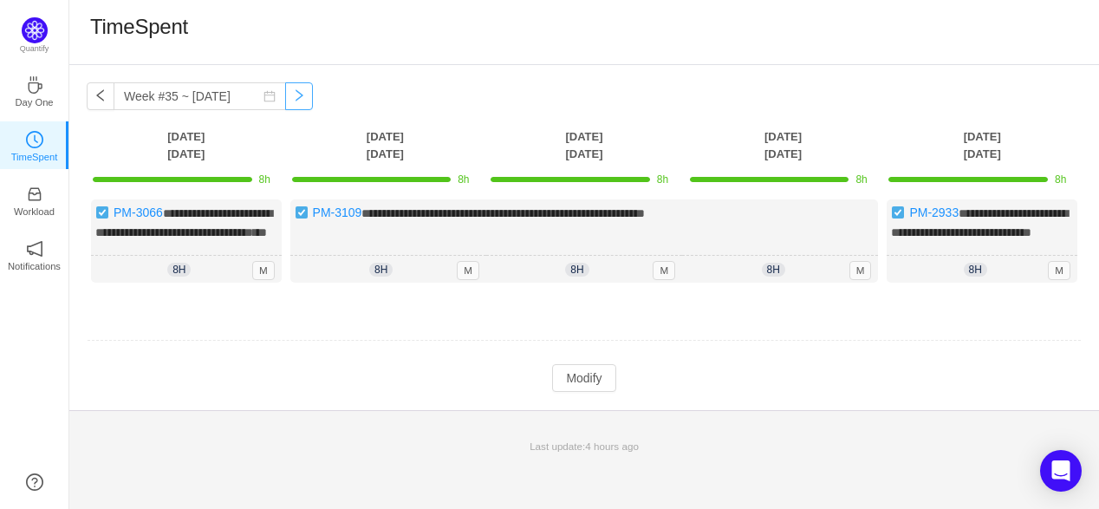
click at [285, 102] on button "button" at bounding box center [299, 96] width 28 height 28
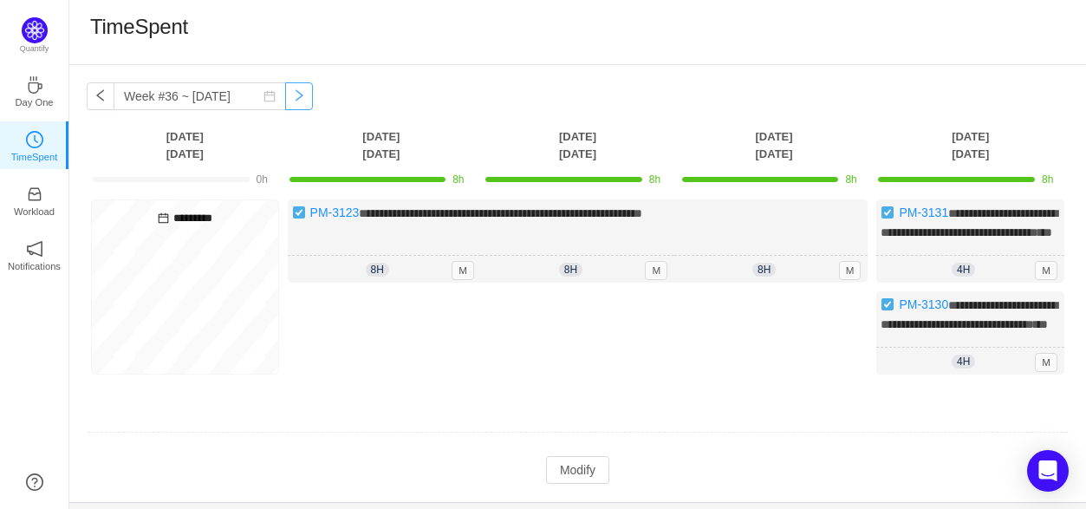
click at [285, 102] on button "button" at bounding box center [299, 96] width 28 height 28
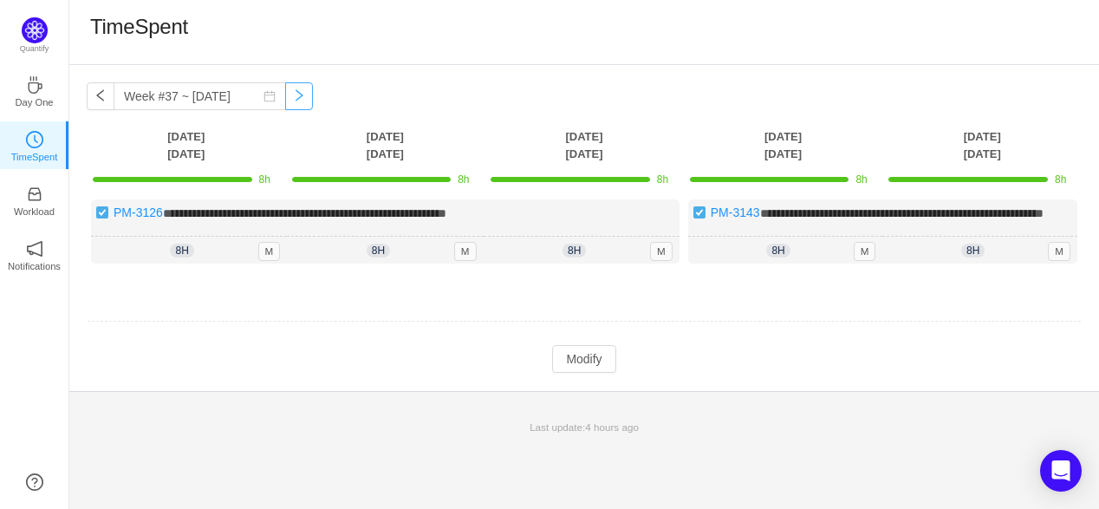
click at [285, 102] on button "button" at bounding box center [299, 96] width 28 height 28
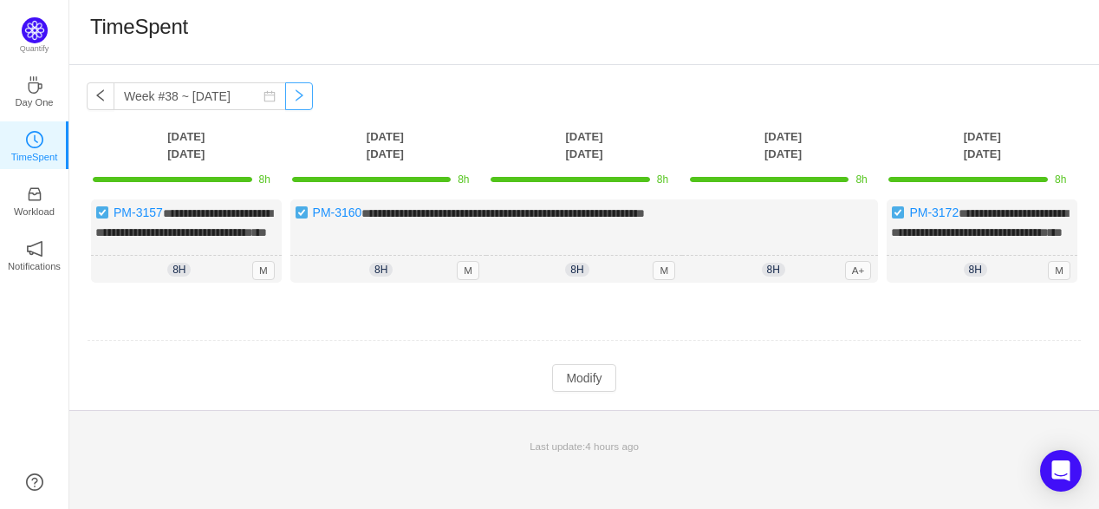
click at [285, 102] on button "button" at bounding box center [299, 96] width 28 height 28
type input "Week #39 ~ [DATE]"
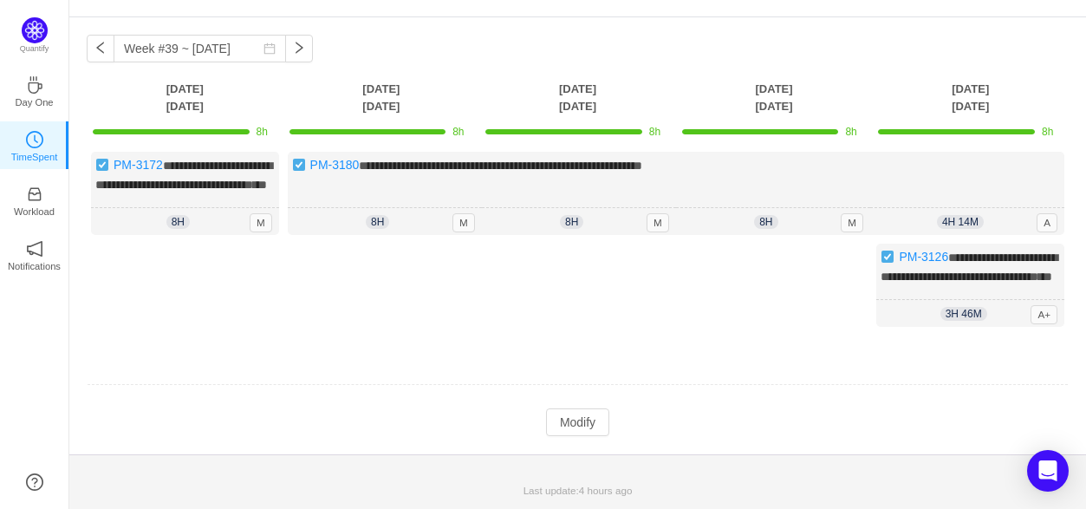
scroll to position [80, 0]
click at [585, 422] on button "Modify" at bounding box center [577, 422] width 63 height 28
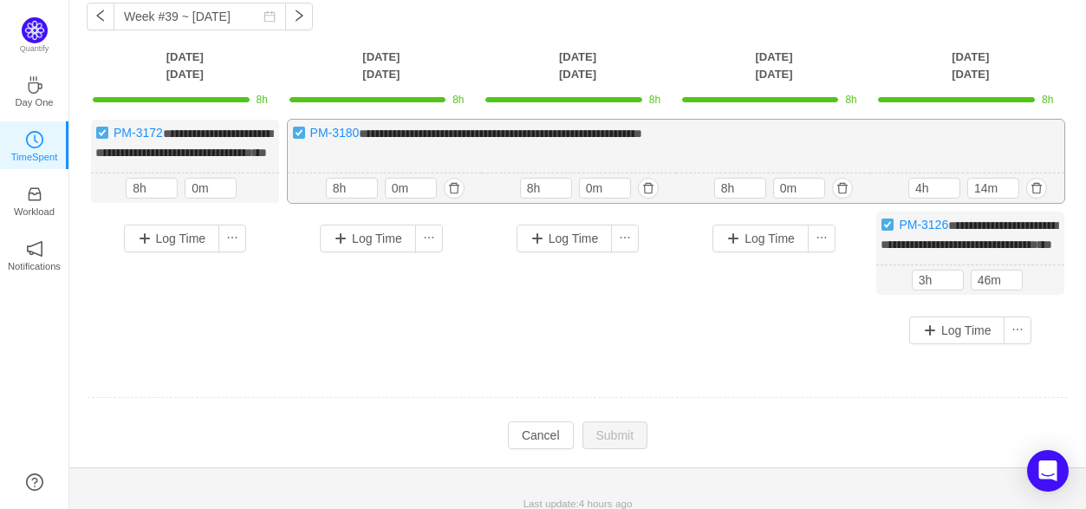
click at [1046, 198] on div "4h 14m 4h 14m" at bounding box center [967, 188] width 194 height 30
click at [1044, 198] on button "button" at bounding box center [1036, 188] width 21 height 21
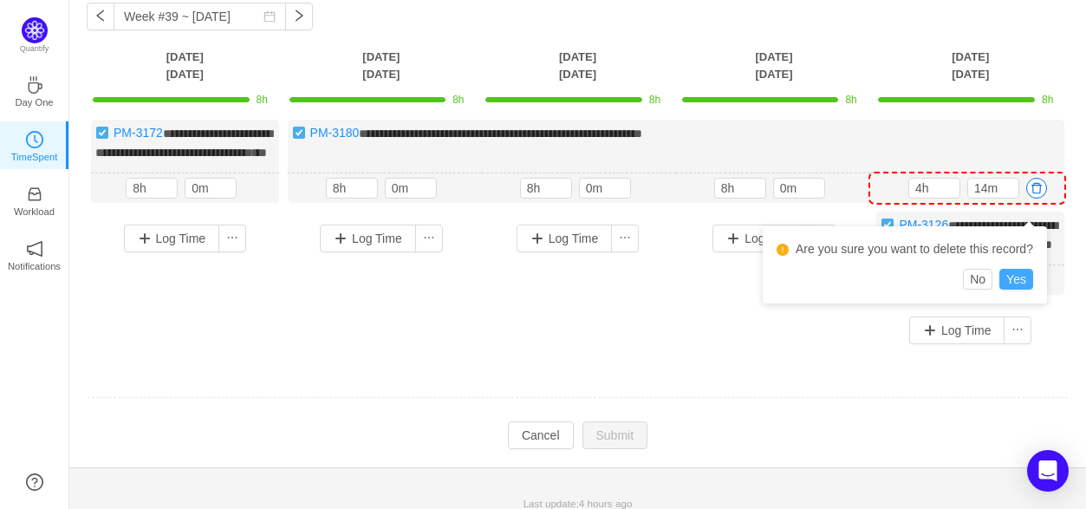
click at [1011, 283] on button "Yes" at bounding box center [1016, 279] width 34 height 21
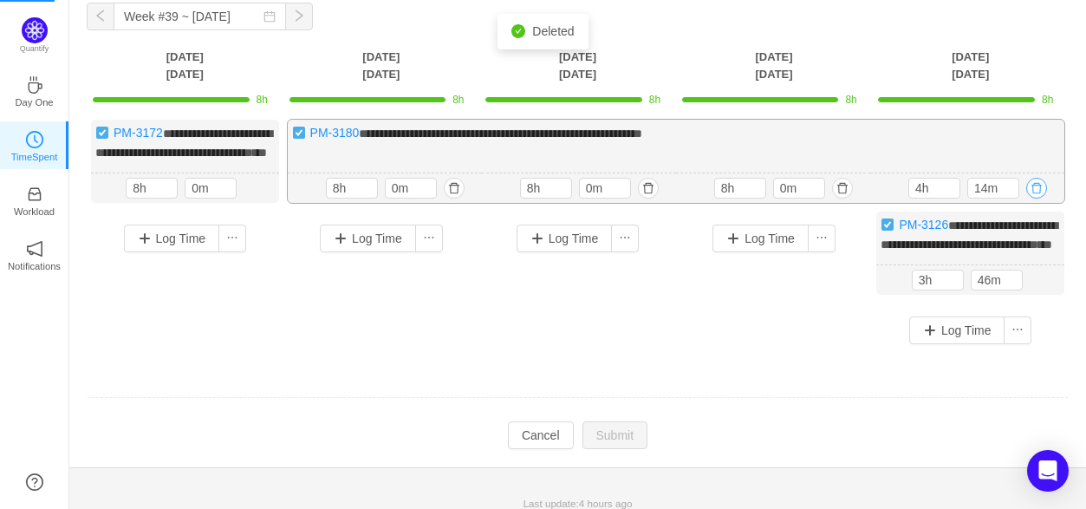
click at [1037, 198] on button "button" at bounding box center [1036, 188] width 21 height 21
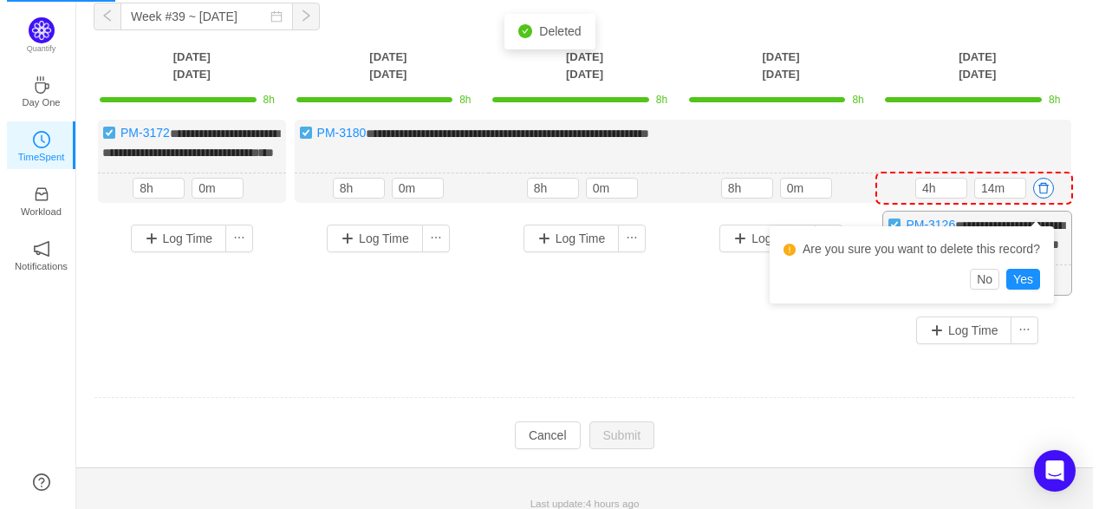
scroll to position [16, 0]
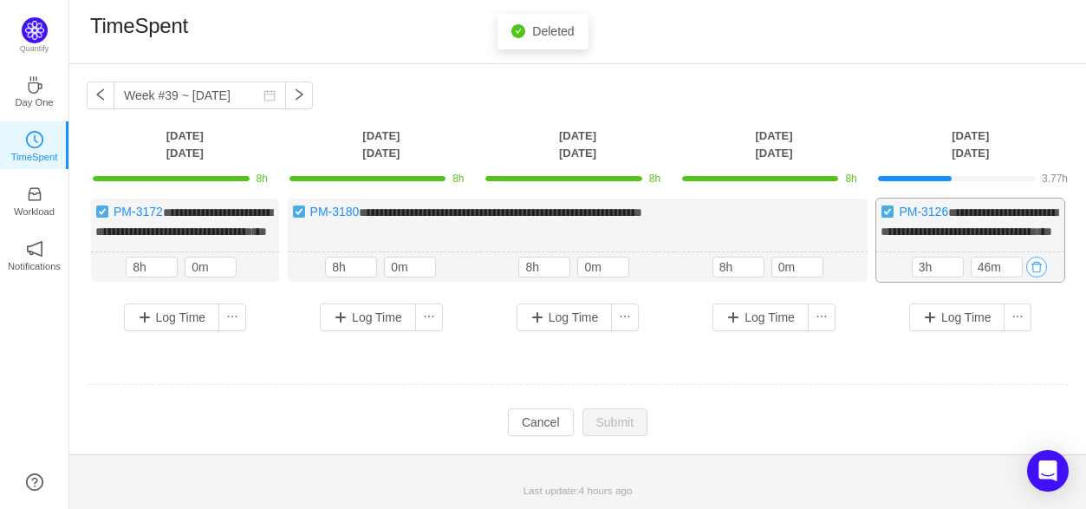
click at [1035, 276] on button "button" at bounding box center [1036, 267] width 21 height 21
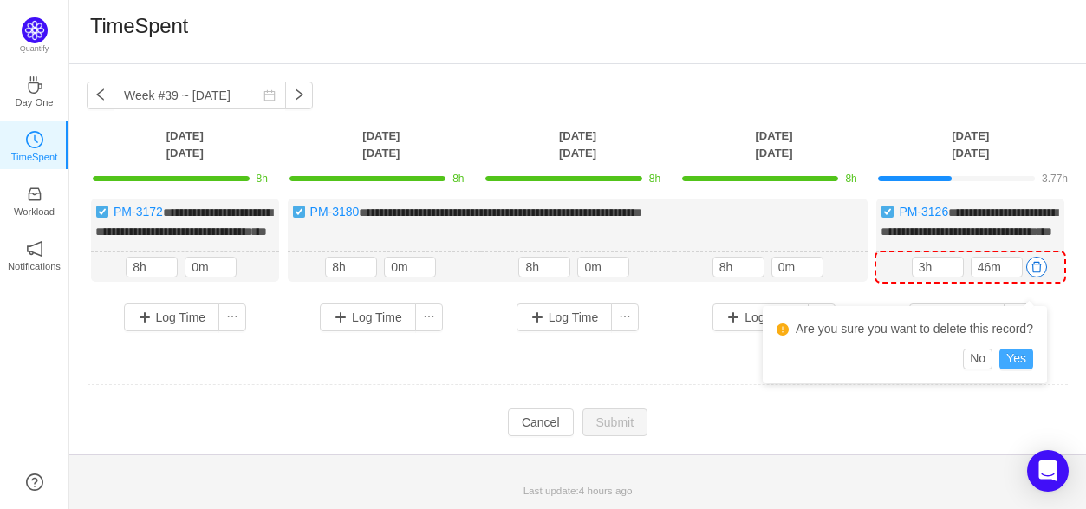
click at [1009, 348] on button "Yes" at bounding box center [1016, 358] width 34 height 21
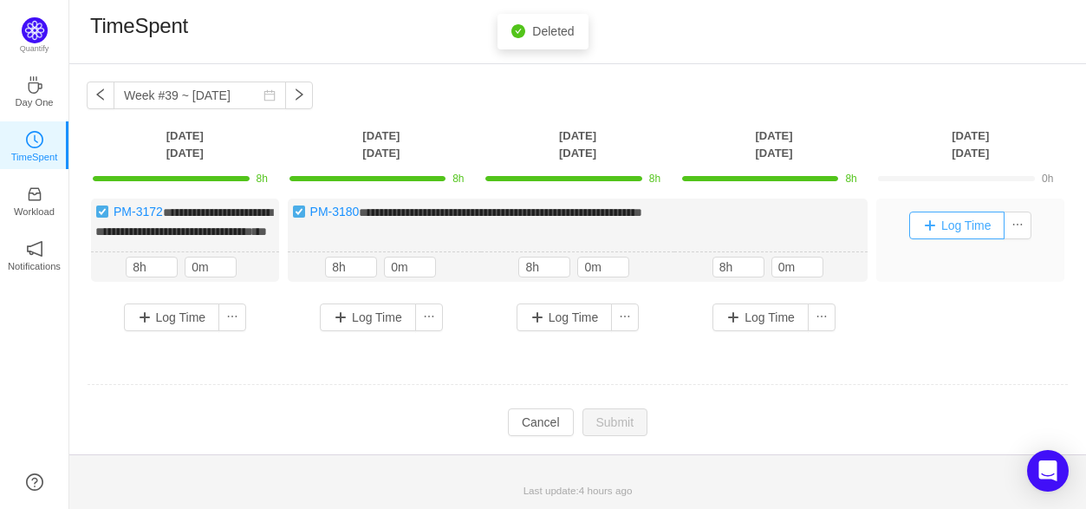
click at [965, 211] on button "Log Time" at bounding box center [957, 225] width 96 height 28
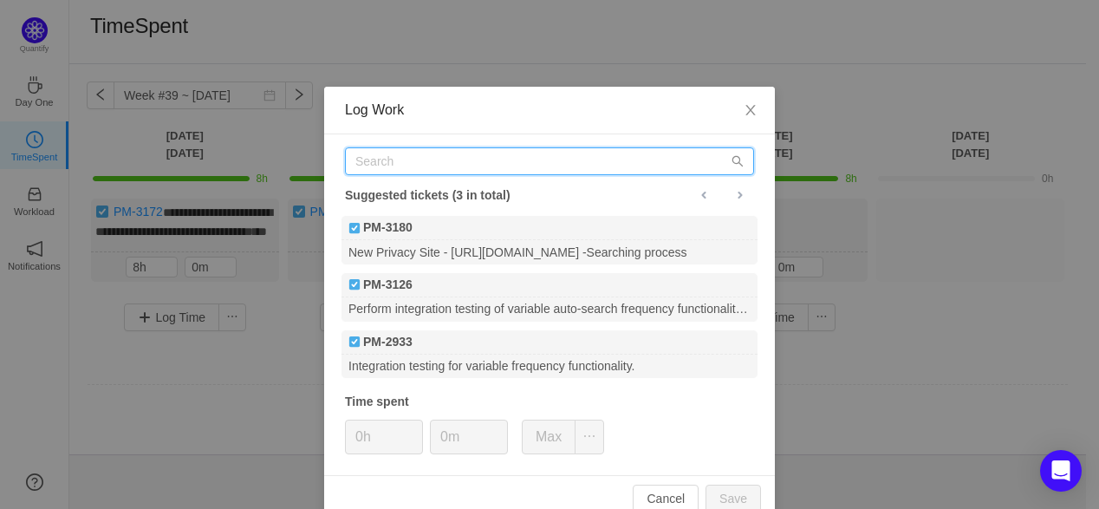
click at [445, 170] on input "text" at bounding box center [549, 161] width 409 height 28
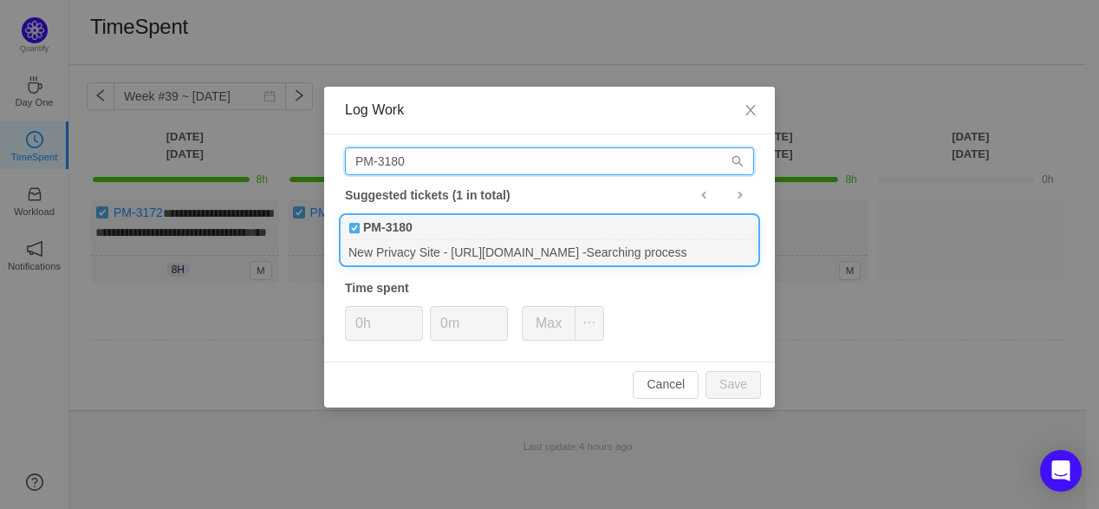
type input "PM-3180"
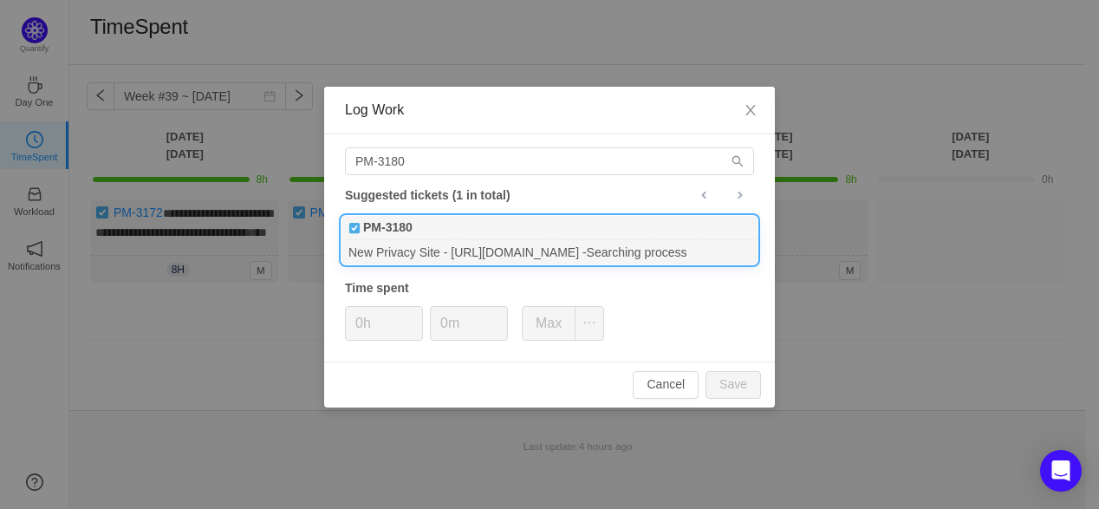
click at [493, 250] on div "New Privacy Site - [URL][DOMAIN_NAME] -Searching process" at bounding box center [549, 251] width 416 height 23
click at [546, 340] on div "PM-3180 Suggested tickets (1 in total) PM-3180 New Privacy Site - [URL][DOMAIN_…" at bounding box center [549, 247] width 451 height 227
click at [555, 325] on button "Max" at bounding box center [549, 323] width 54 height 35
click at [741, 384] on button "Save" at bounding box center [733, 385] width 55 height 28
type input "0h"
